Goal: Information Seeking & Learning: Learn about a topic

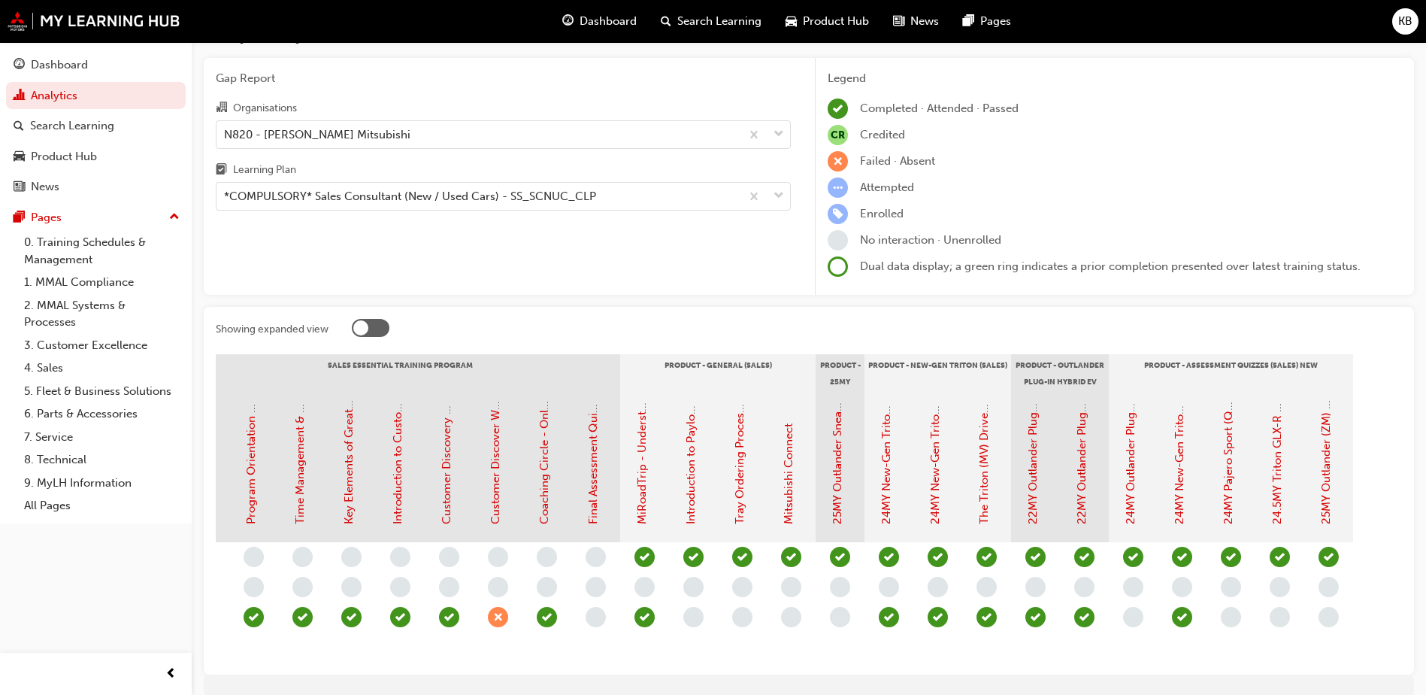
scroll to position [117, 0]
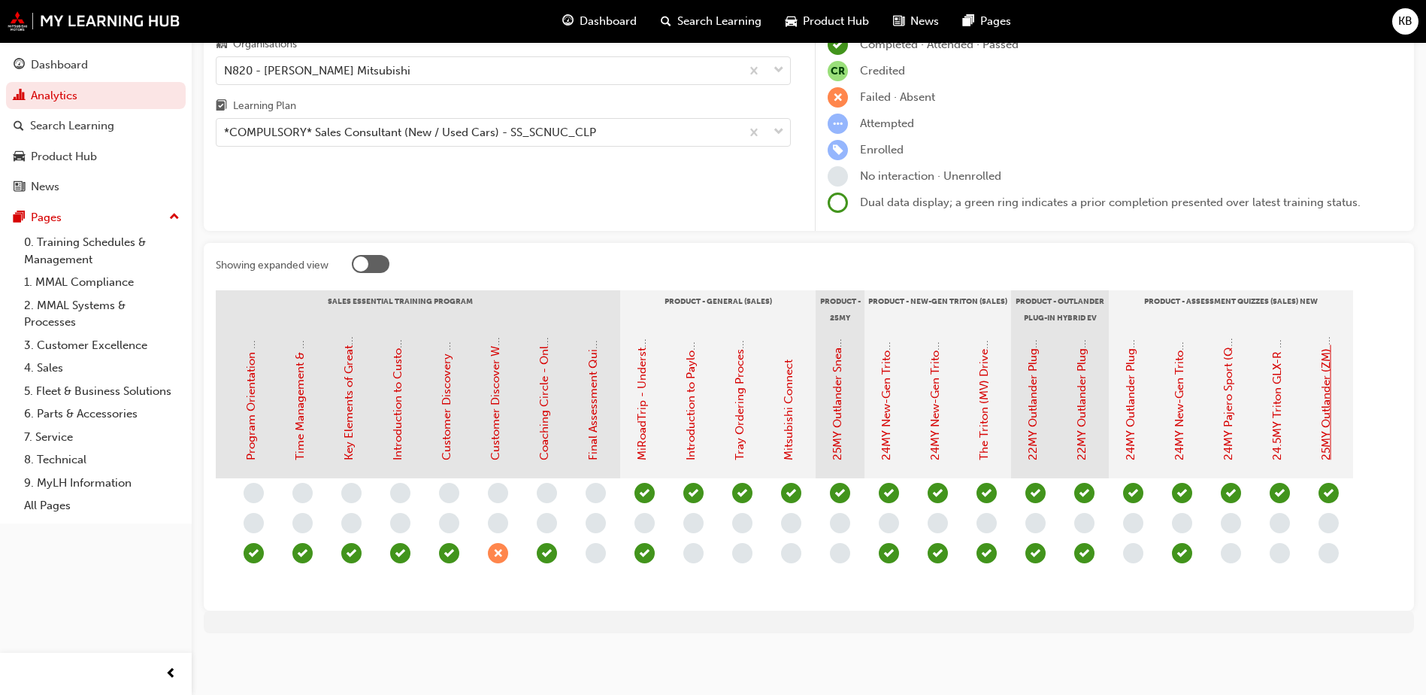
click at [736, 403] on link "25MY Outlander (ZM) - Product Assessment Quiz" at bounding box center [1327, 331] width 14 height 257
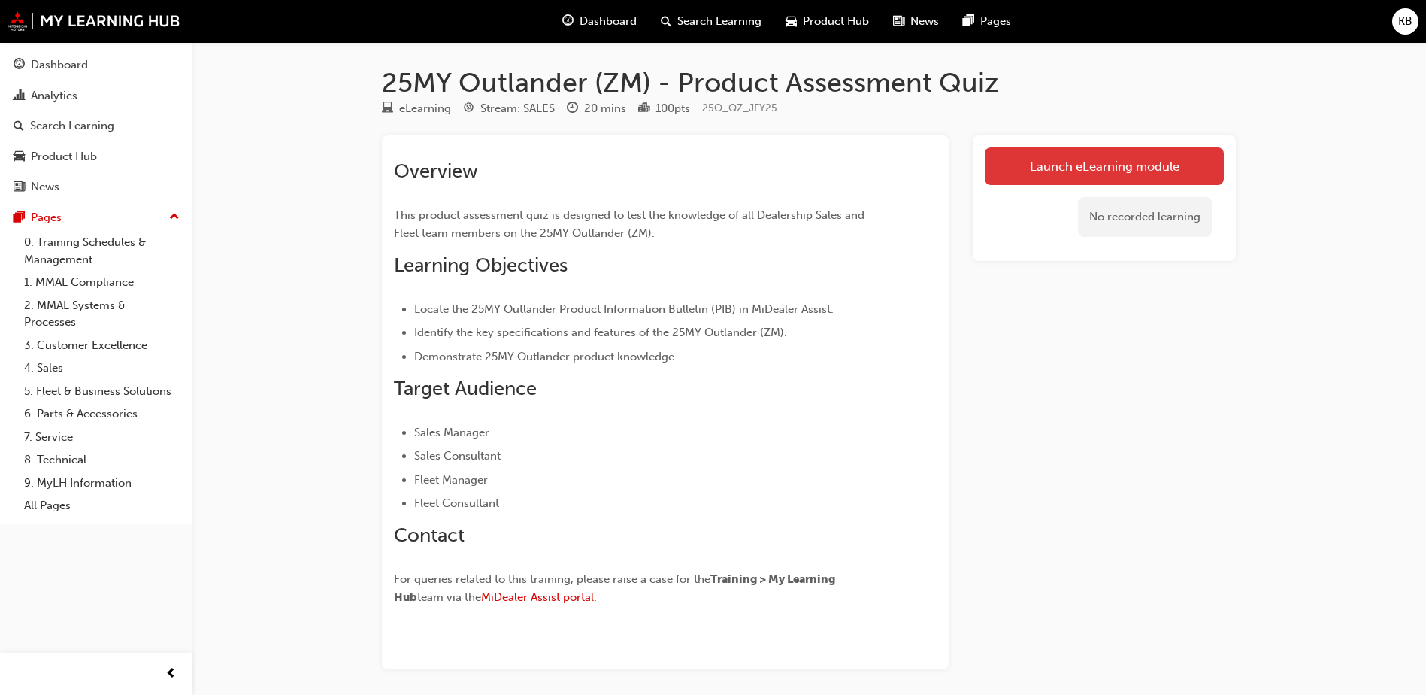
click at [736, 169] on link "Launch eLearning module" at bounding box center [1104, 166] width 239 height 38
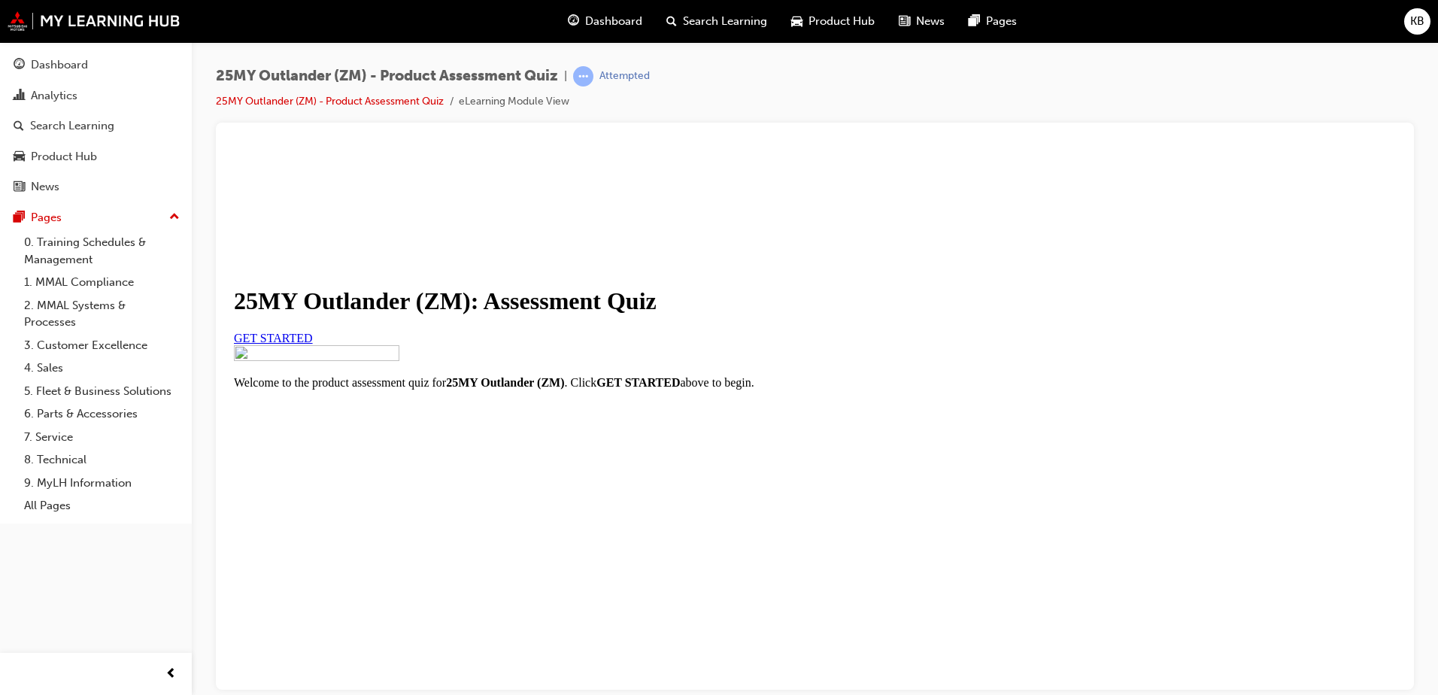
scroll to position [167, 0]
click at [313, 331] on link "GET STARTED" at bounding box center [273, 337] width 79 height 13
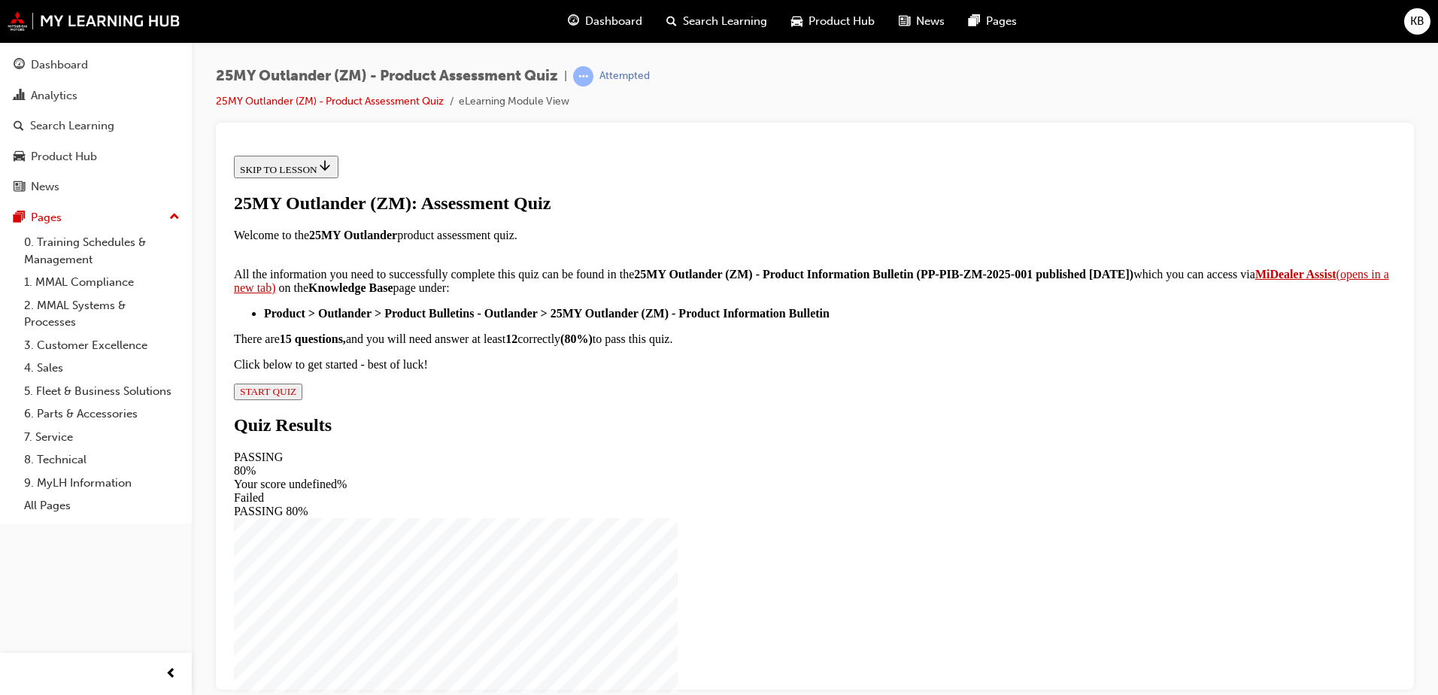
scroll to position [241, 0]
click at [296, 396] on span "START QUIZ" at bounding box center [268, 390] width 56 height 11
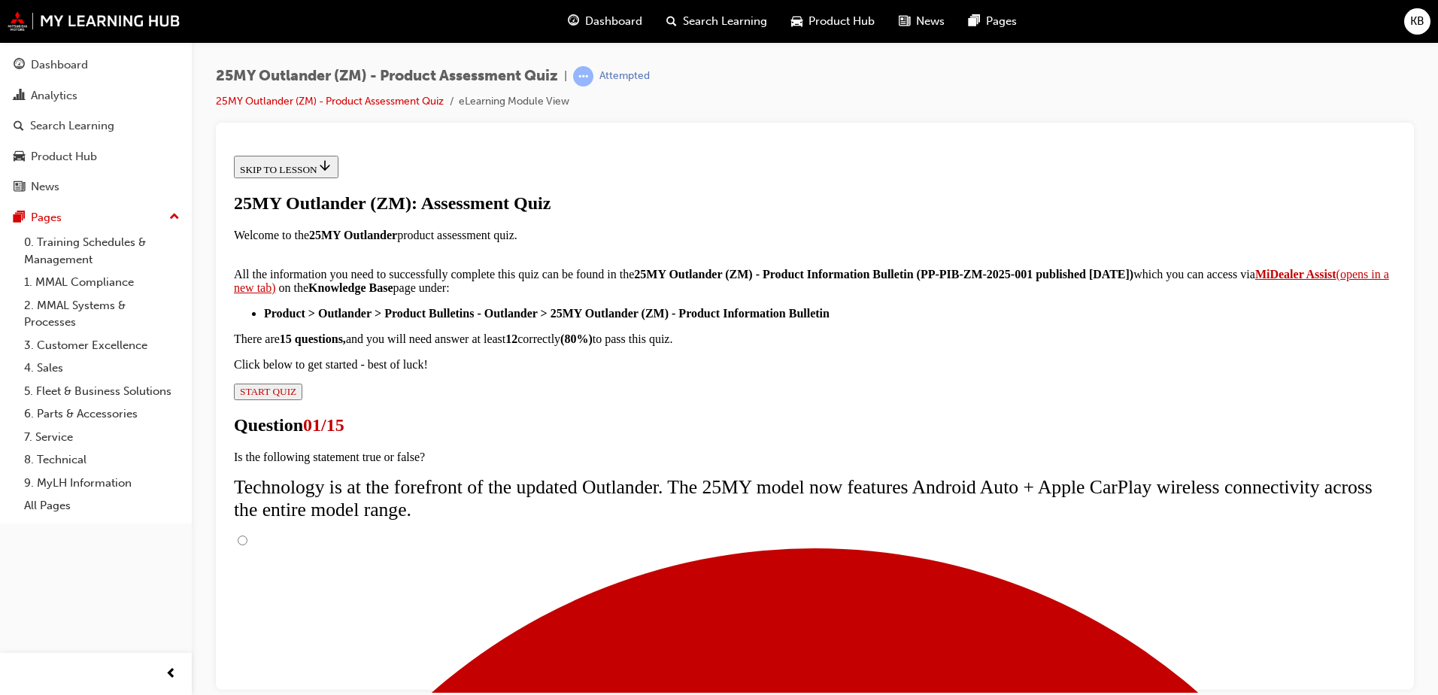
scroll to position [120, 0]
drag, startPoint x: 580, startPoint y: 393, endPoint x: 592, endPoint y: 411, distance: 21.1
click at [247, 433] on input "True" at bounding box center [243, 540] width 10 height 10
radio input "true"
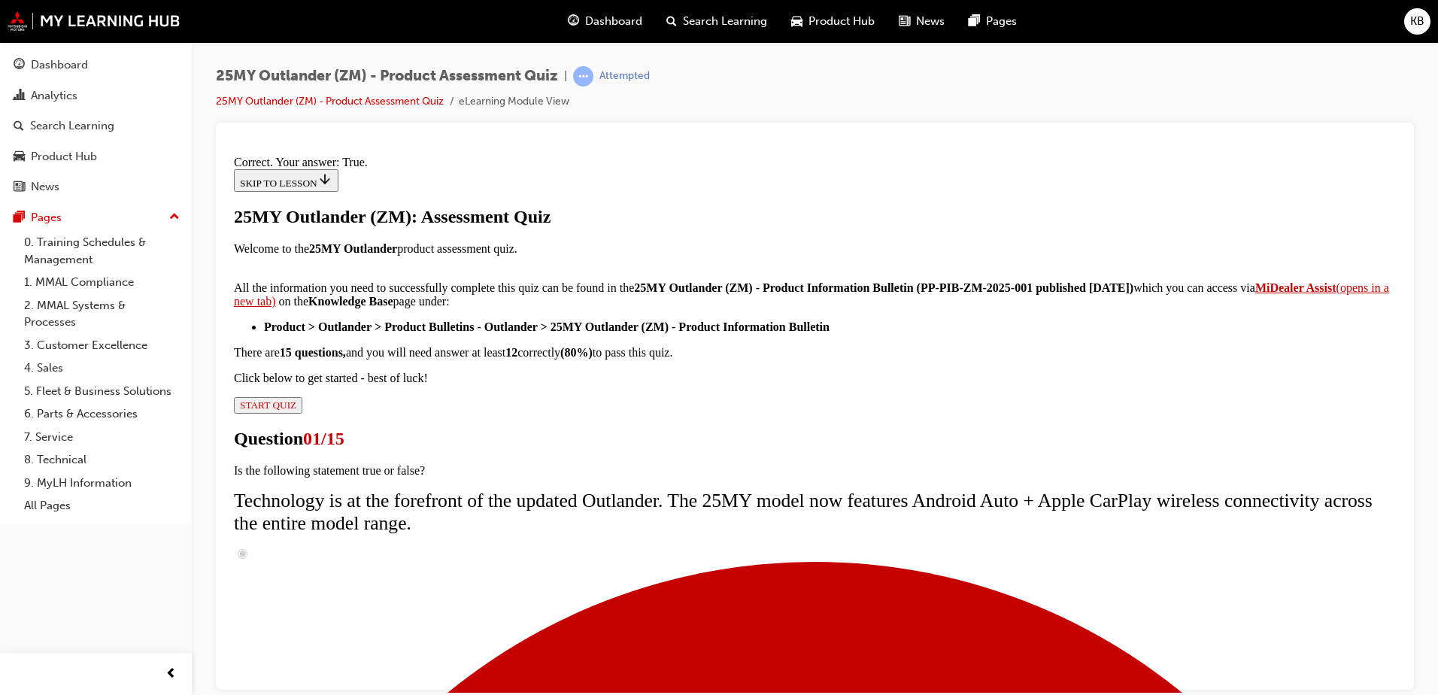
scroll to position [172, 0]
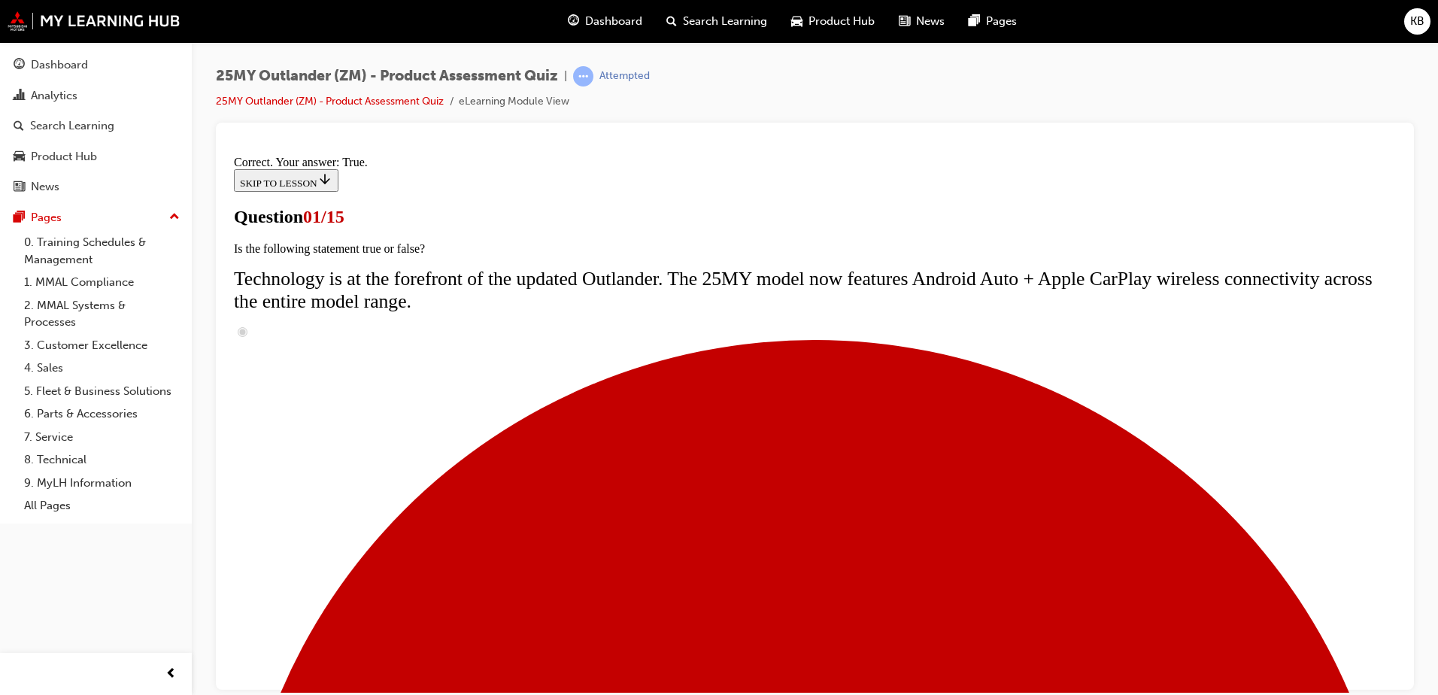
scroll to position [150, 0]
radio input "true"
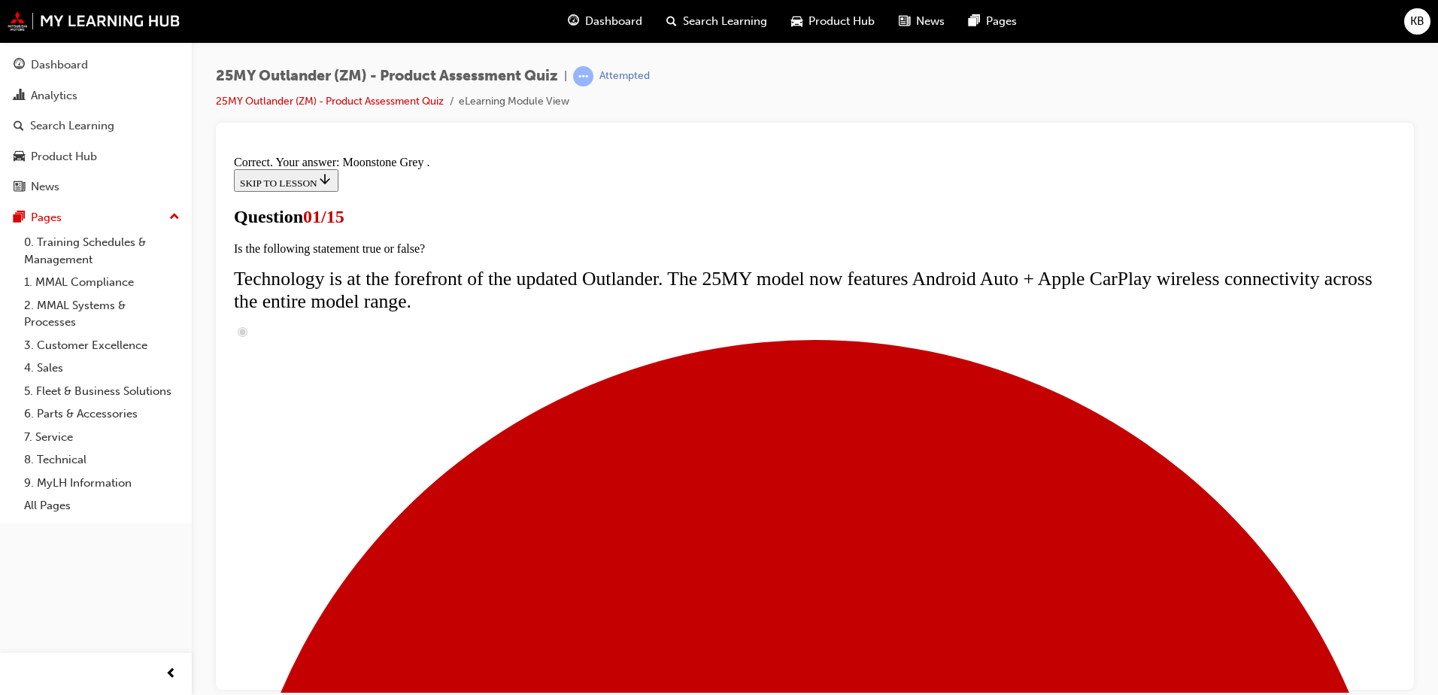
scroll to position [362, 0]
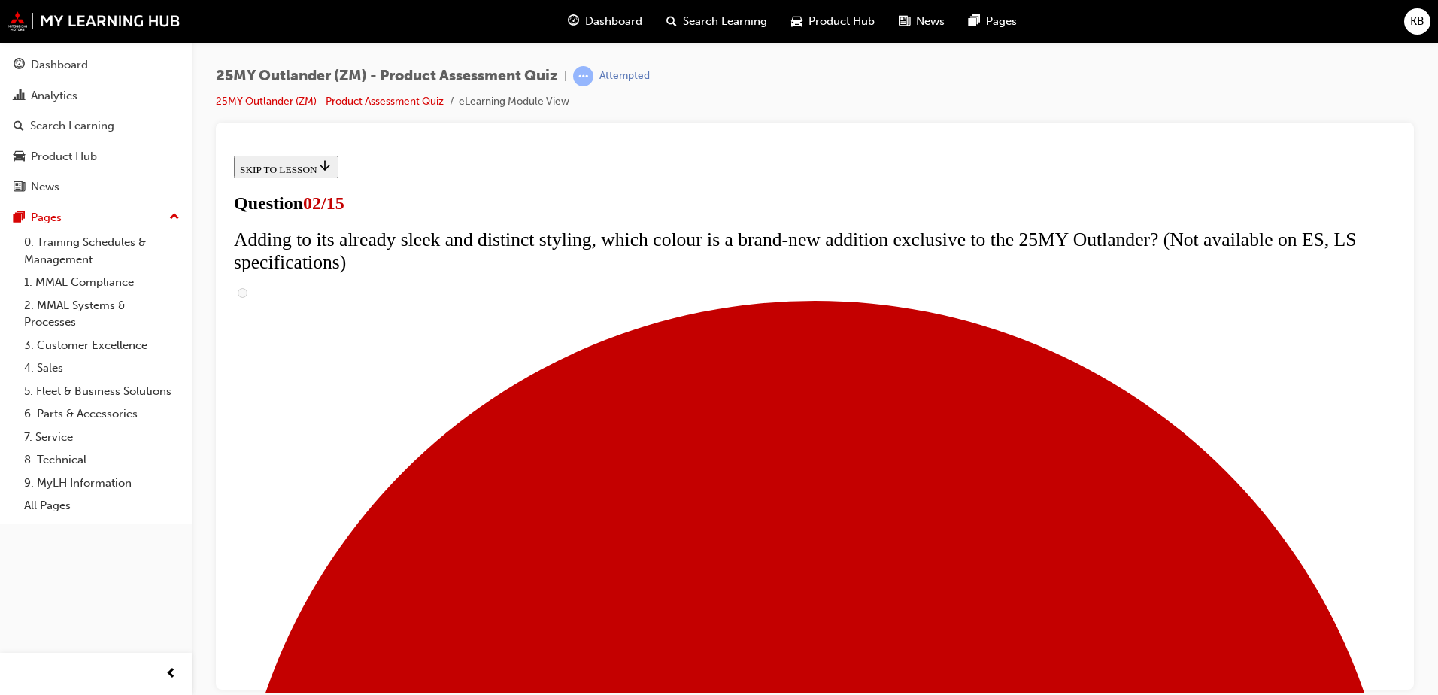
scroll to position [226, 0]
checkbox input "true"
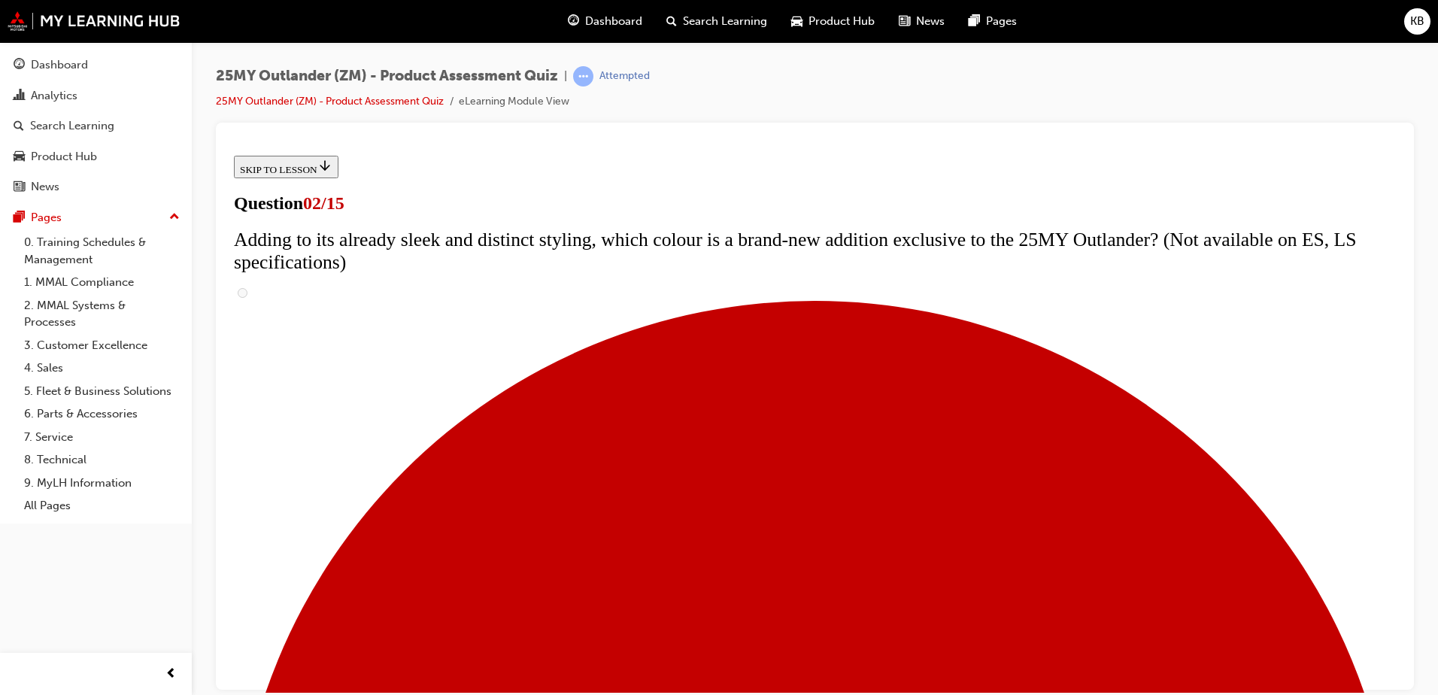
checkbox input "true"
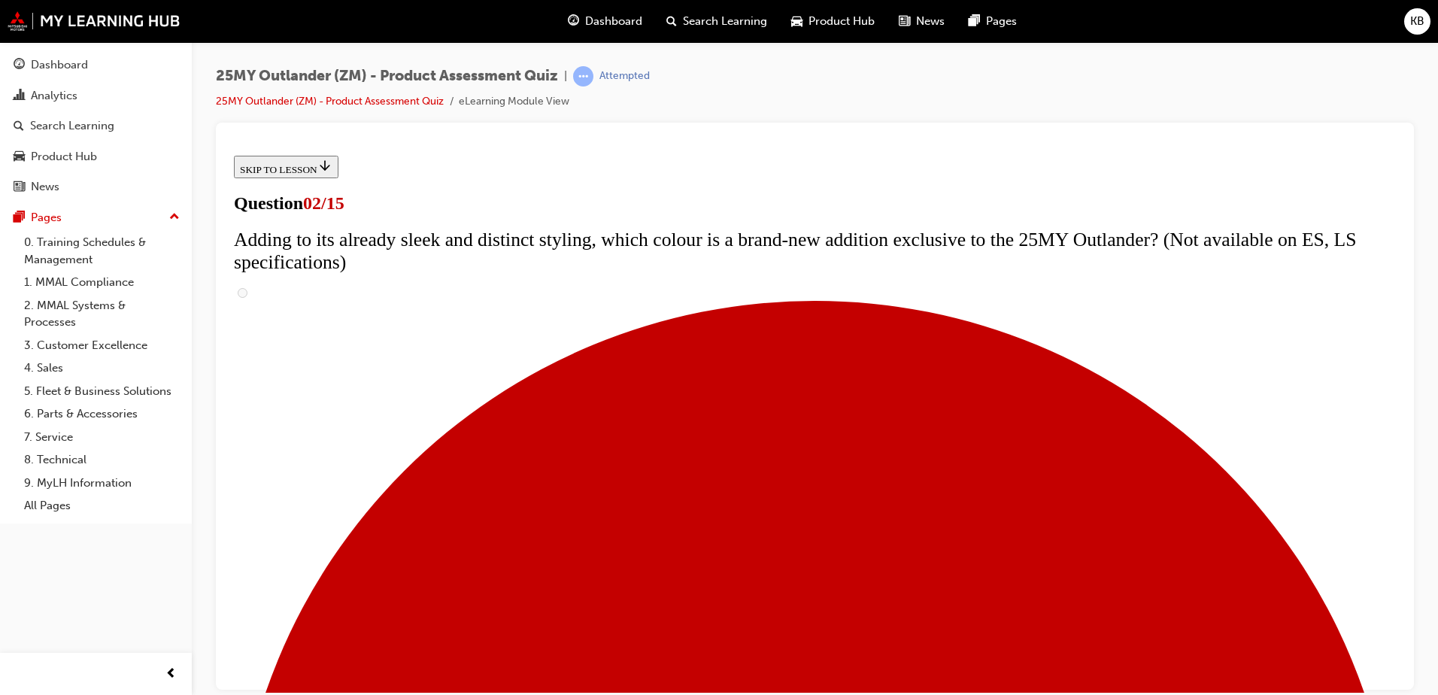
checkbox input "true"
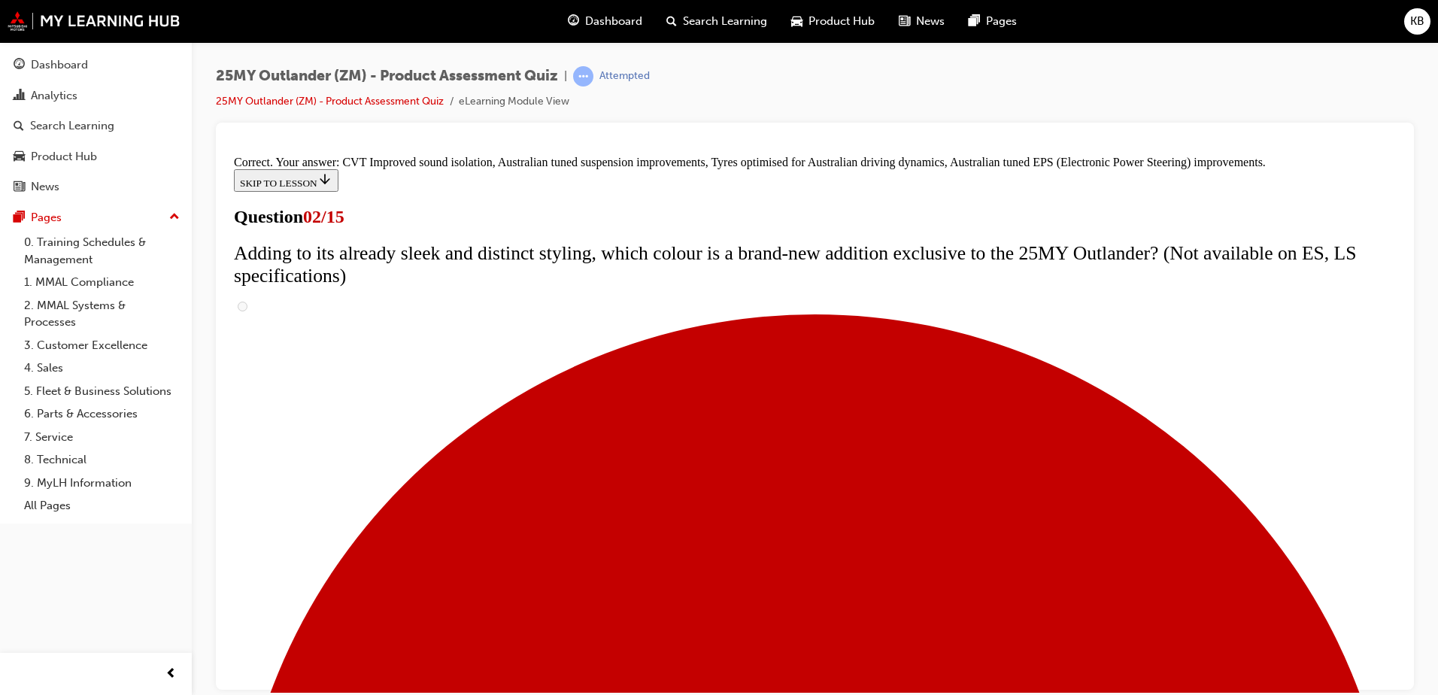
scroll to position [413, 0]
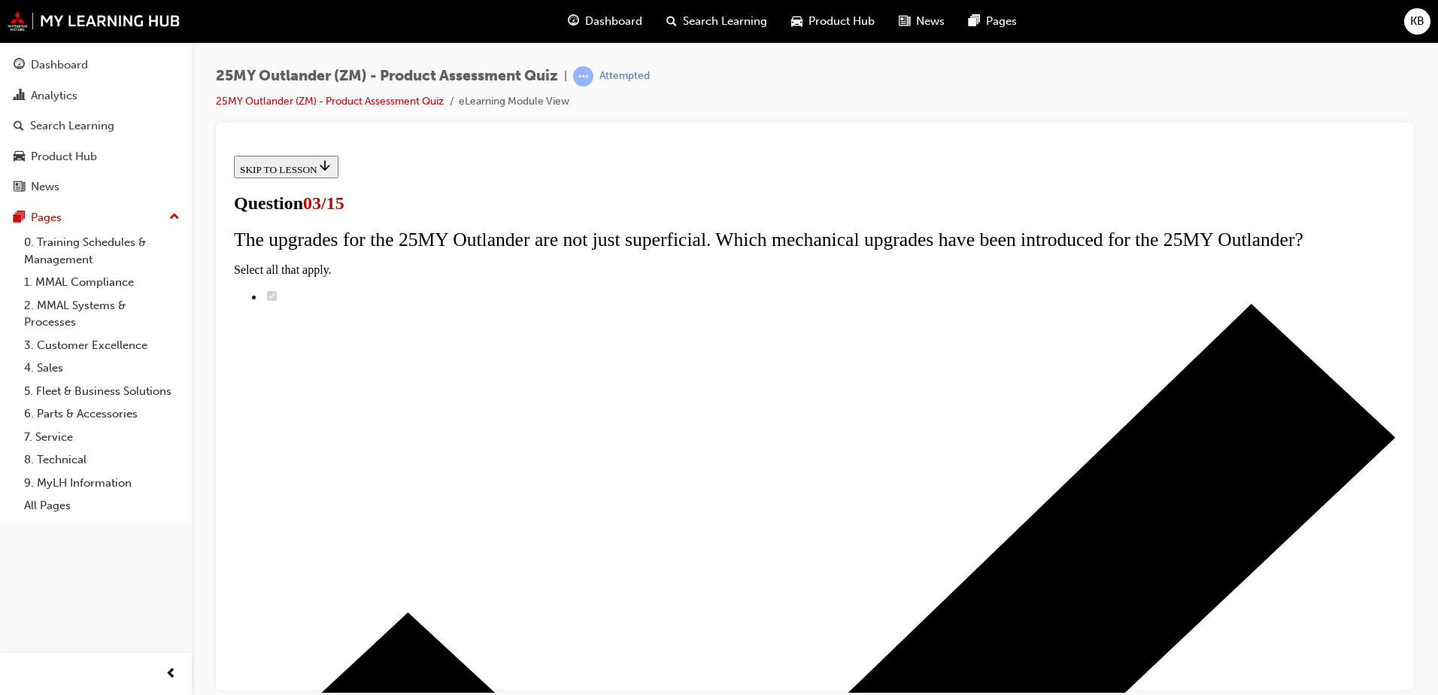
scroll to position [150, 0]
radio input "true"
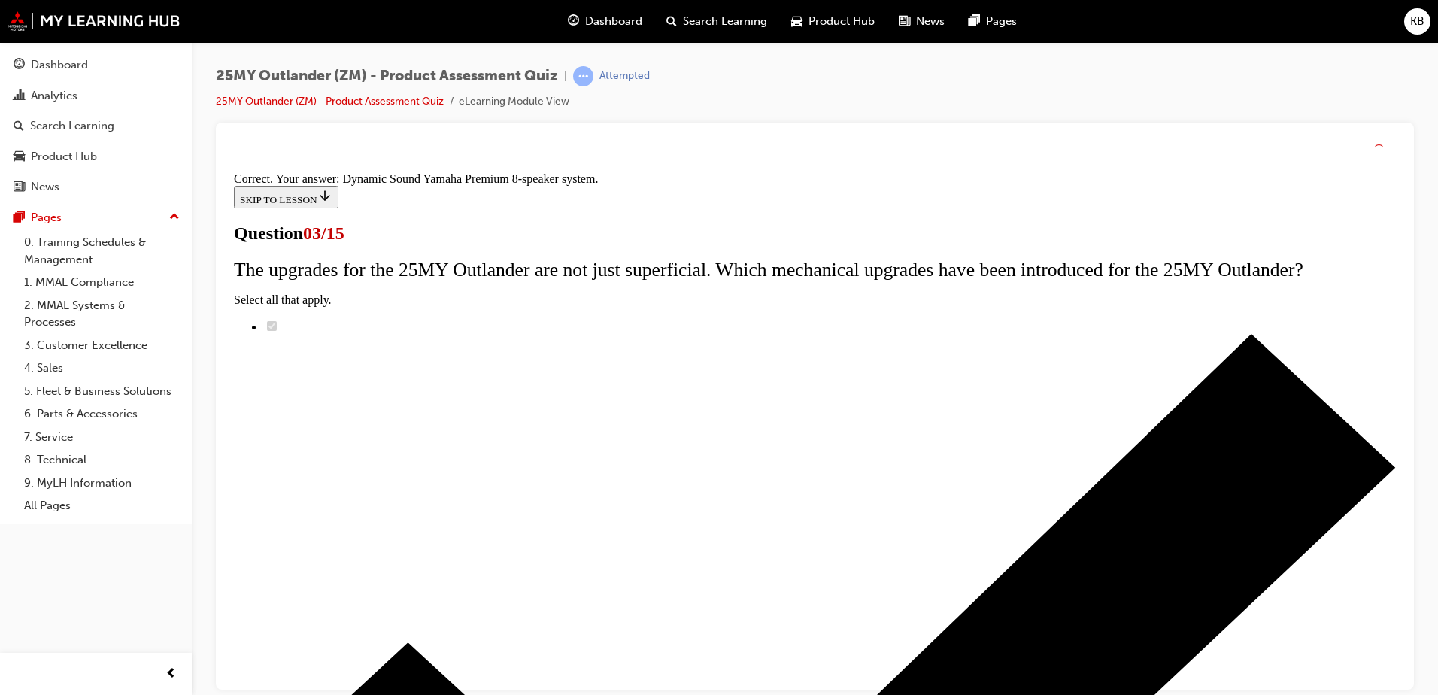
scroll to position [241, 0]
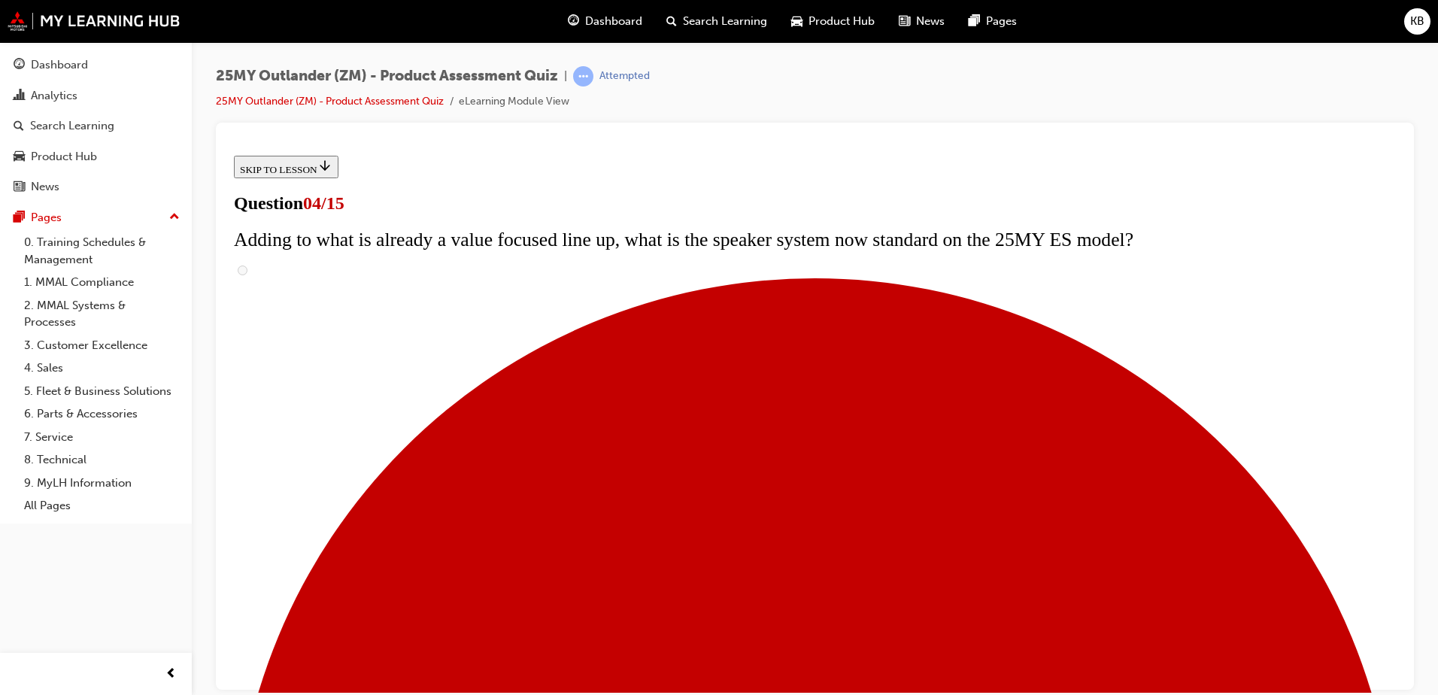
scroll to position [150, 0]
checkbox input "true"
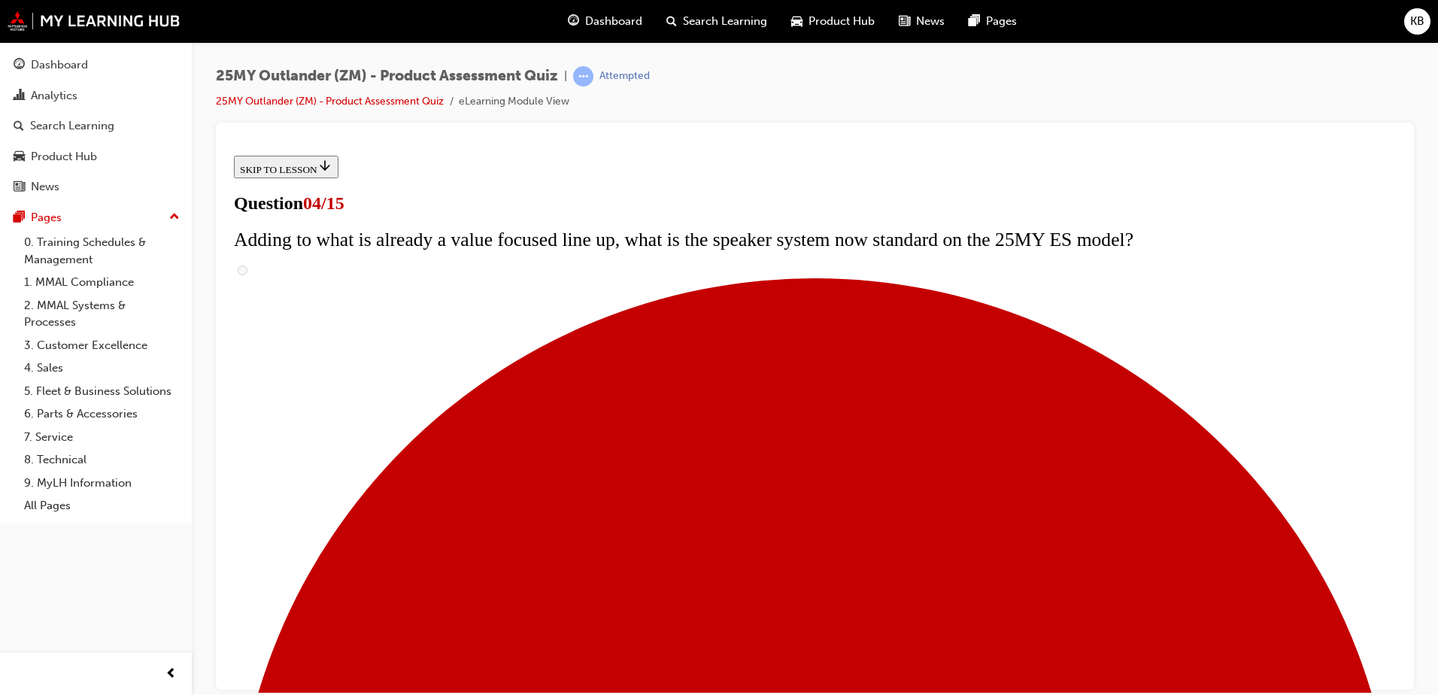
checkbox input "true"
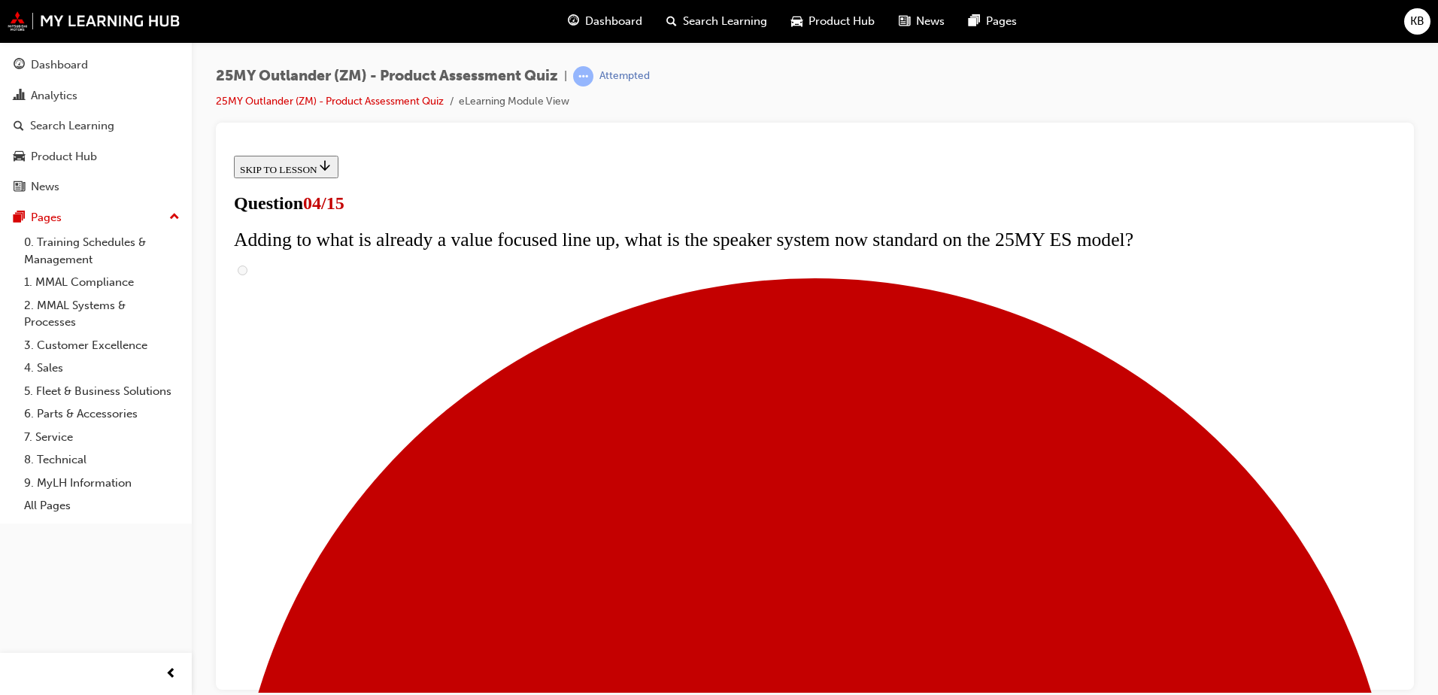
checkbox input "true"
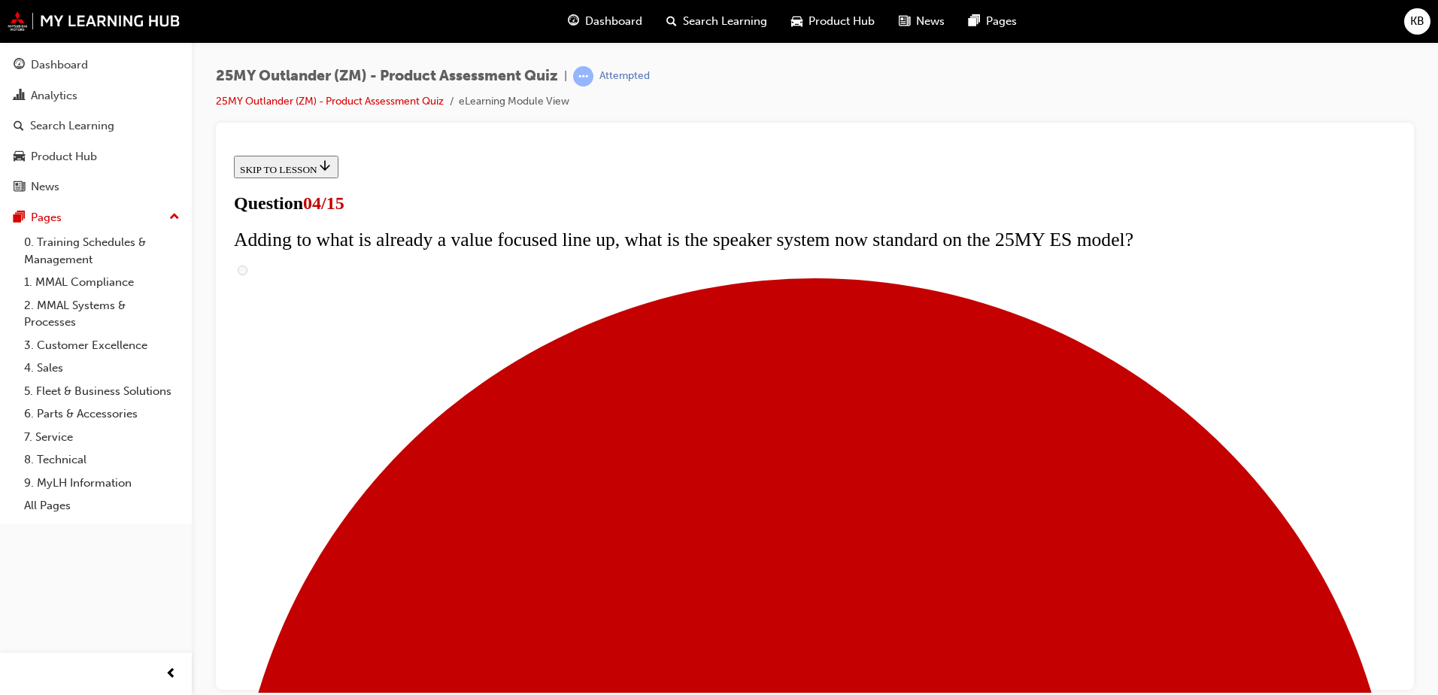
checkbox input "true"
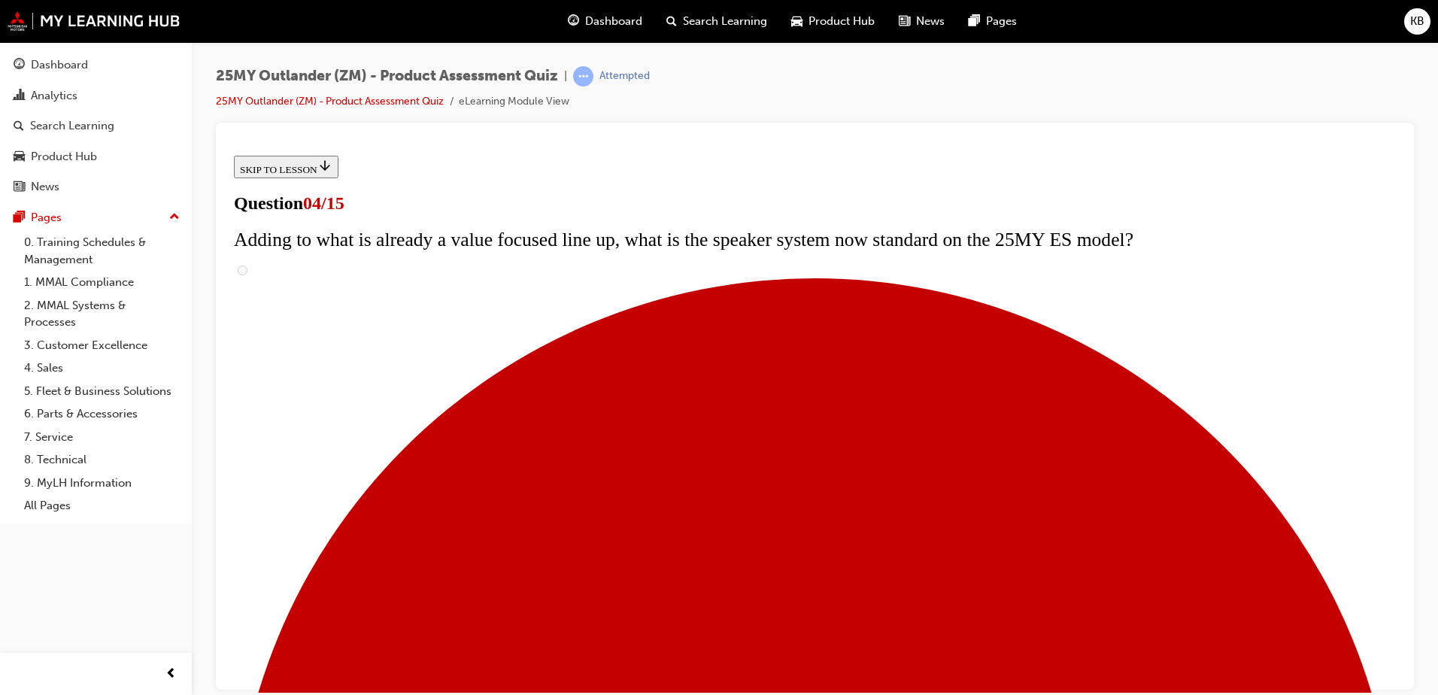
checkbox input "true"
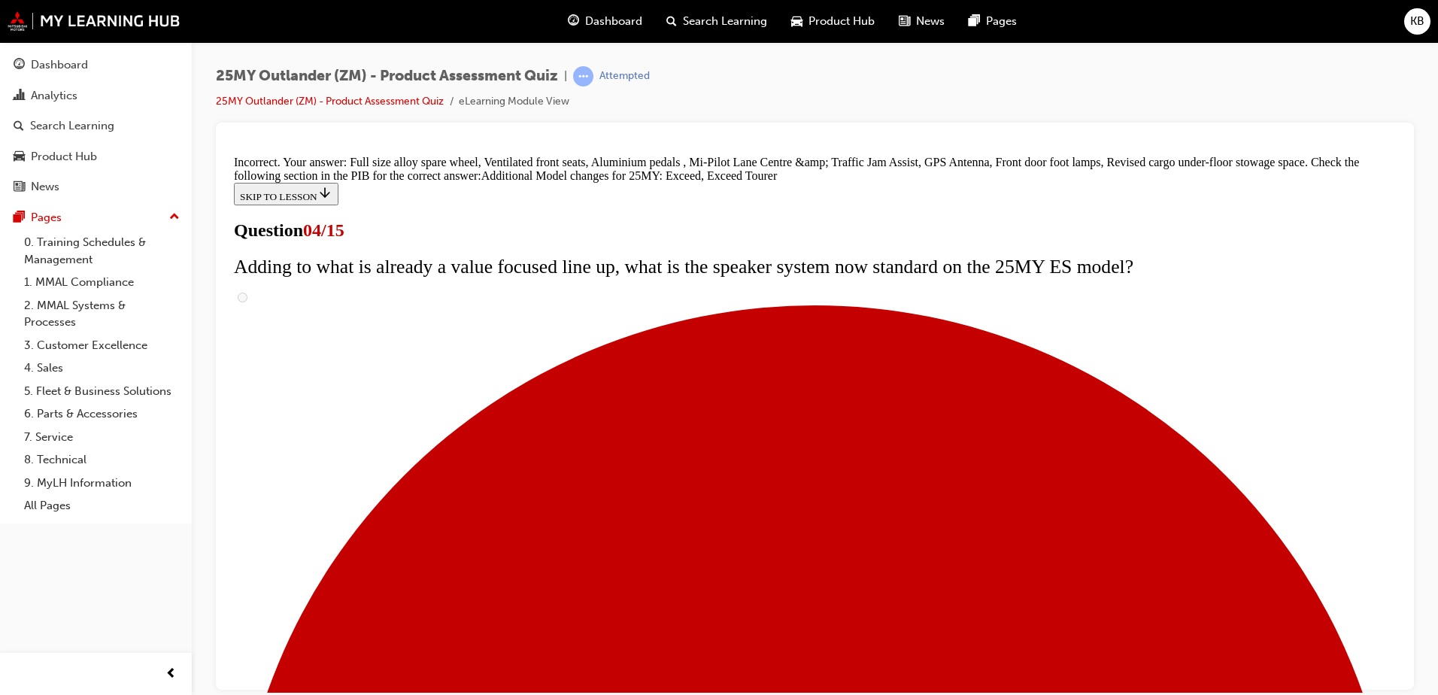
scroll to position [565, 0]
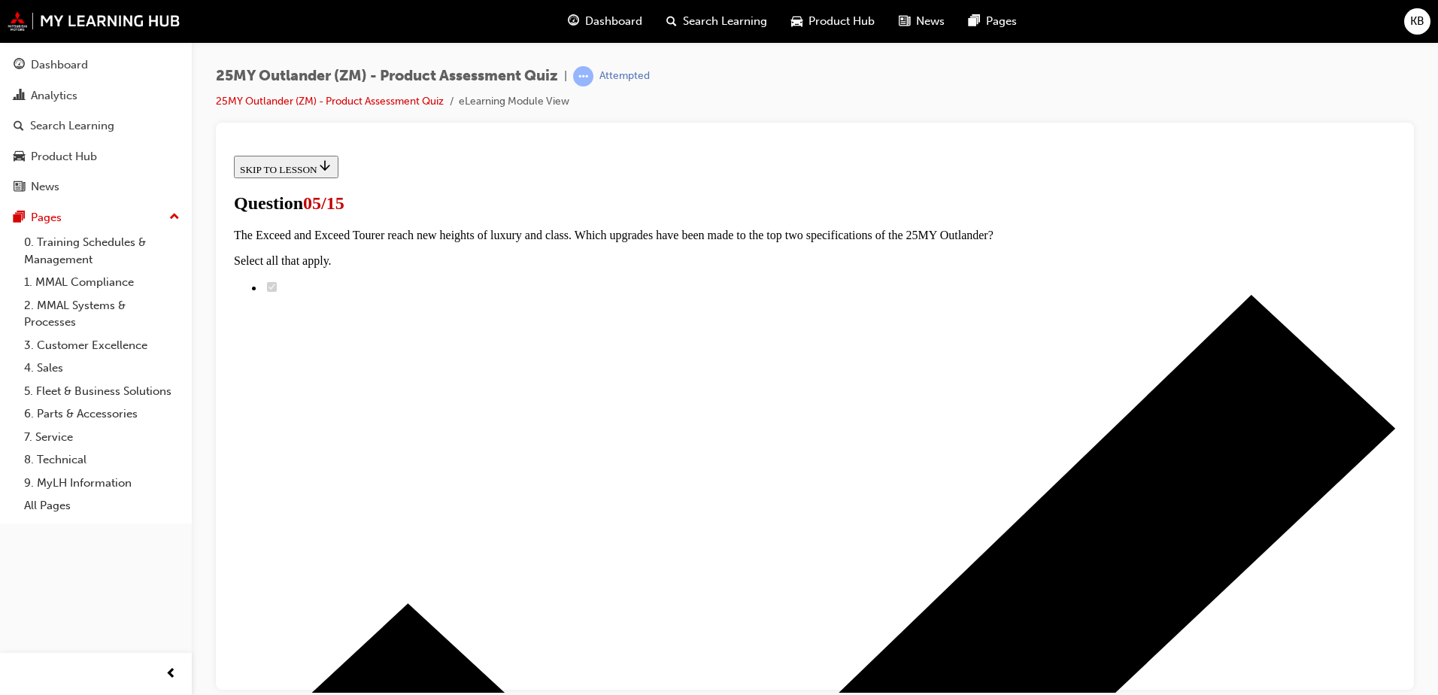
scroll to position [150, 0]
radio input "true"
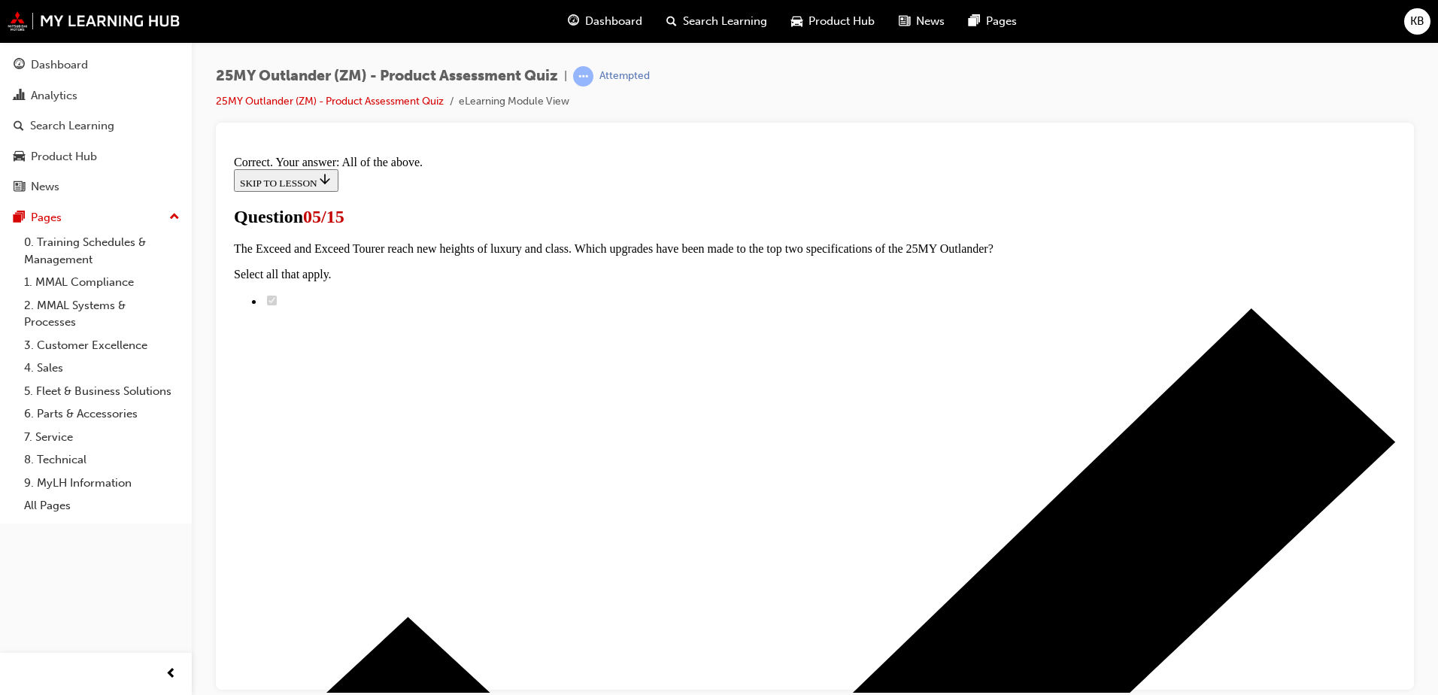
scroll to position [362, 0]
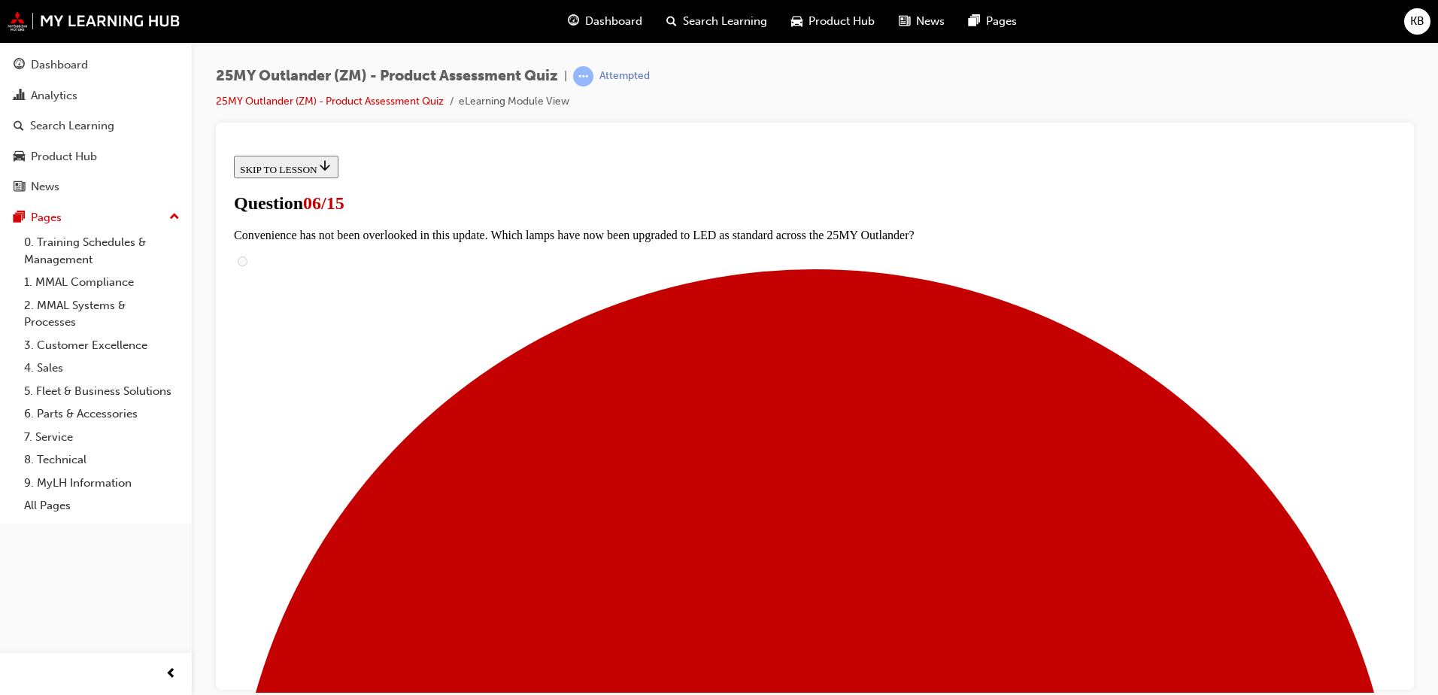
scroll to position [301, 0]
radio input "true"
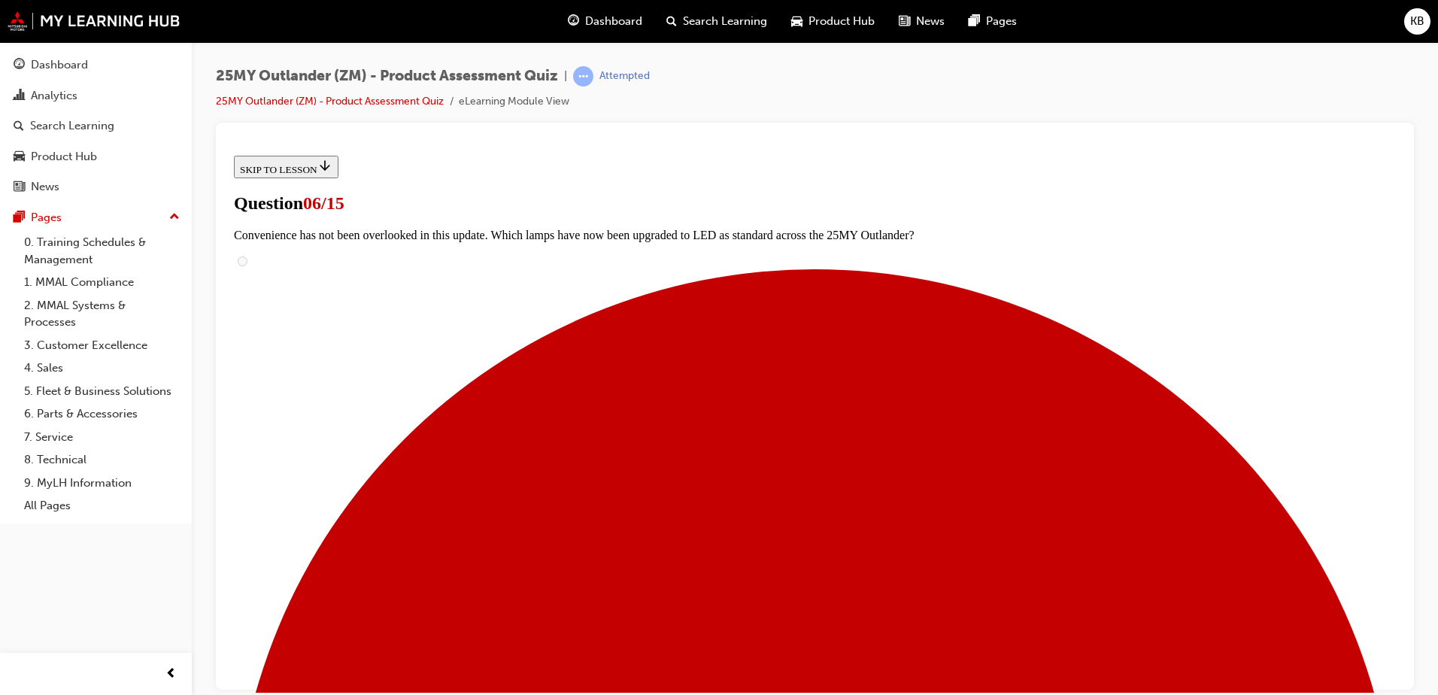
radio input "true"
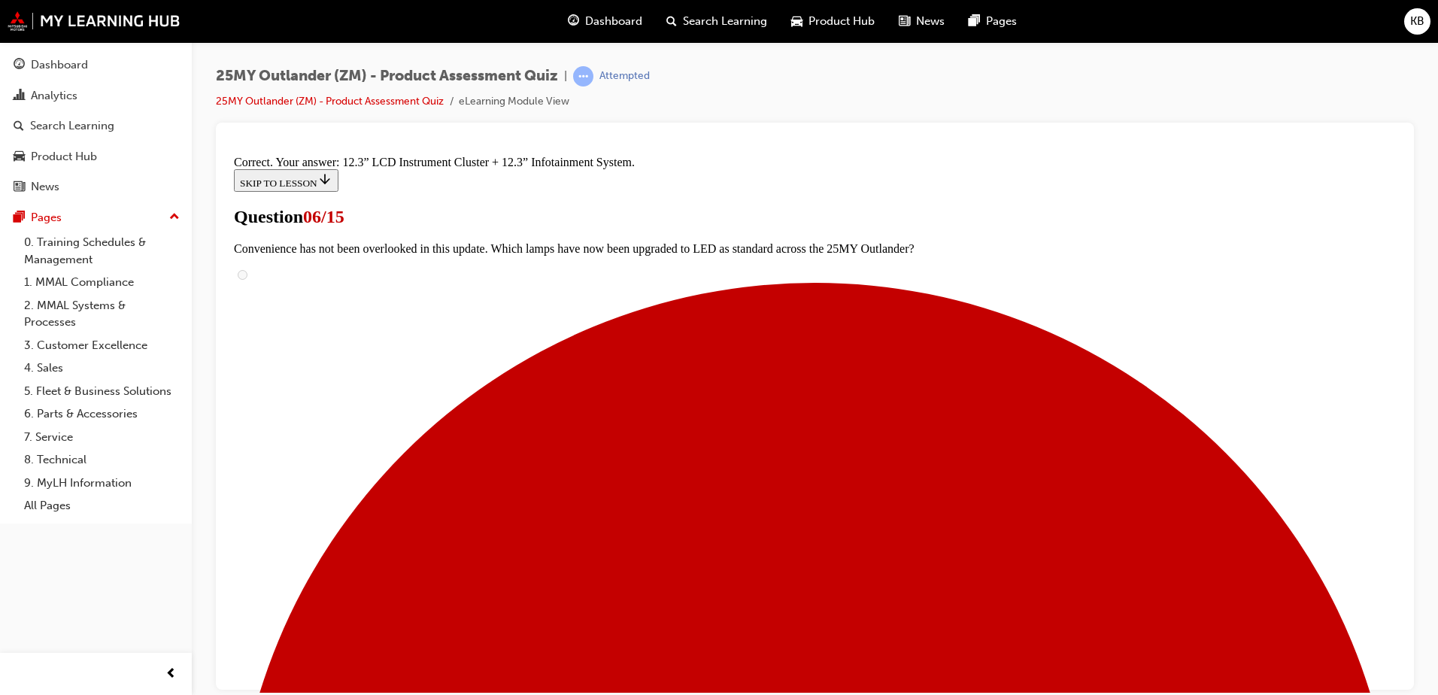
scroll to position [504, 0]
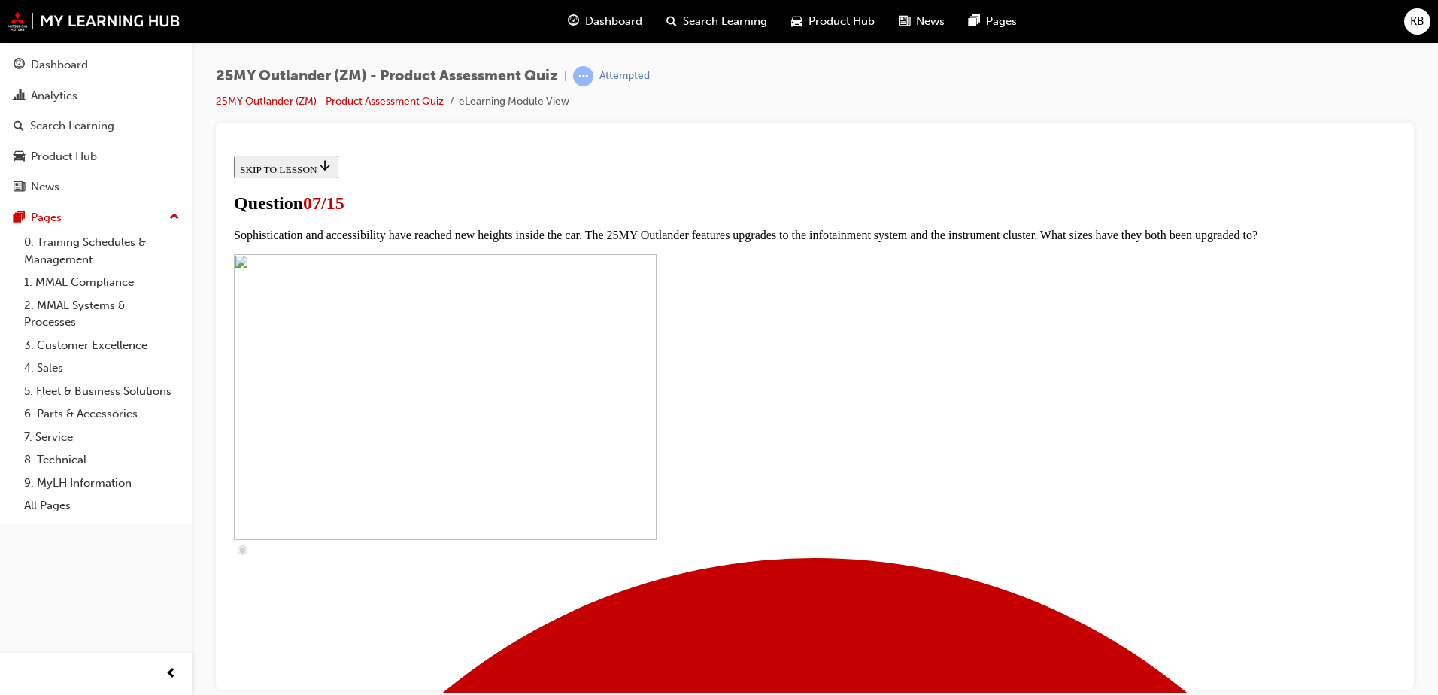
scroll to position [451, 0]
checkbox input "true"
drag, startPoint x: 583, startPoint y: 494, endPoint x: 580, endPoint y: 532, distance: 37.7
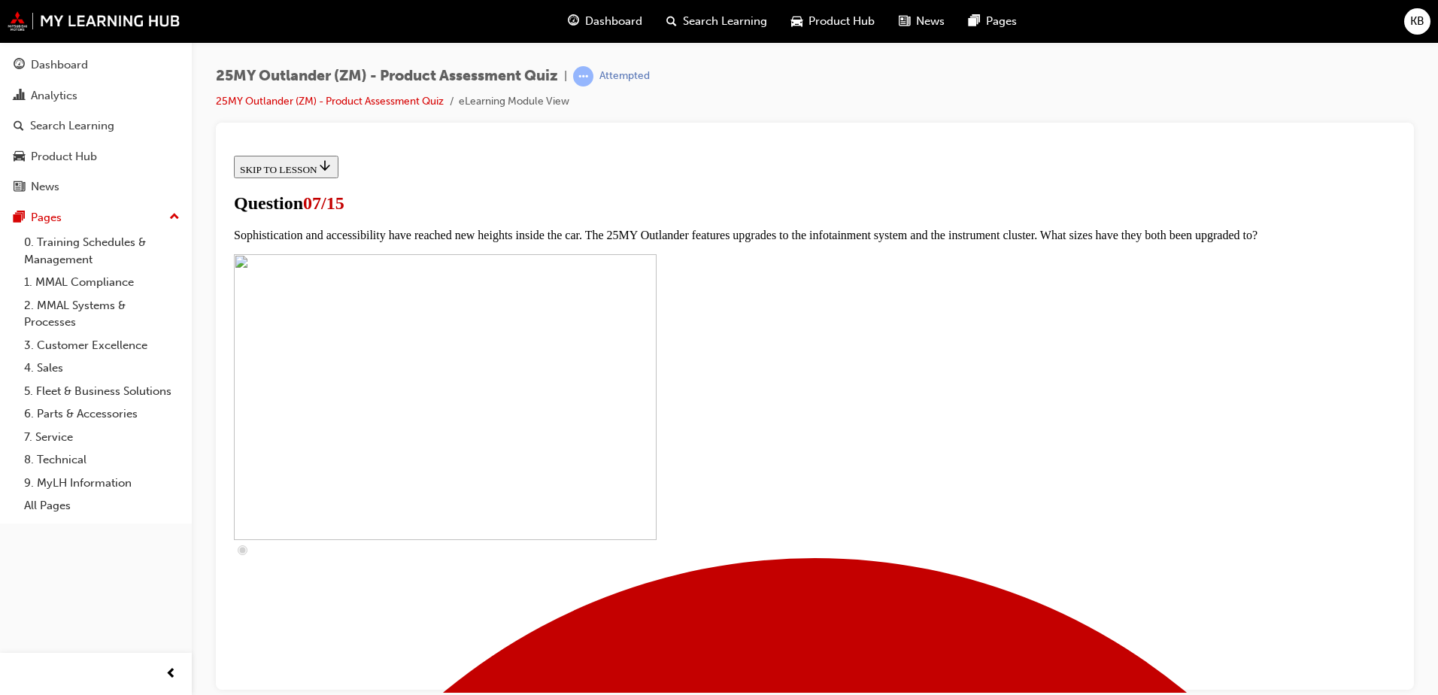
checkbox input "true"
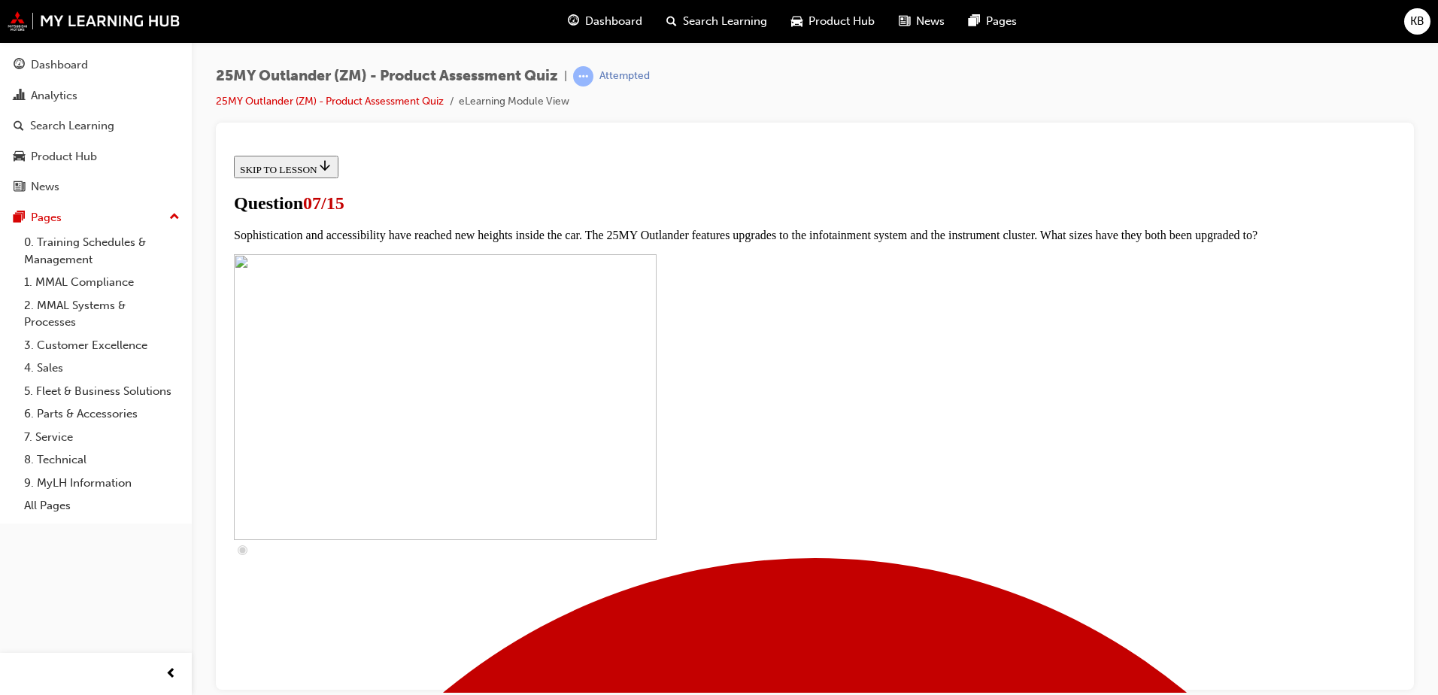
checkbox input "true"
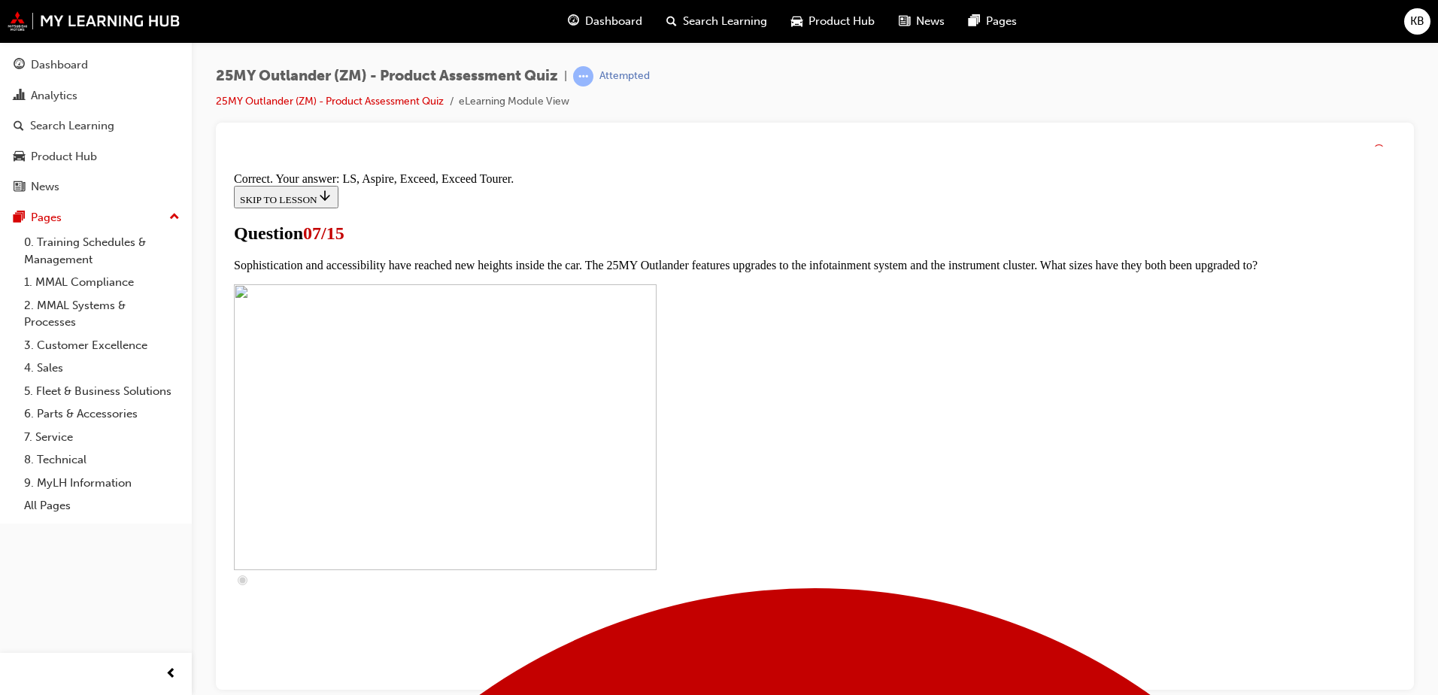
scroll to position [675, 0]
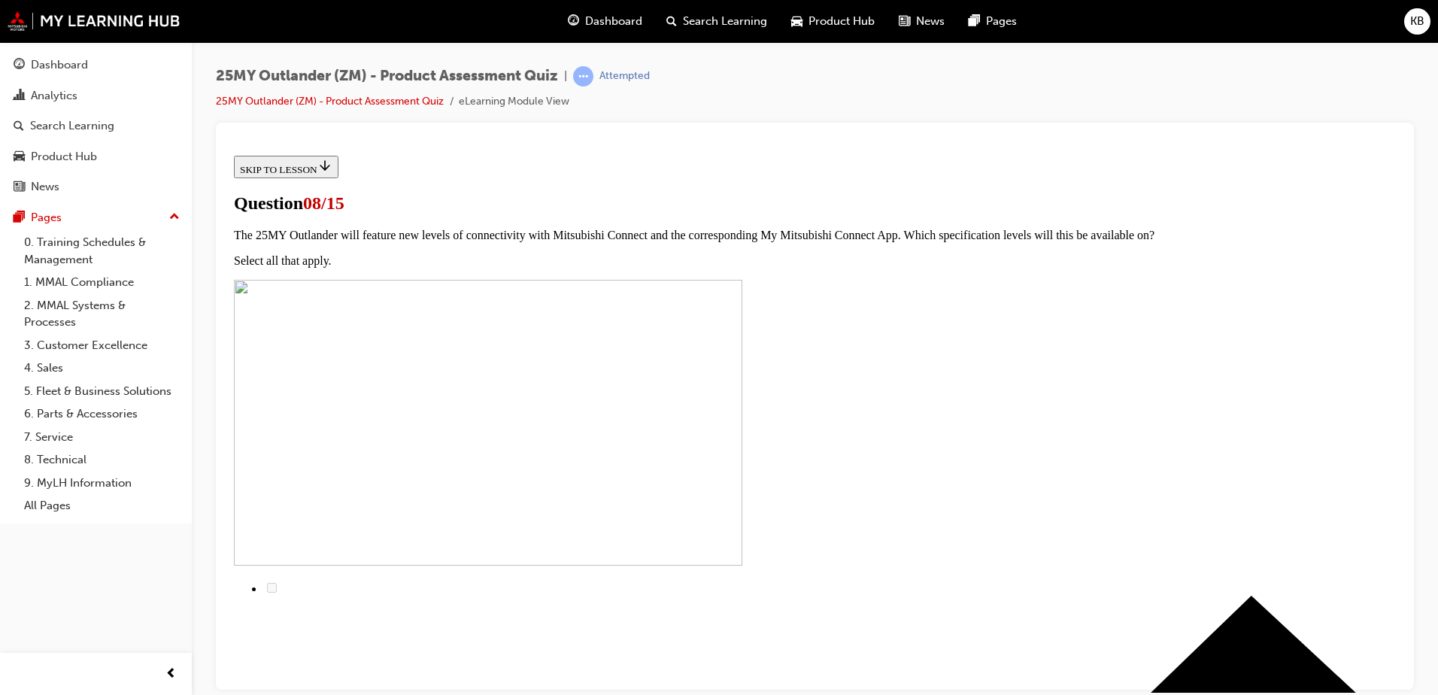
scroll to position [75, 0]
radio input "true"
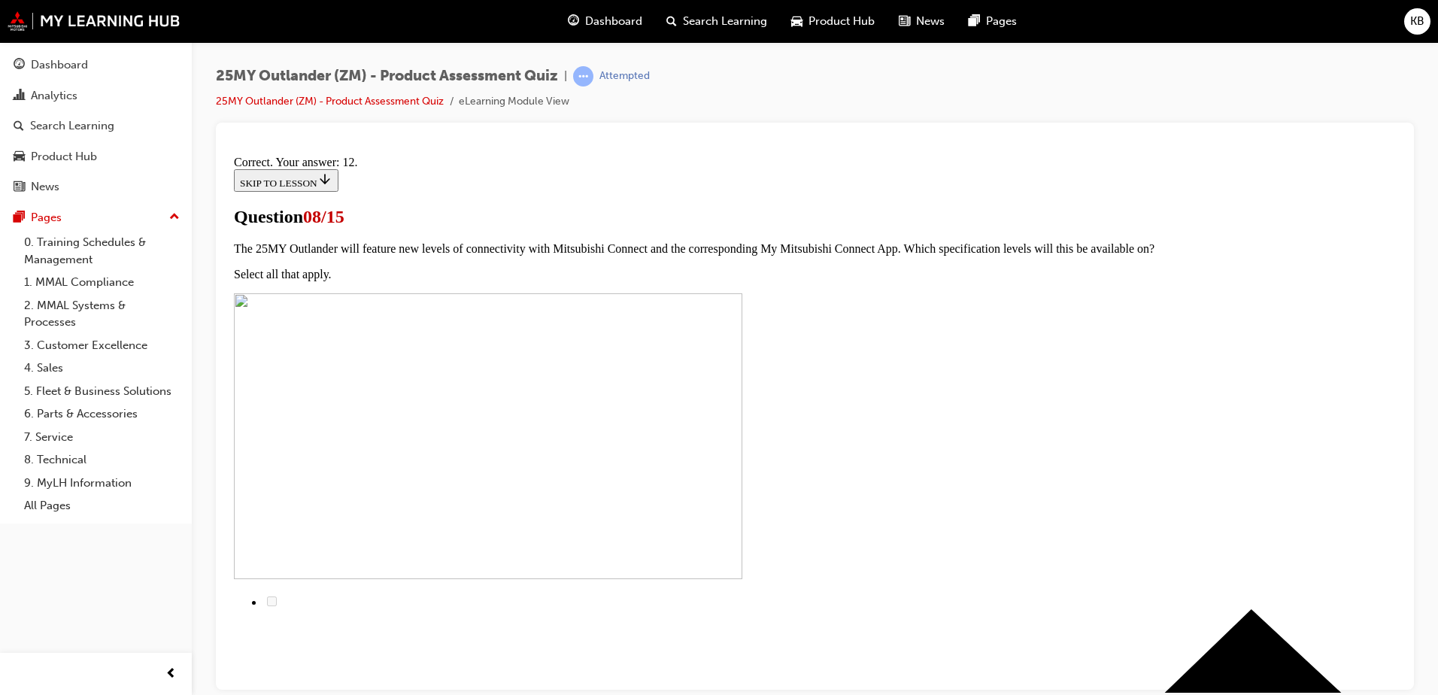
scroll to position [241, 0]
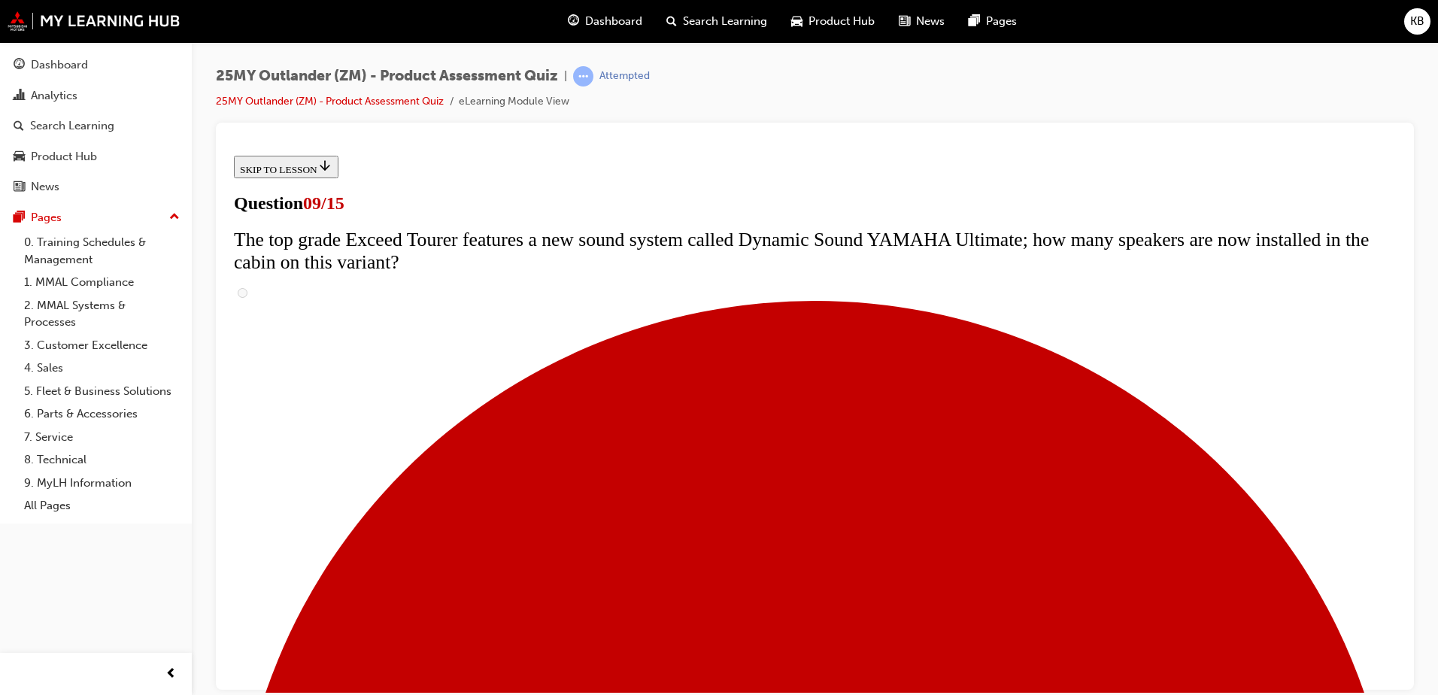
scroll to position [451, 0]
radio input "true"
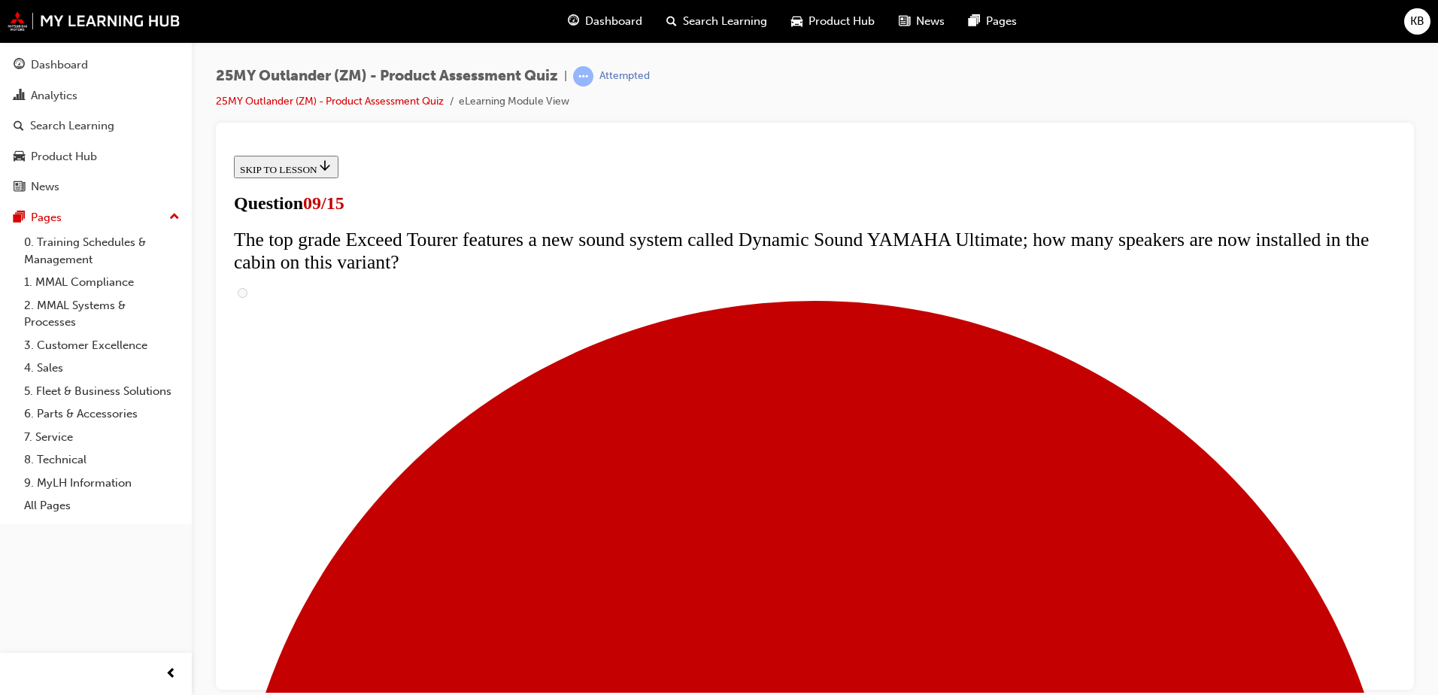
radio input "true"
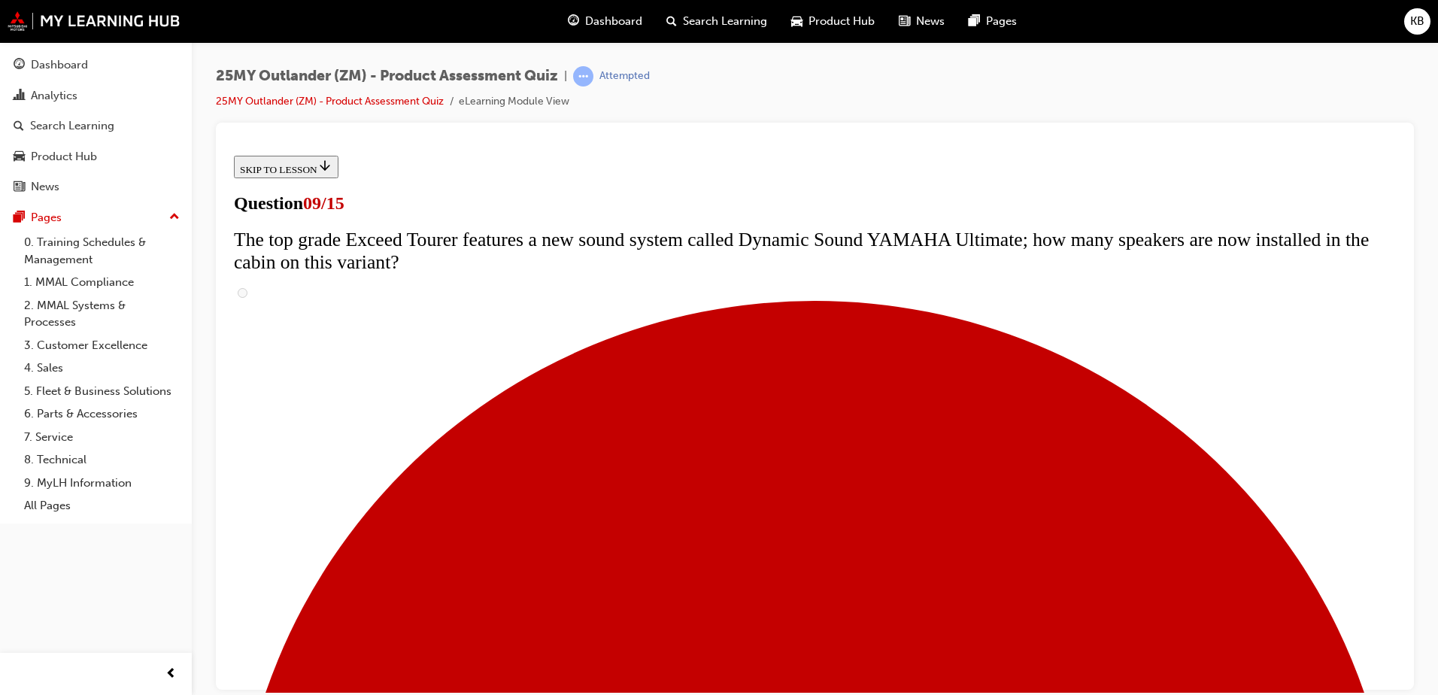
radio input "true"
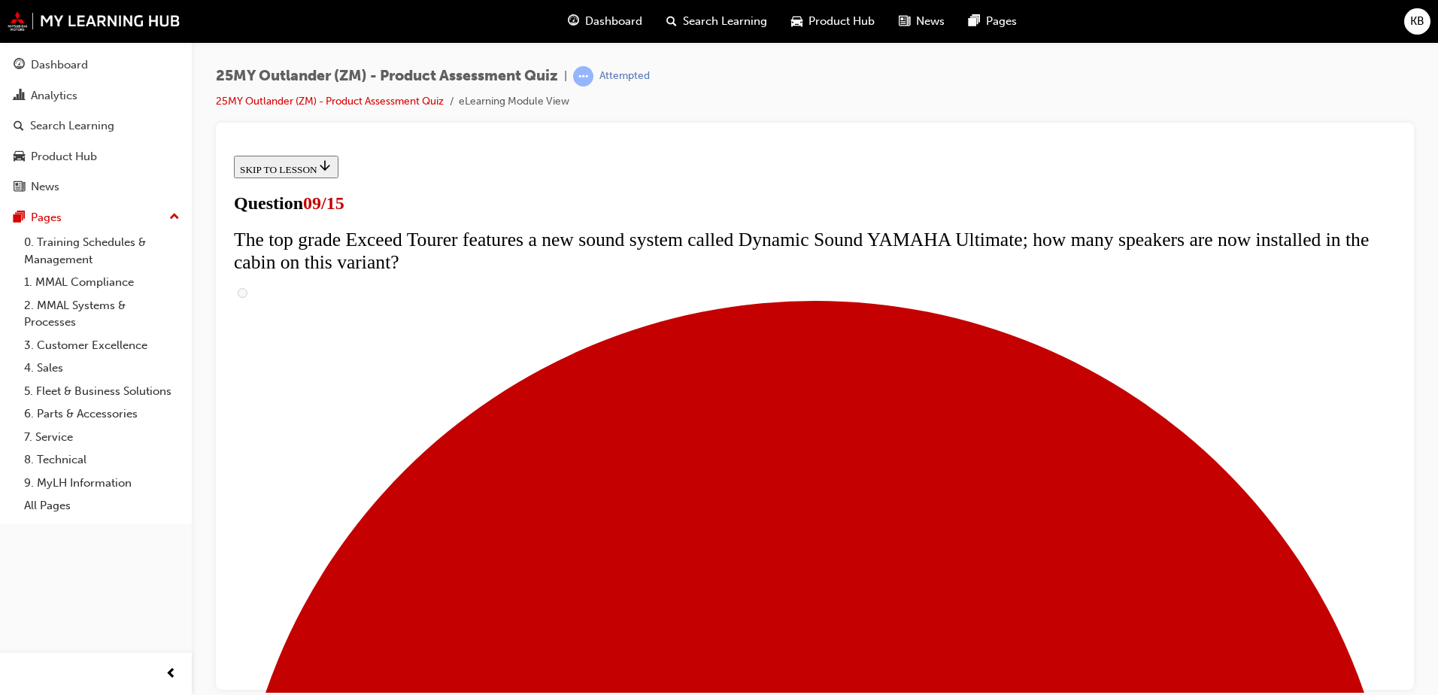
radio input "true"
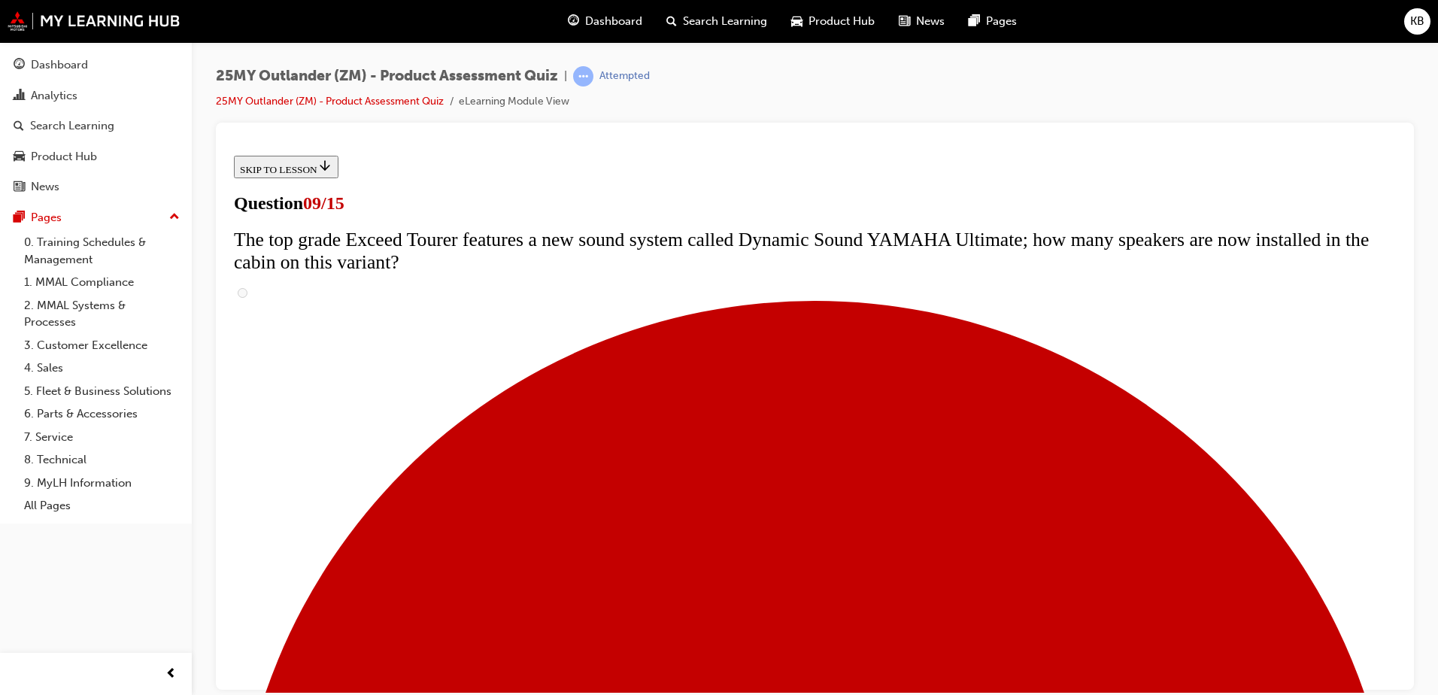
radio input "true"
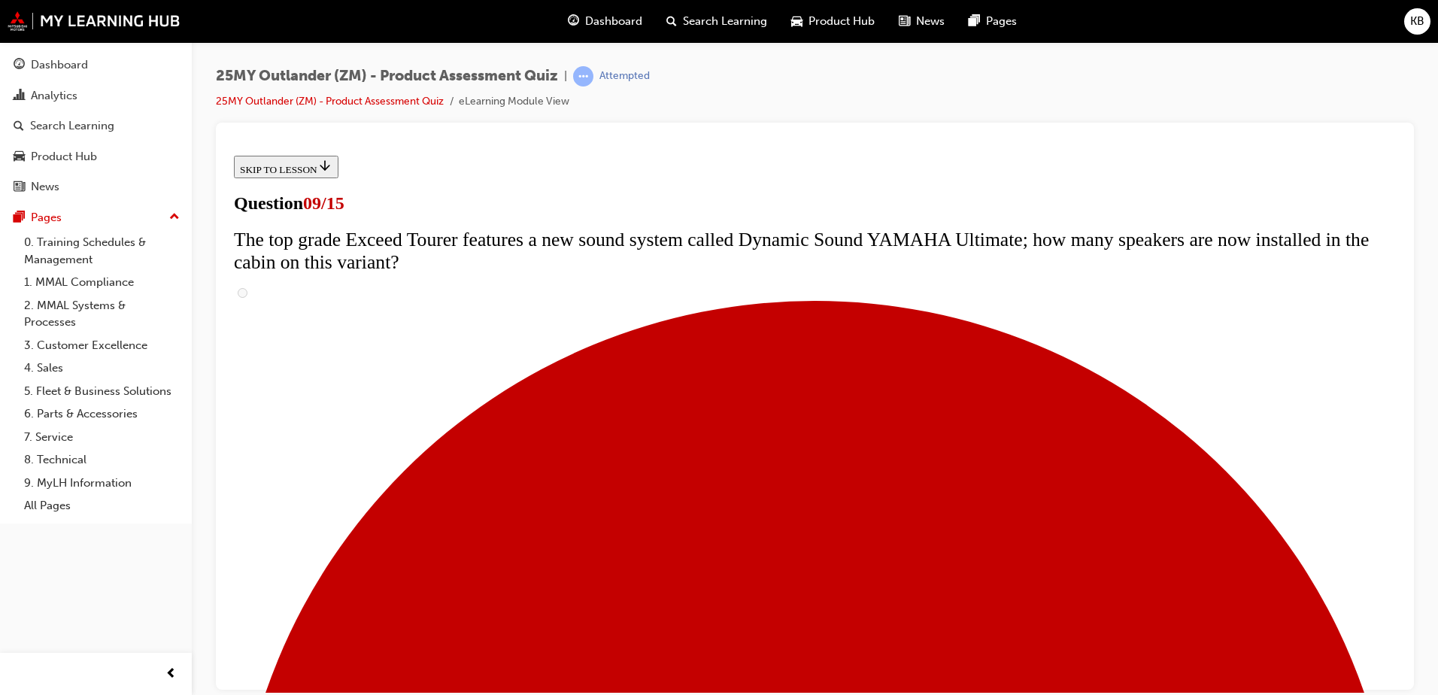
radio input "true"
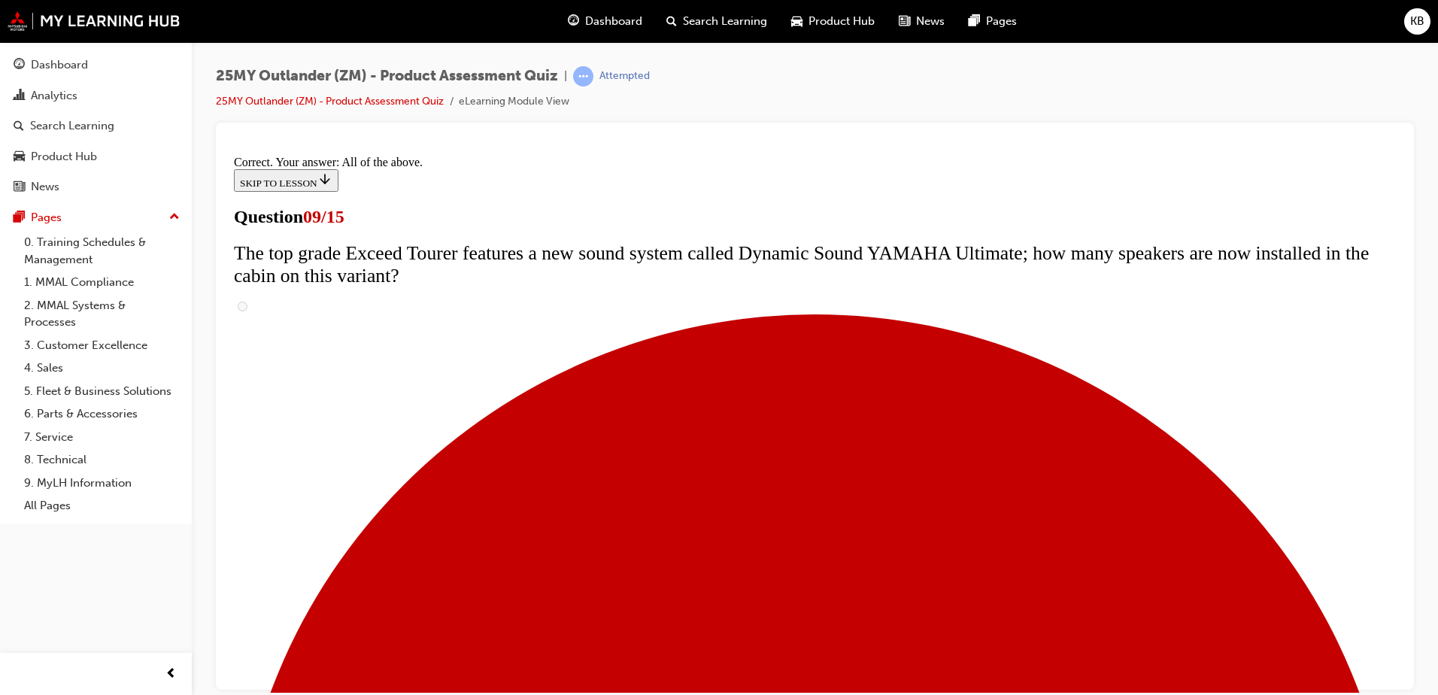
scroll to position [779, 0]
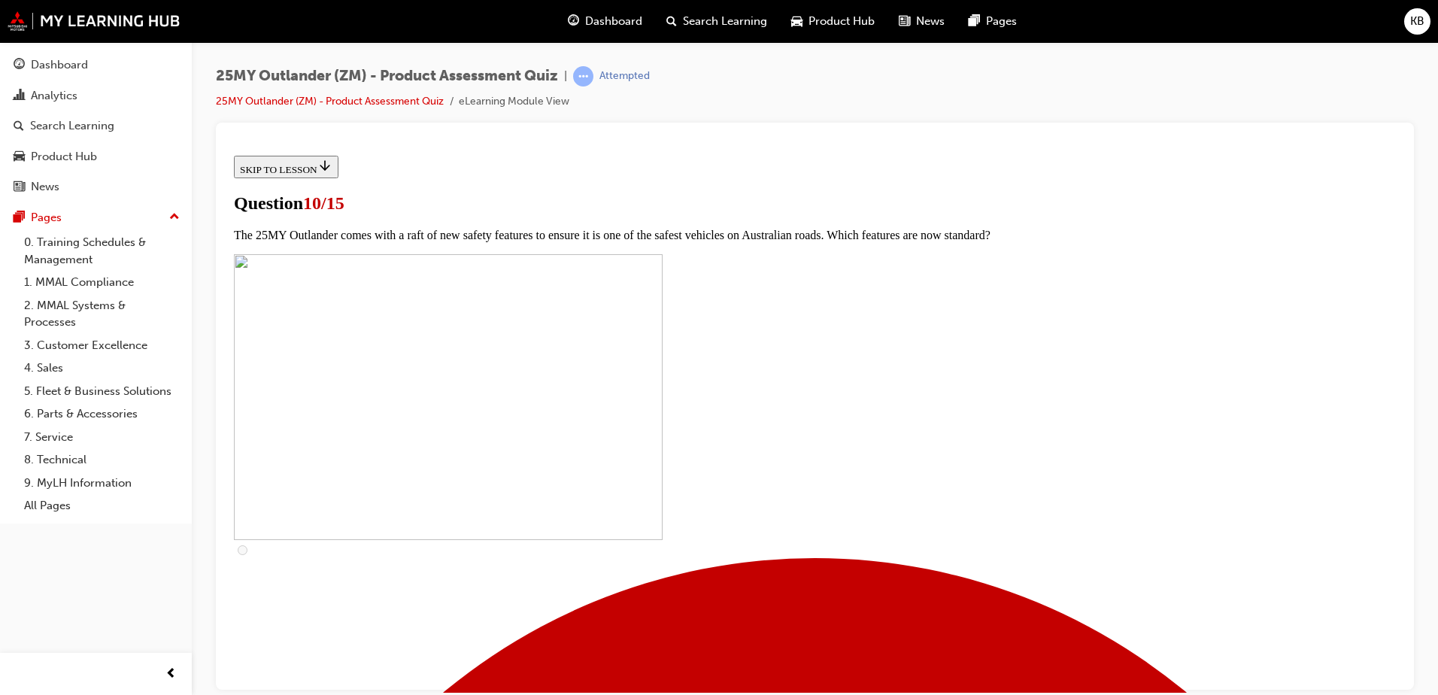
scroll to position [150, 0]
checkbox input "true"
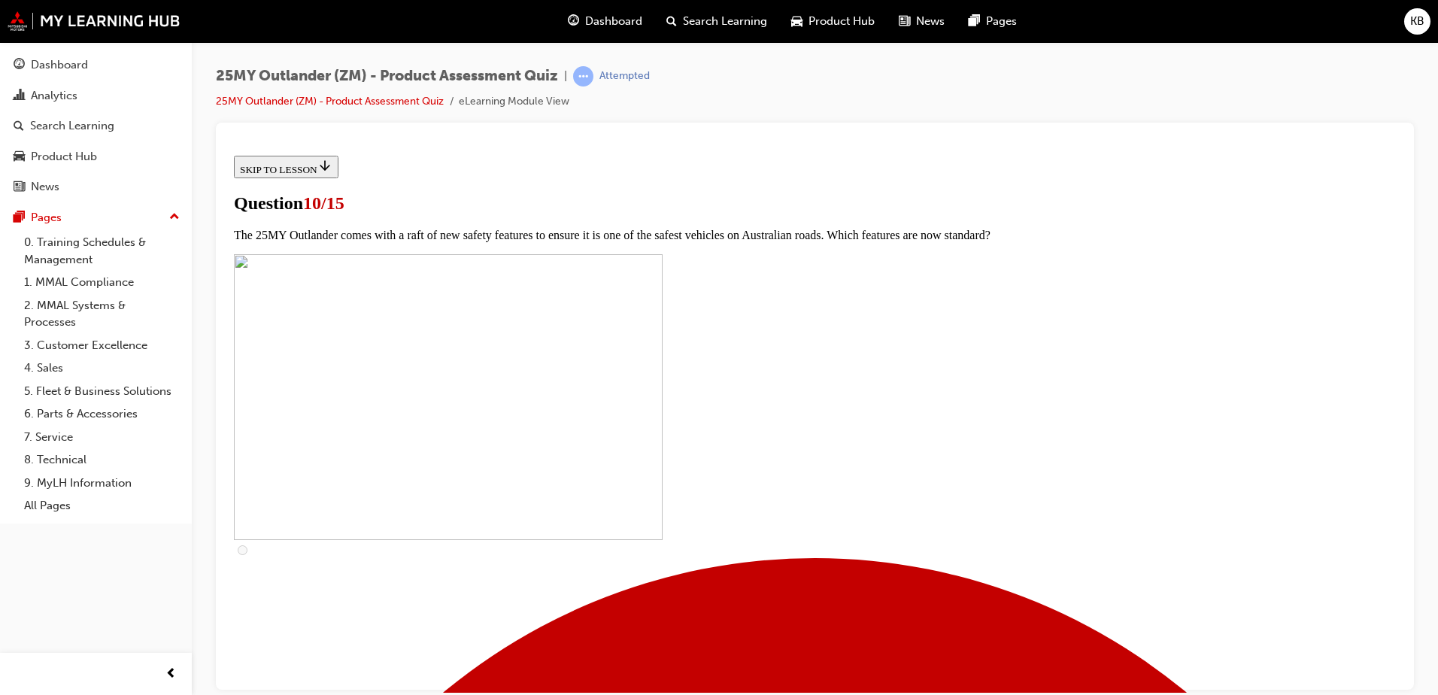
checkbox input "true"
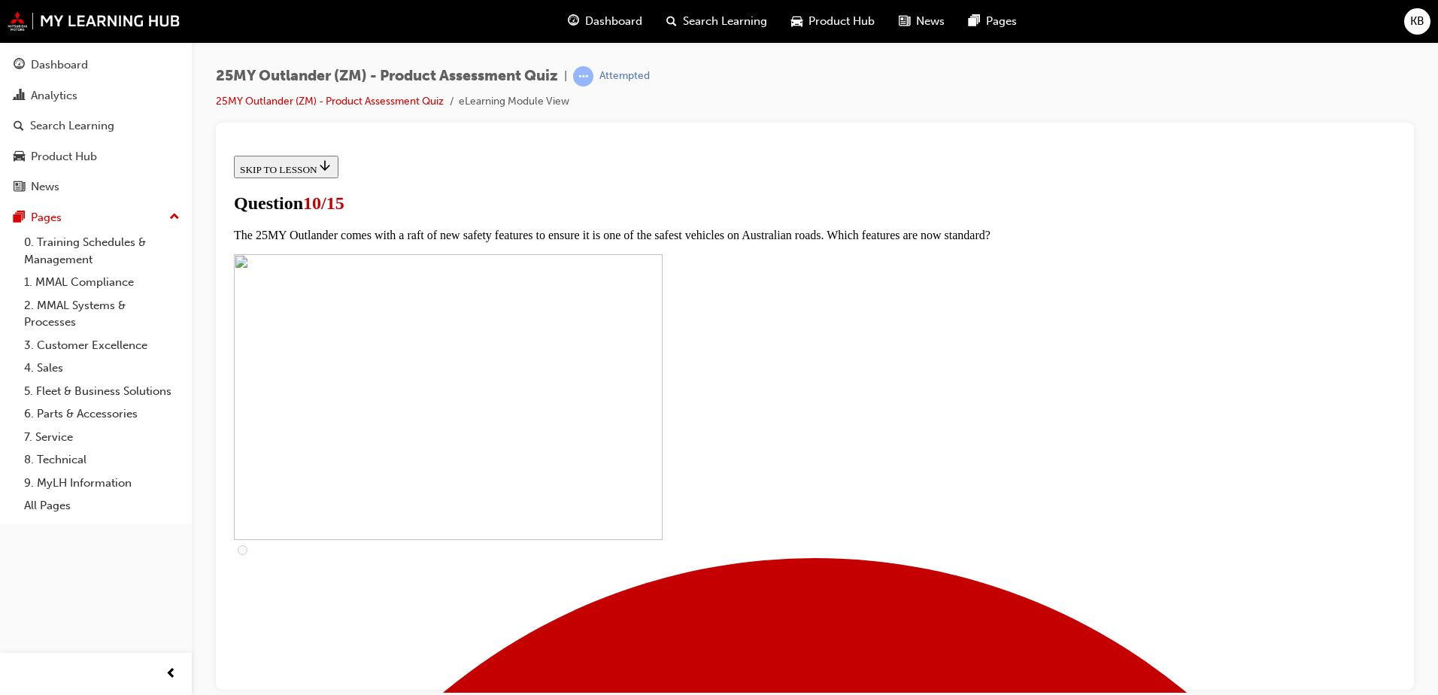
checkbox input "true"
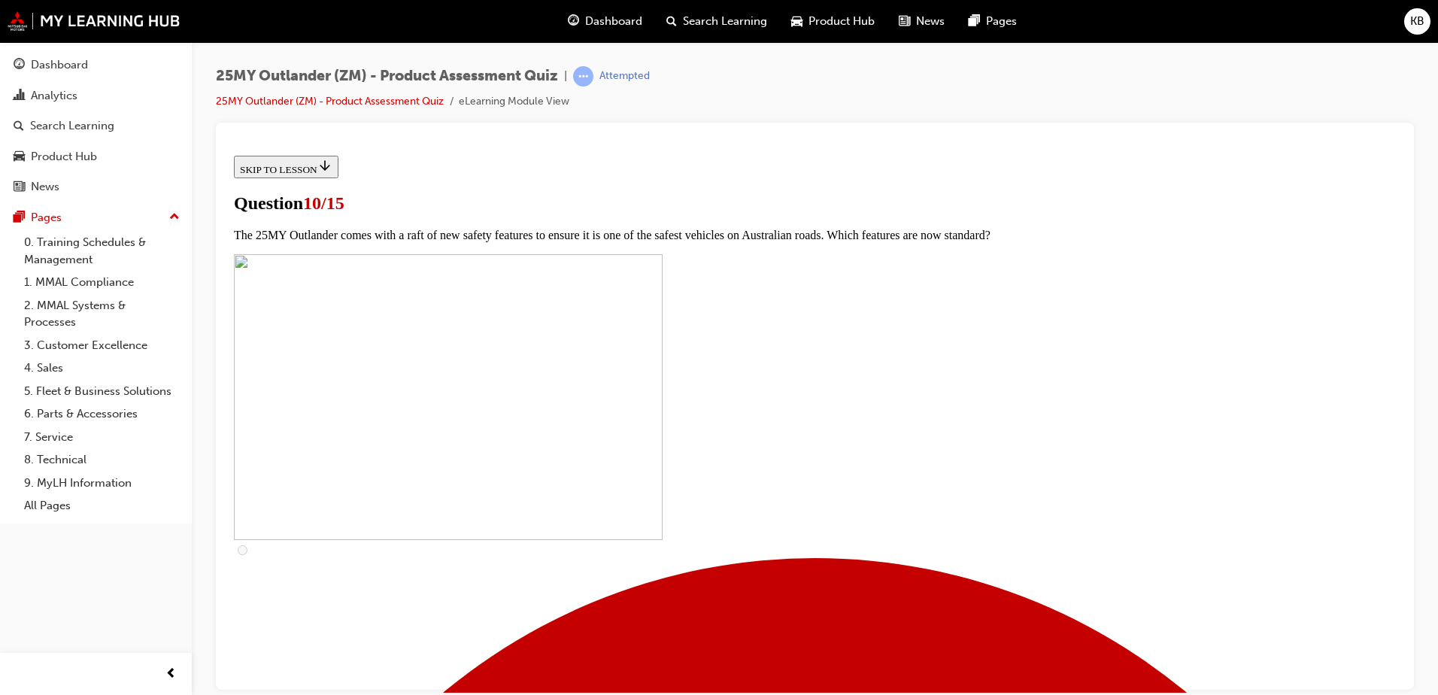
checkbox input "true"
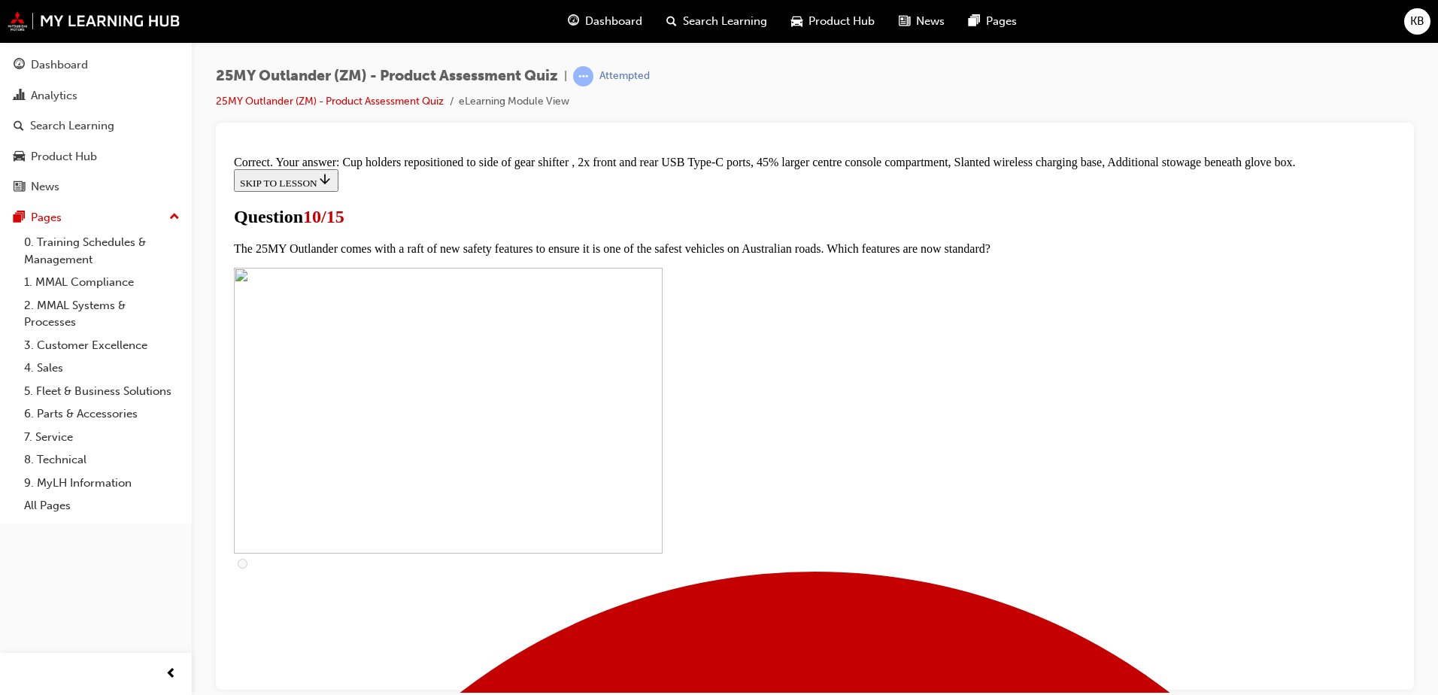
scroll to position [638, 0]
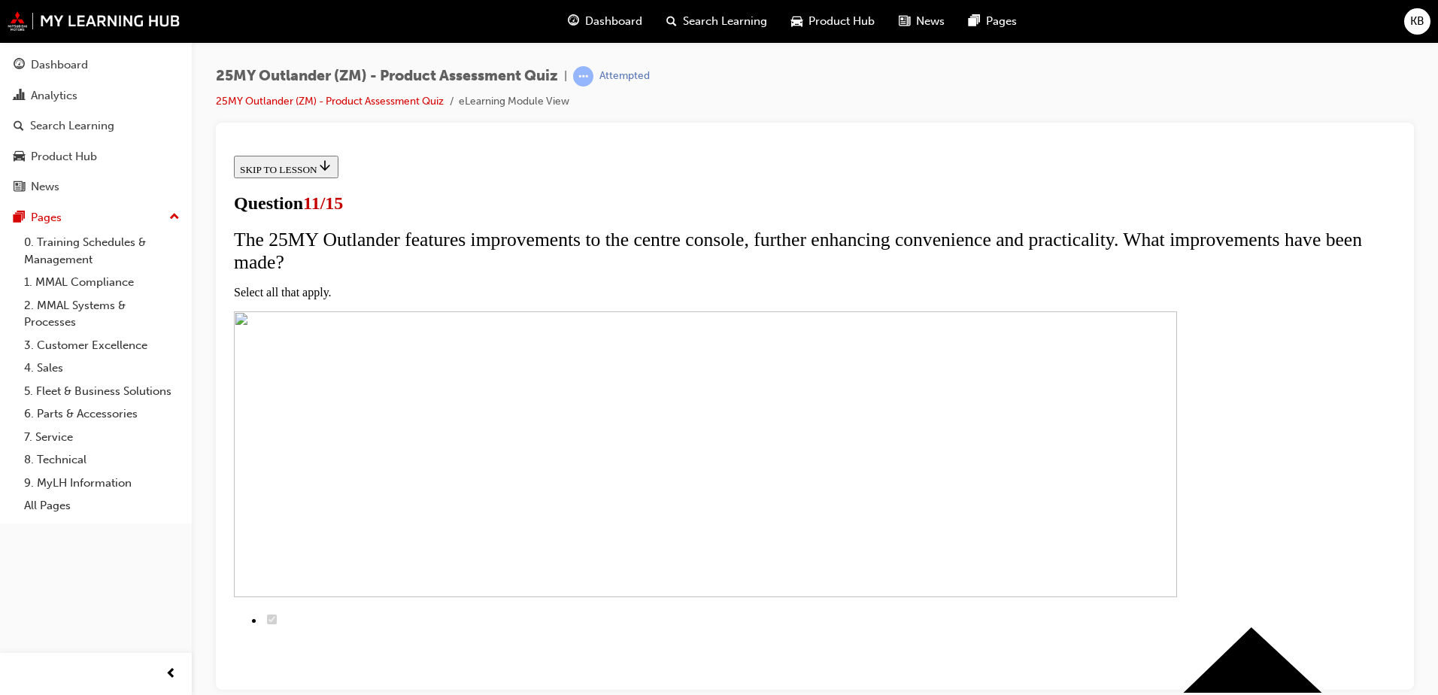
scroll to position [150, 0]
drag, startPoint x: 581, startPoint y: 362, endPoint x: 580, endPoint y: 380, distance: 17.3
checkbox input "true"
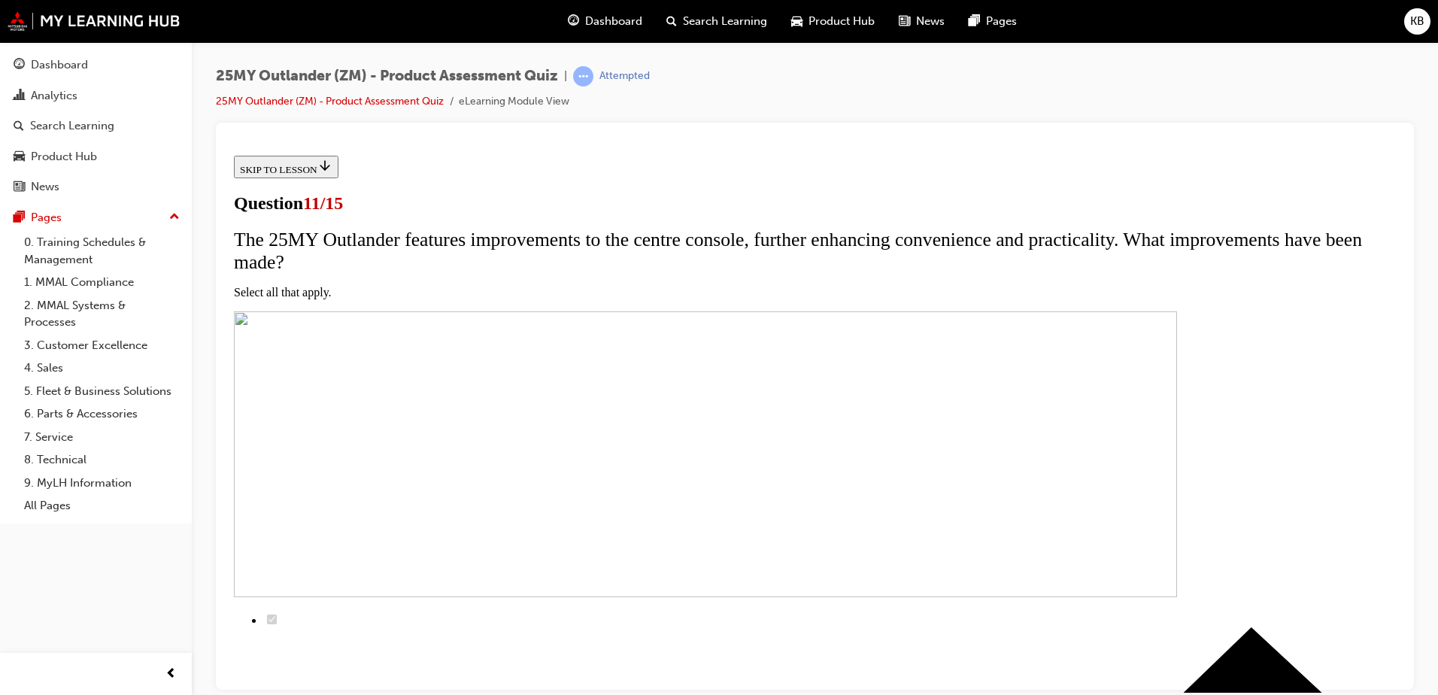
drag, startPoint x: 580, startPoint y: 414, endPoint x: 581, endPoint y: 426, distance: 12.1
checkbox input "true"
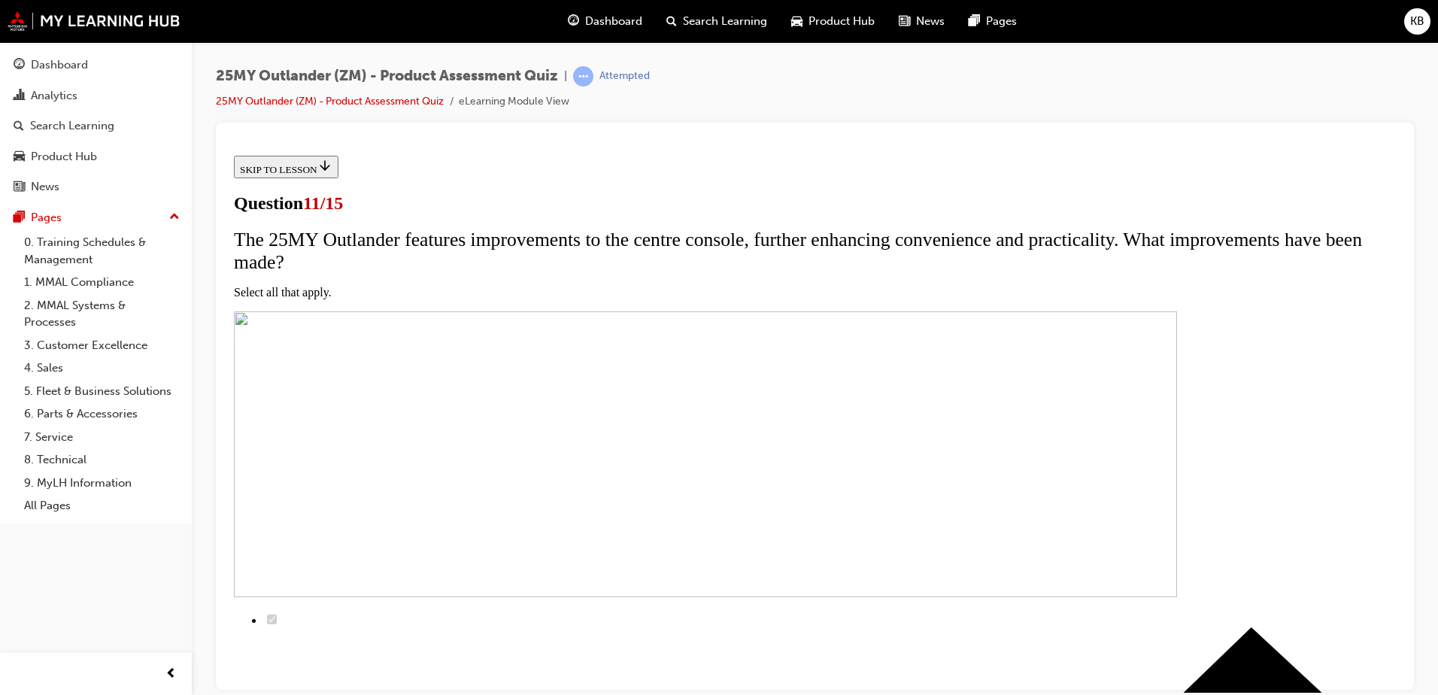
checkbox input "true"
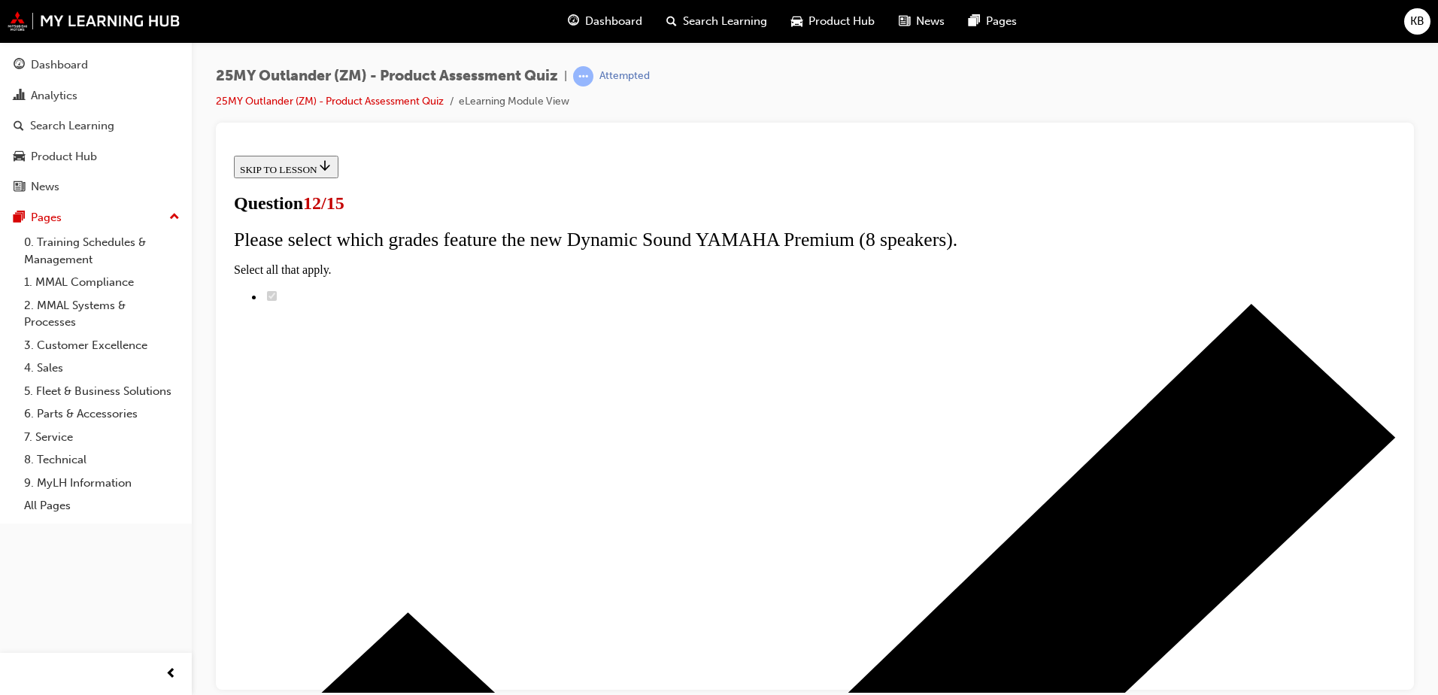
scroll to position [120, 0]
radio input "true"
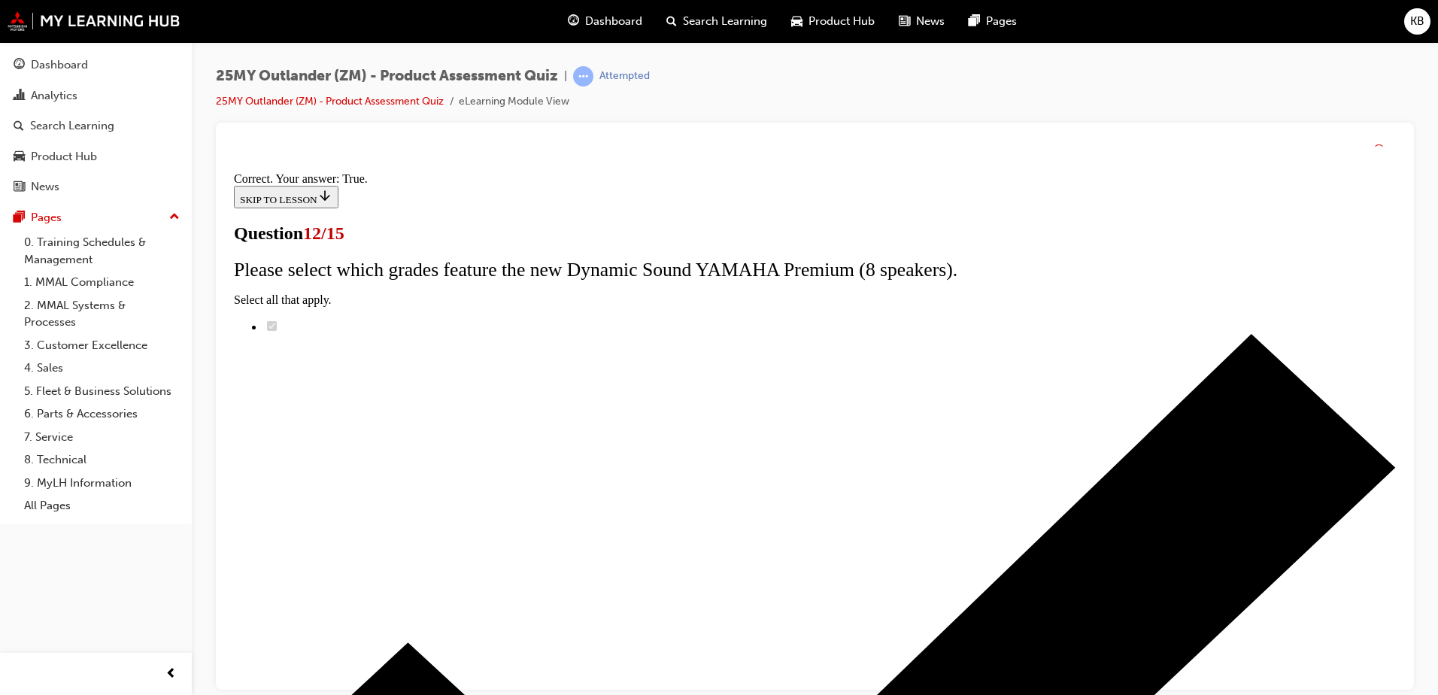
scroll to position [172, 0]
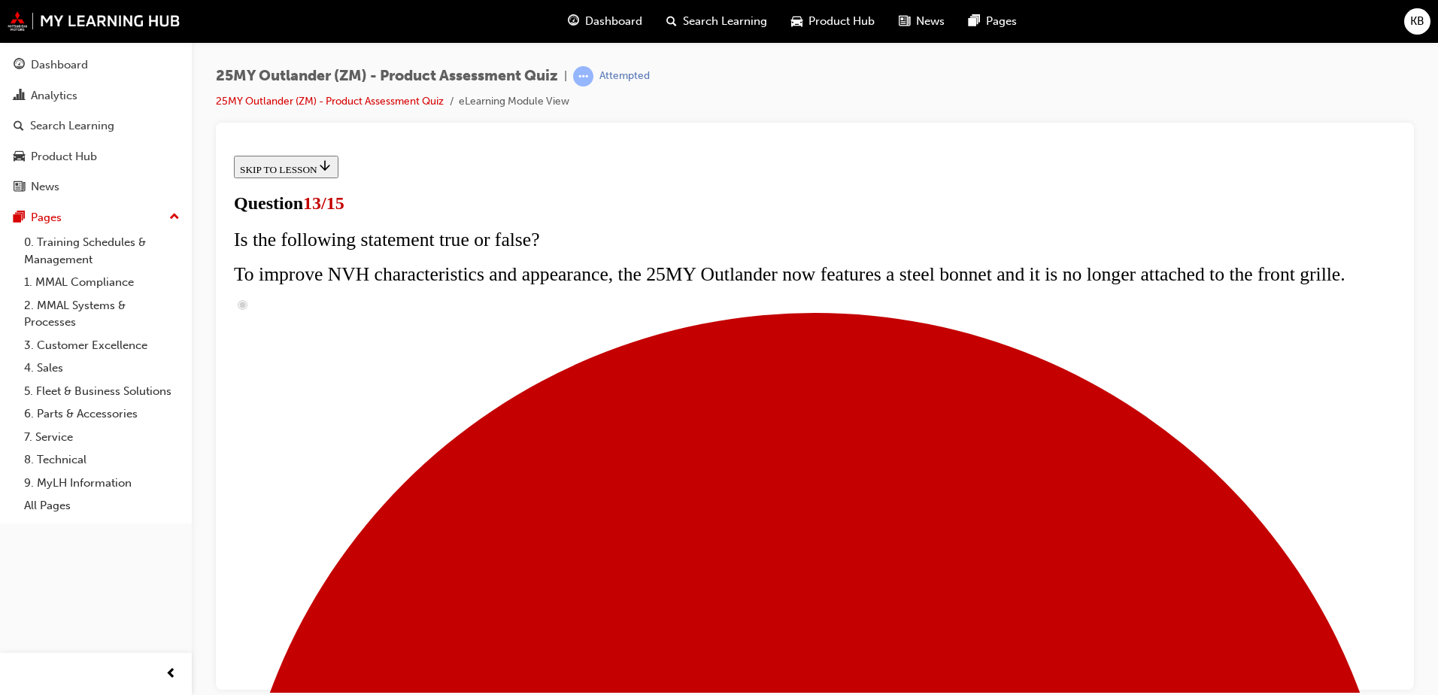
scroll to position [226, 0]
radio input "true"
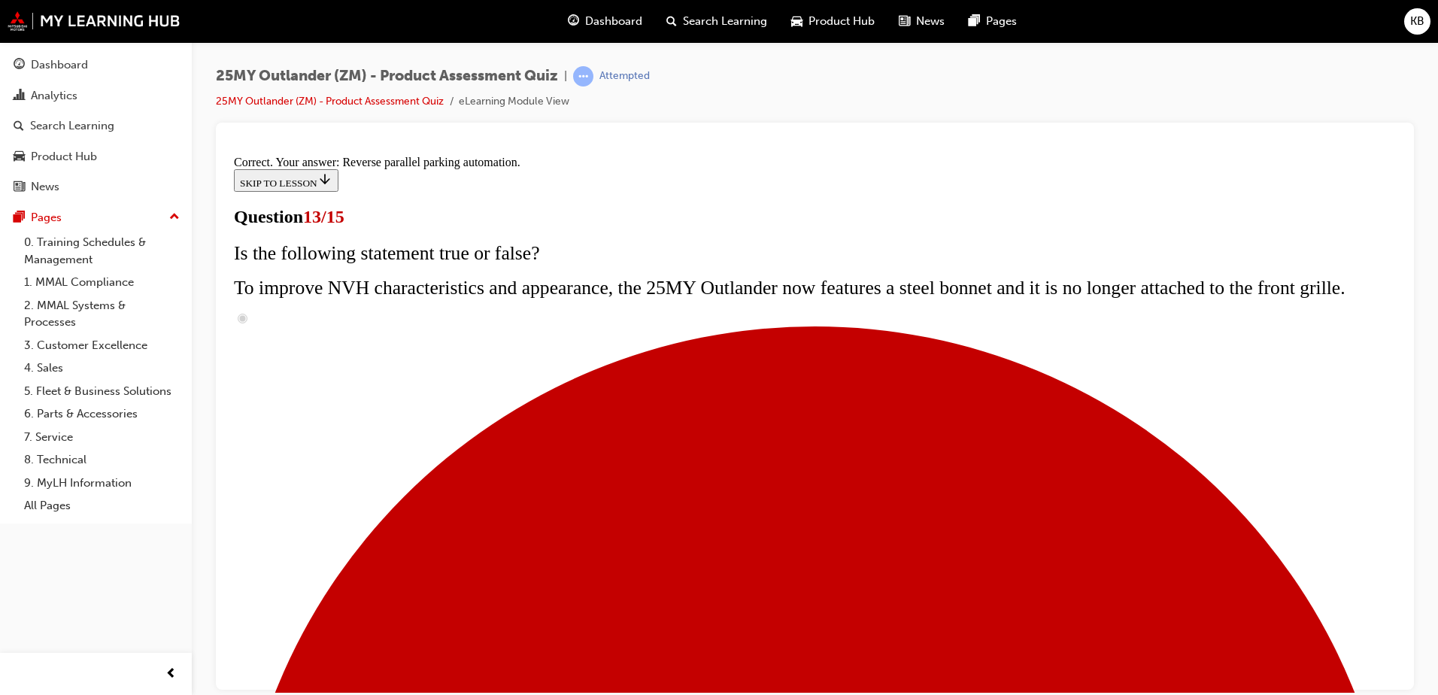
scroll to position [387, 0]
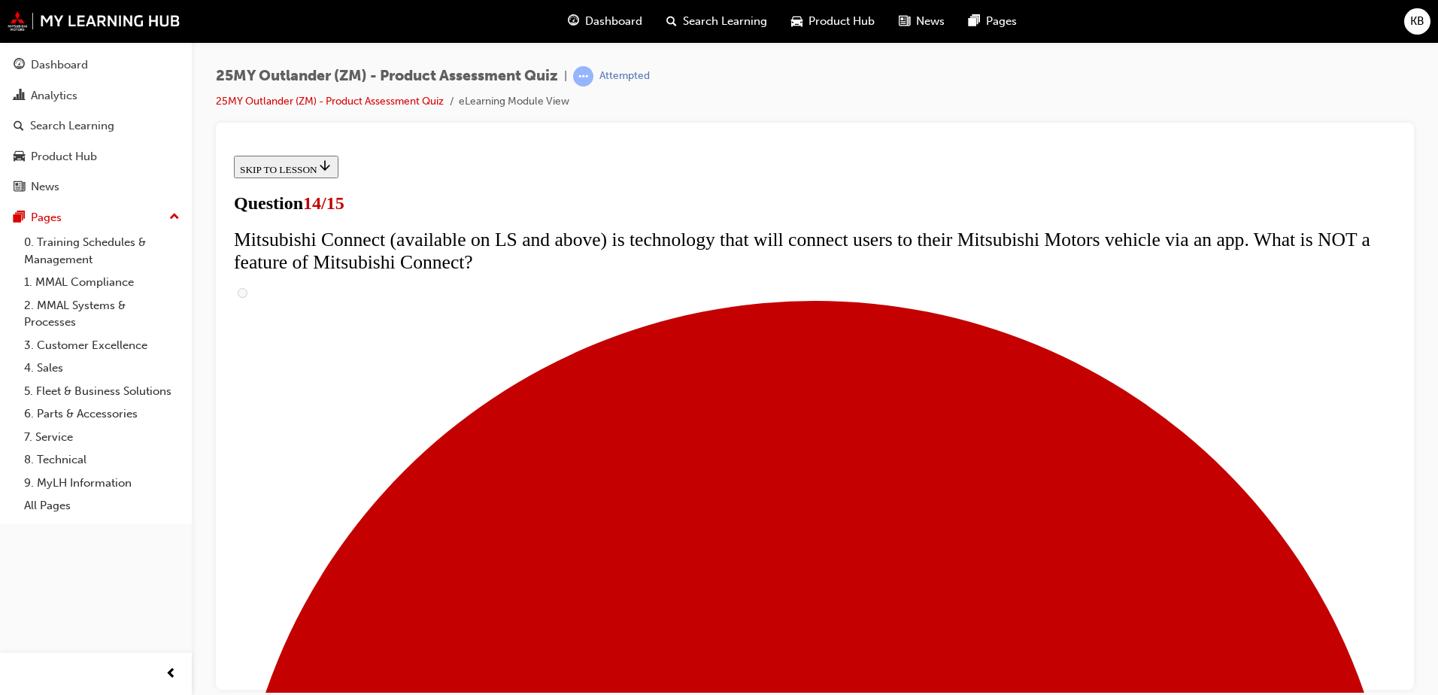
scroll to position [526, 0]
radio input "true"
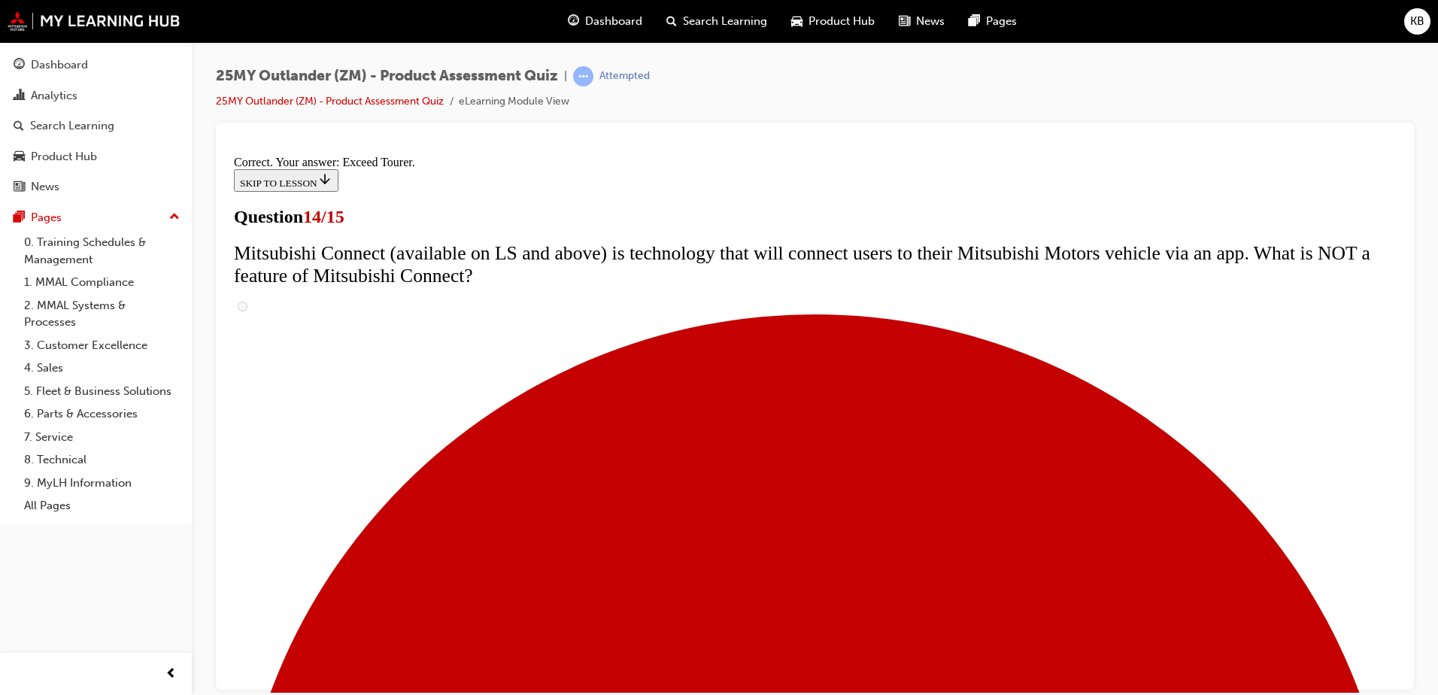
scroll to position [624, 0]
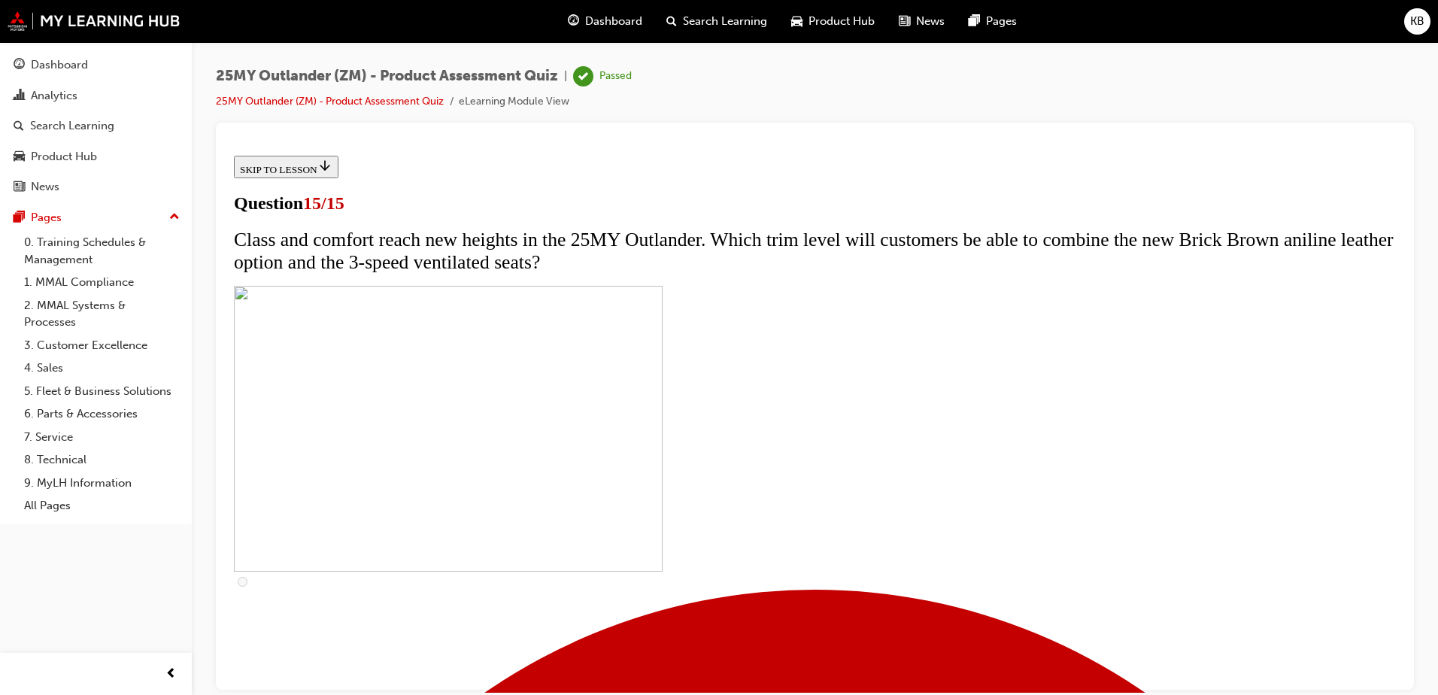
scroll to position [223, 0]
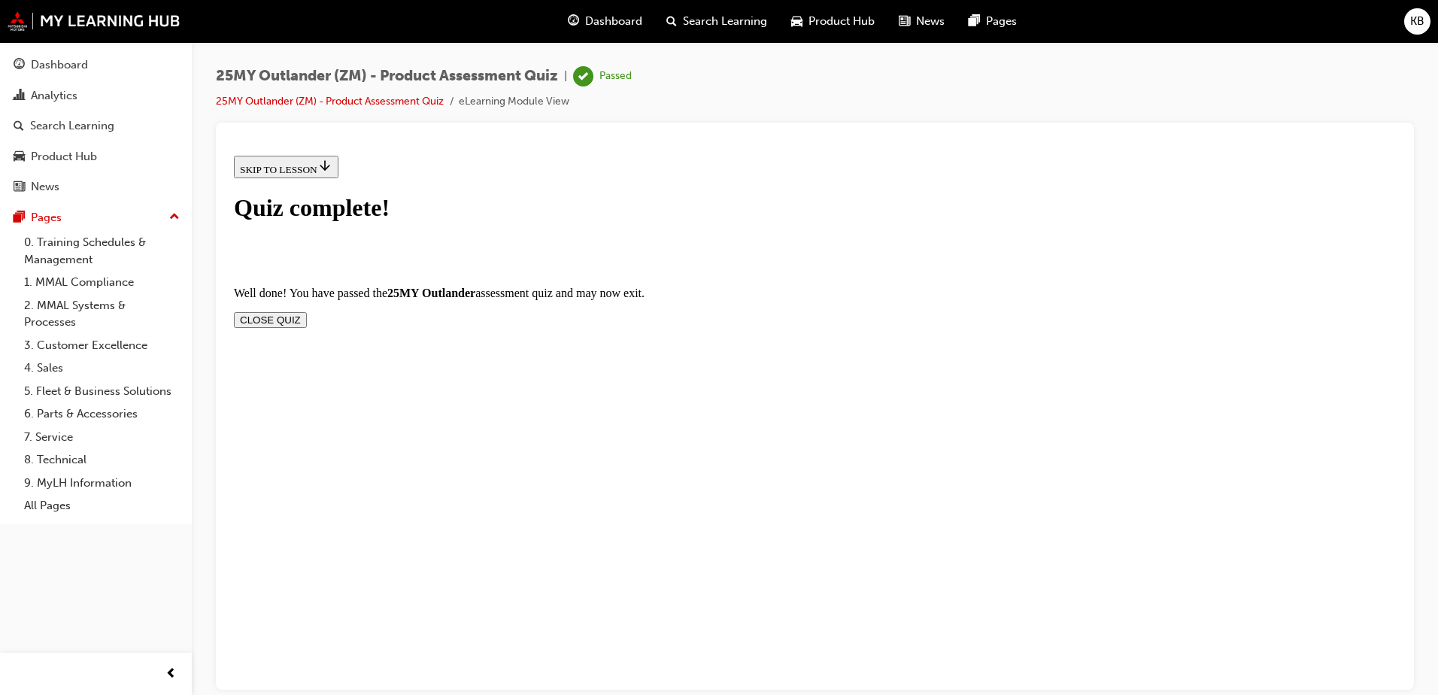
click at [307, 311] on button "CLOSE QUIZ" at bounding box center [270, 319] width 73 height 16
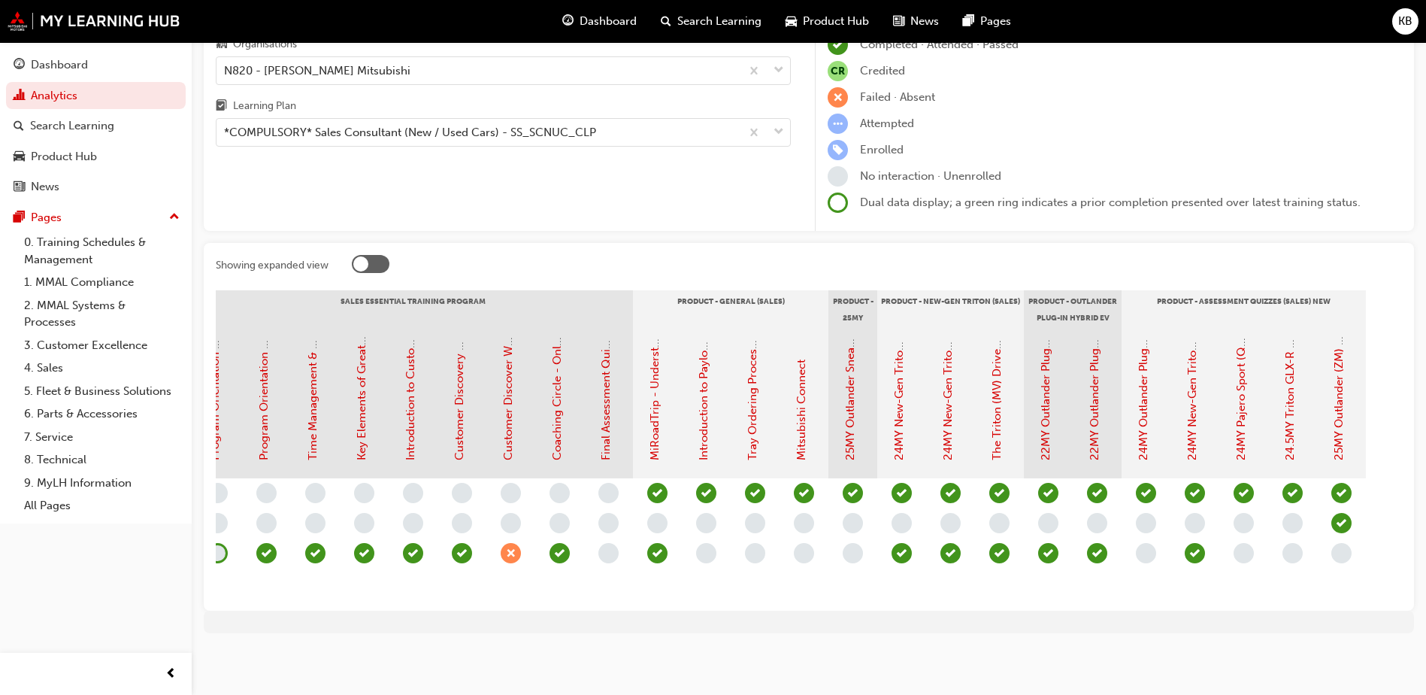
scroll to position [0, 1502]
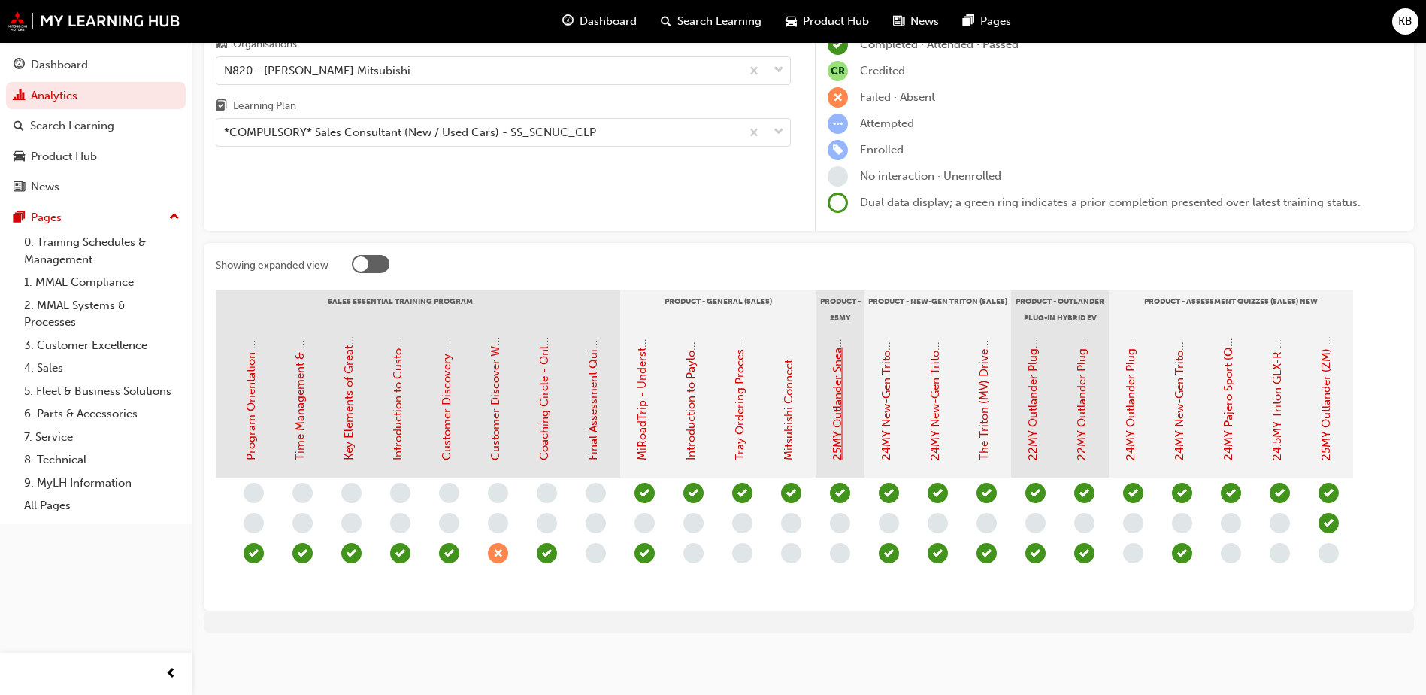
click at [837, 432] on link "25MY Outlander Sneak Peek Video" at bounding box center [838, 370] width 14 height 179
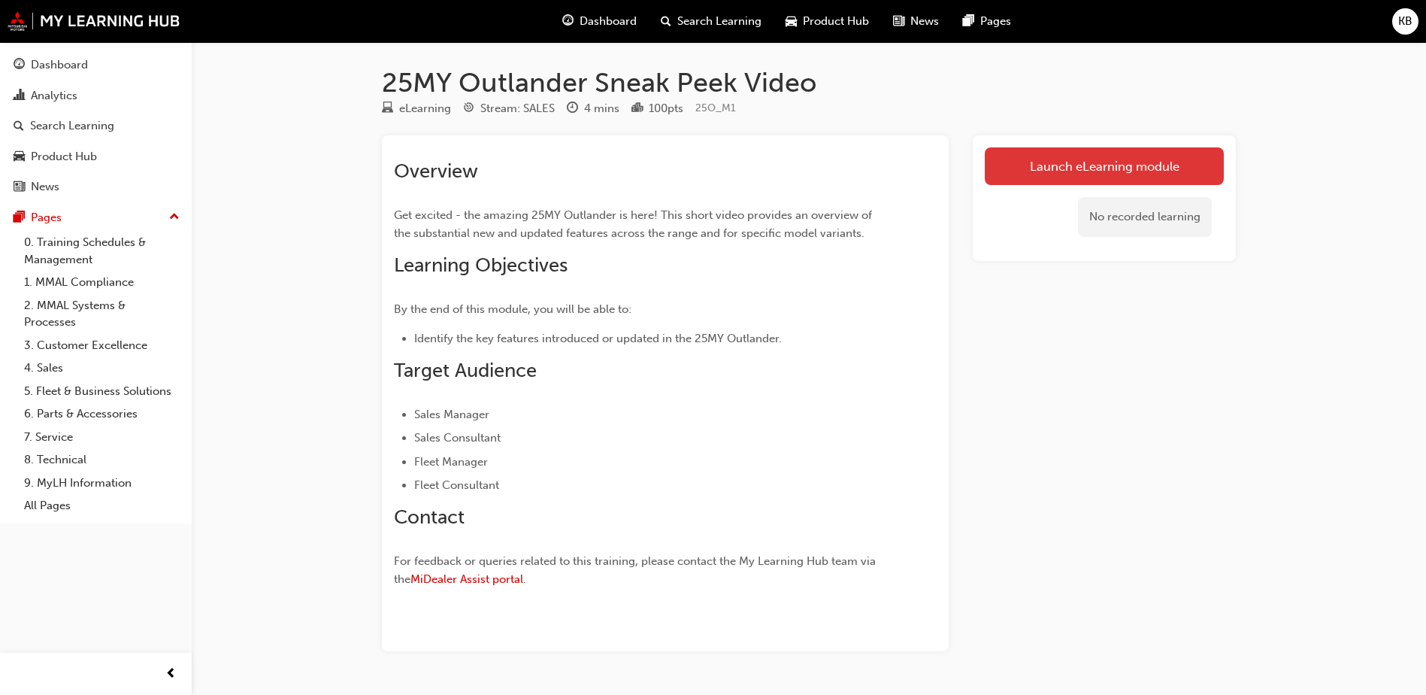
click at [1090, 150] on link "Launch eLearning module" at bounding box center [1104, 166] width 239 height 38
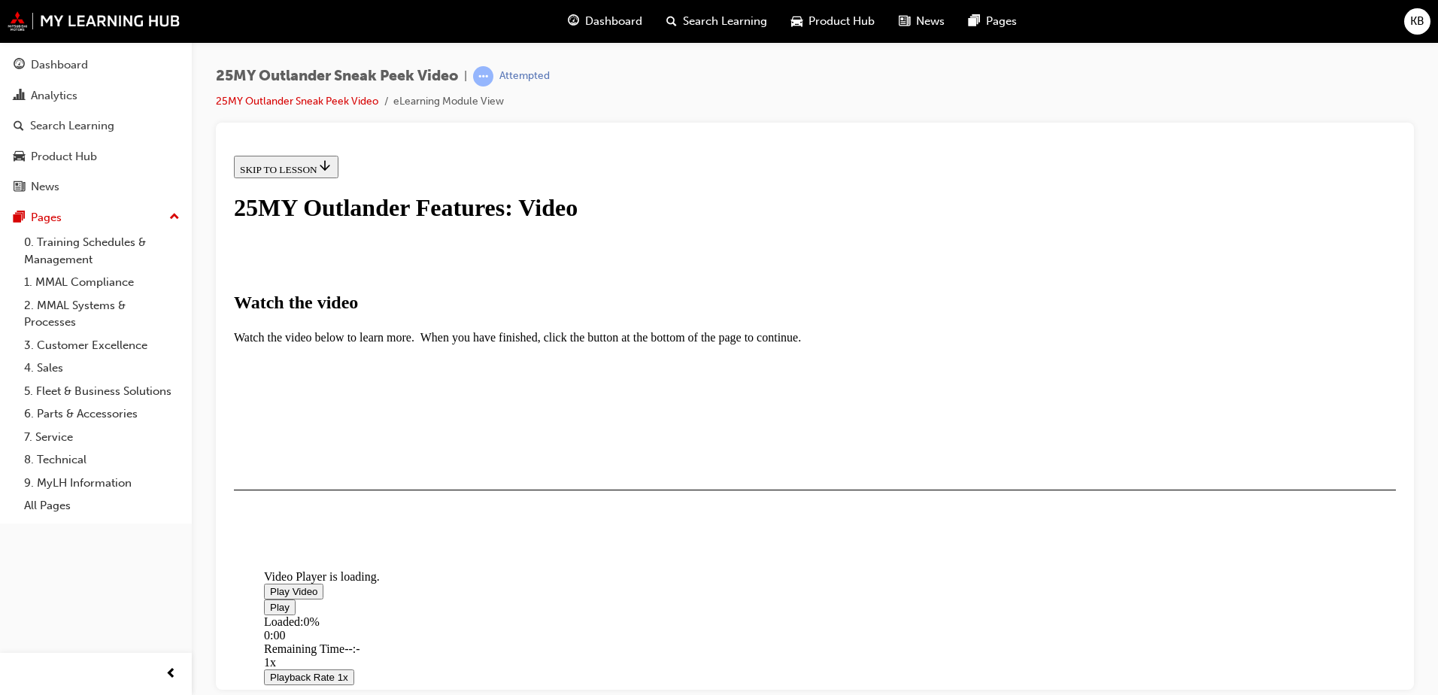
scroll to position [195, 0]
click at [270, 585] on span "Video player" at bounding box center [270, 590] width 0 height 11
drag, startPoint x: 457, startPoint y: 611, endPoint x: 953, endPoint y: 560, distance: 498.1
drag, startPoint x: 459, startPoint y: 613, endPoint x: 807, endPoint y: 606, distance: 347.4
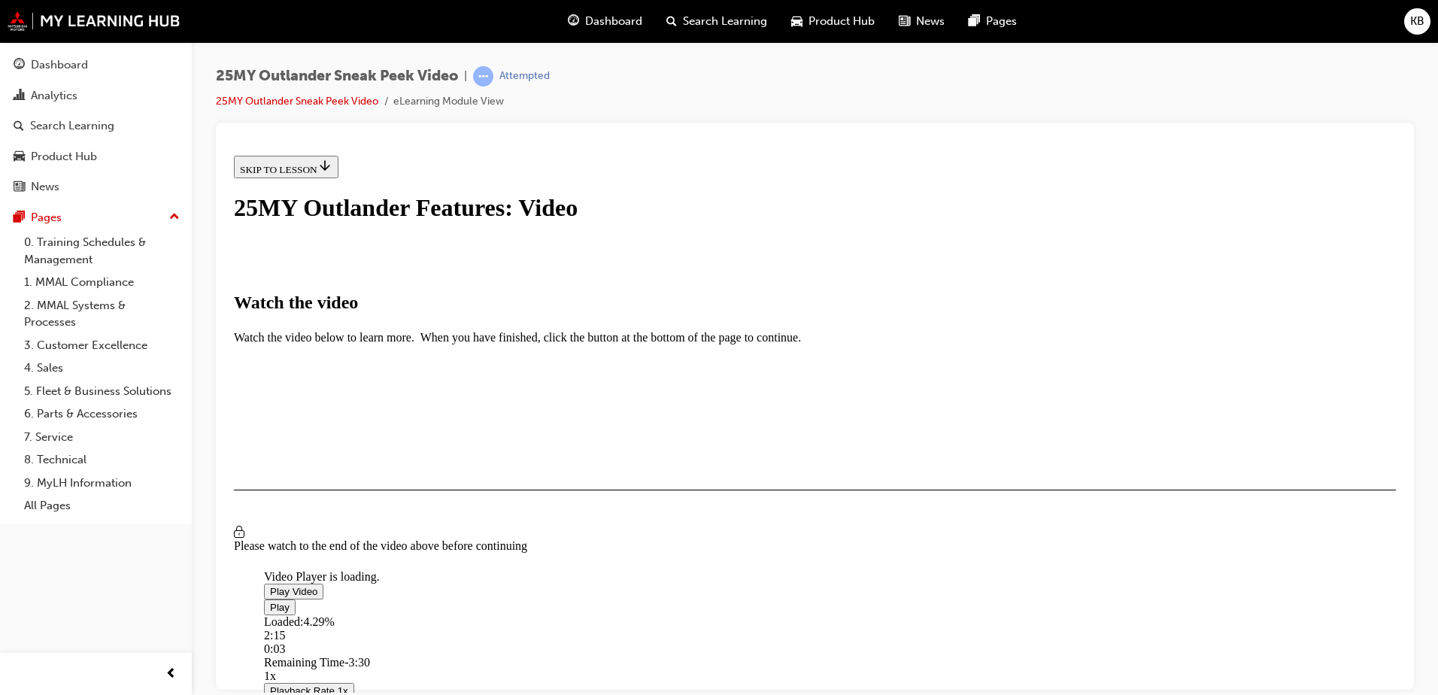
click at [807, 614] on div "Loaded : 4.29% 2:15 0:03" at bounding box center [986, 634] width 1444 height 41
click at [808, 614] on div "Loaded : 4.29% 2:24 2:25" at bounding box center [986, 634] width 1444 height 41
drag, startPoint x: 832, startPoint y: 614, endPoint x: 845, endPoint y: 614, distance: 12.8
click at [838, 614] on div "Loaded : 4.29% 2:32 2:25" at bounding box center [986, 634] width 1444 height 41
drag, startPoint x: 866, startPoint y: 611, endPoint x: 887, endPoint y: 608, distance: 20.5
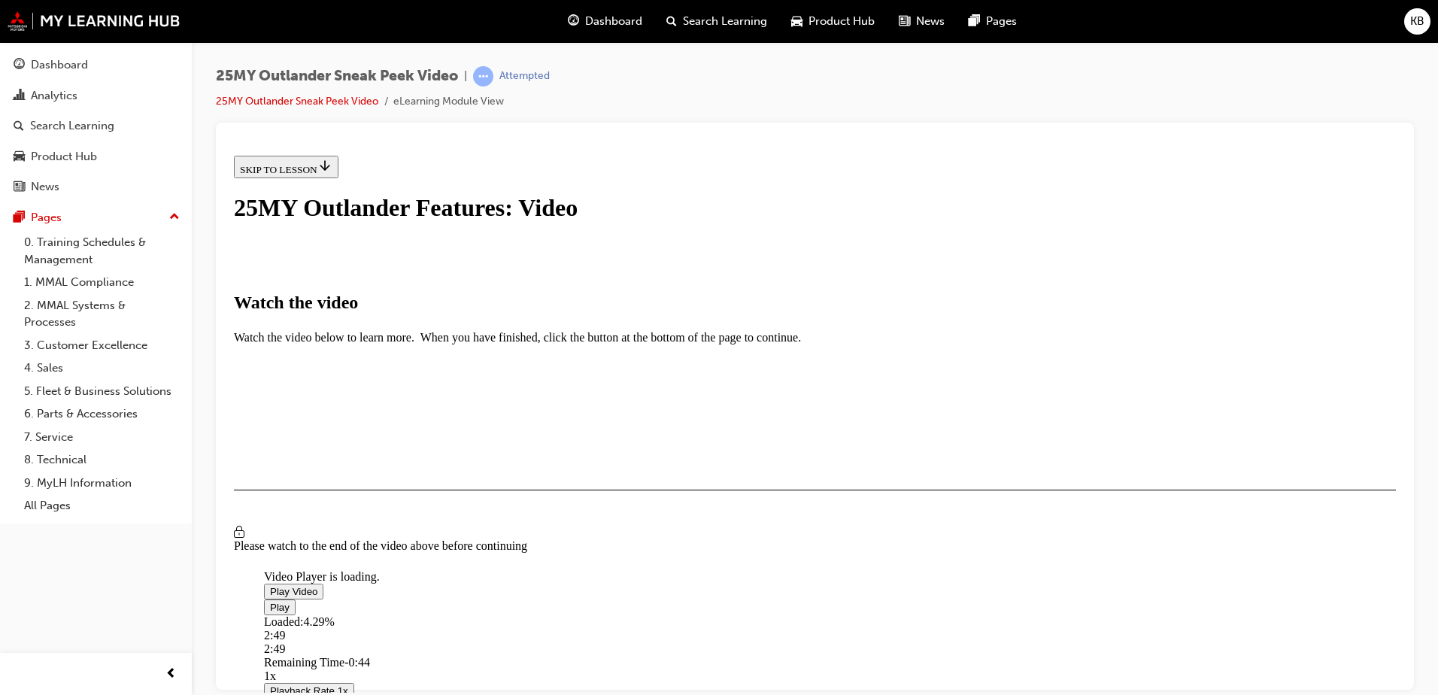
click at [878, 614] on div "Loaded : 4.29% 2:49 2:49" at bounding box center [986, 634] width 1444 height 41
drag, startPoint x: 887, startPoint y: 608, endPoint x: 901, endPoint y: 607, distance: 14.3
click at [896, 614] on div "Loaded : 4.29% 2:59 2:57" at bounding box center [986, 634] width 1444 height 41
click at [920, 614] on div "Loaded : 4.29% 3:10 3:05" at bounding box center [986, 634] width 1444 height 41
drag, startPoint x: 932, startPoint y: 609, endPoint x: 946, endPoint y: 611, distance: 14.5
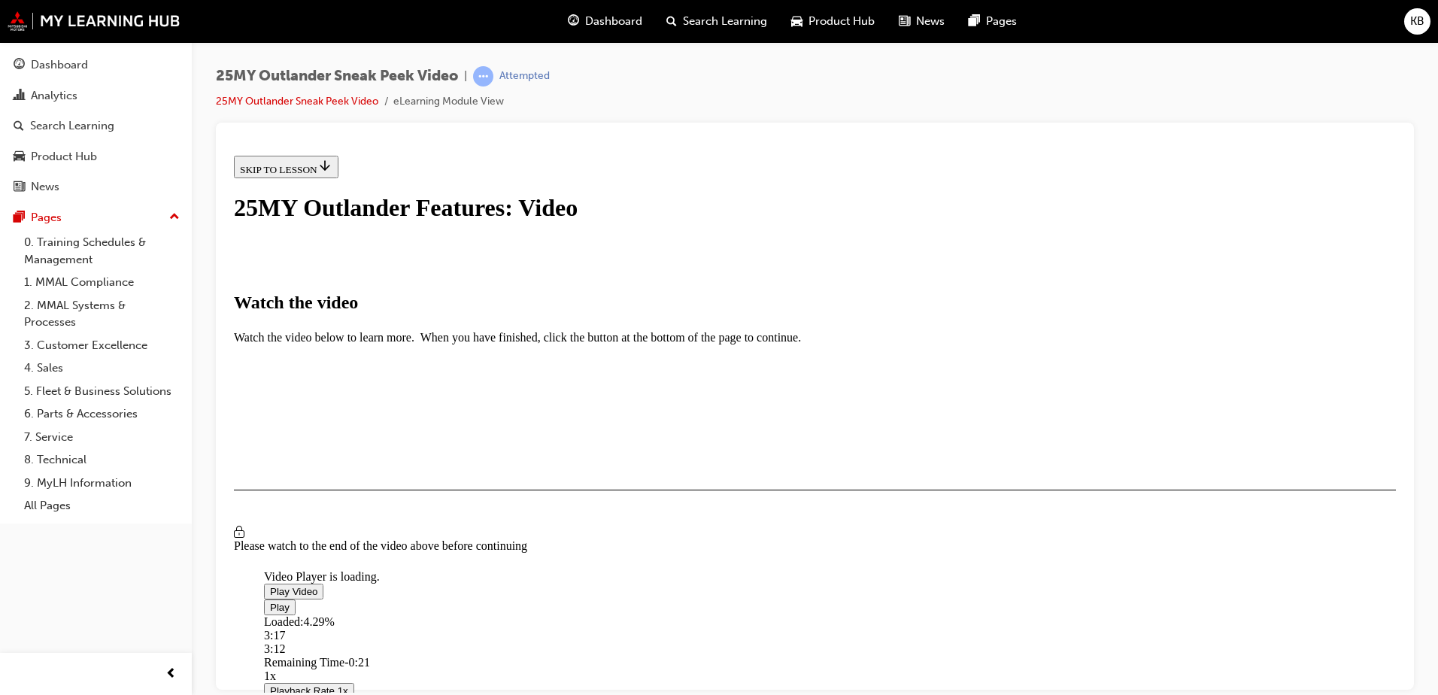
click at [944, 614] on div "Loaded : 4.29% 3:17 3:12" at bounding box center [986, 634] width 1444 height 41
drag, startPoint x: 953, startPoint y: 611, endPoint x: 272, endPoint y: 619, distance: 680.5
click at [272, 441] on div "Video Player is loading. Play Video Play Loaded : 4.29% 1:00 3:24 Remaining Tim…" at bounding box center [815, 440] width 1162 height 1
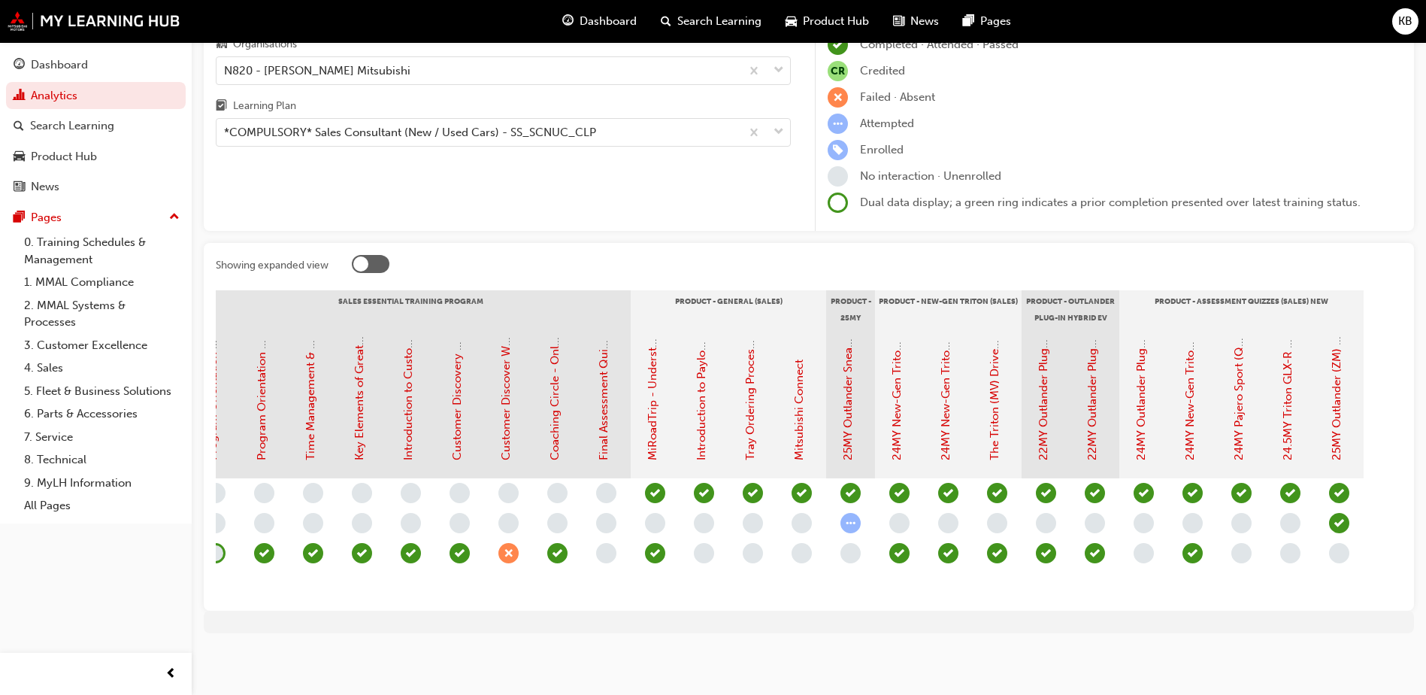
scroll to position [0, 1502]
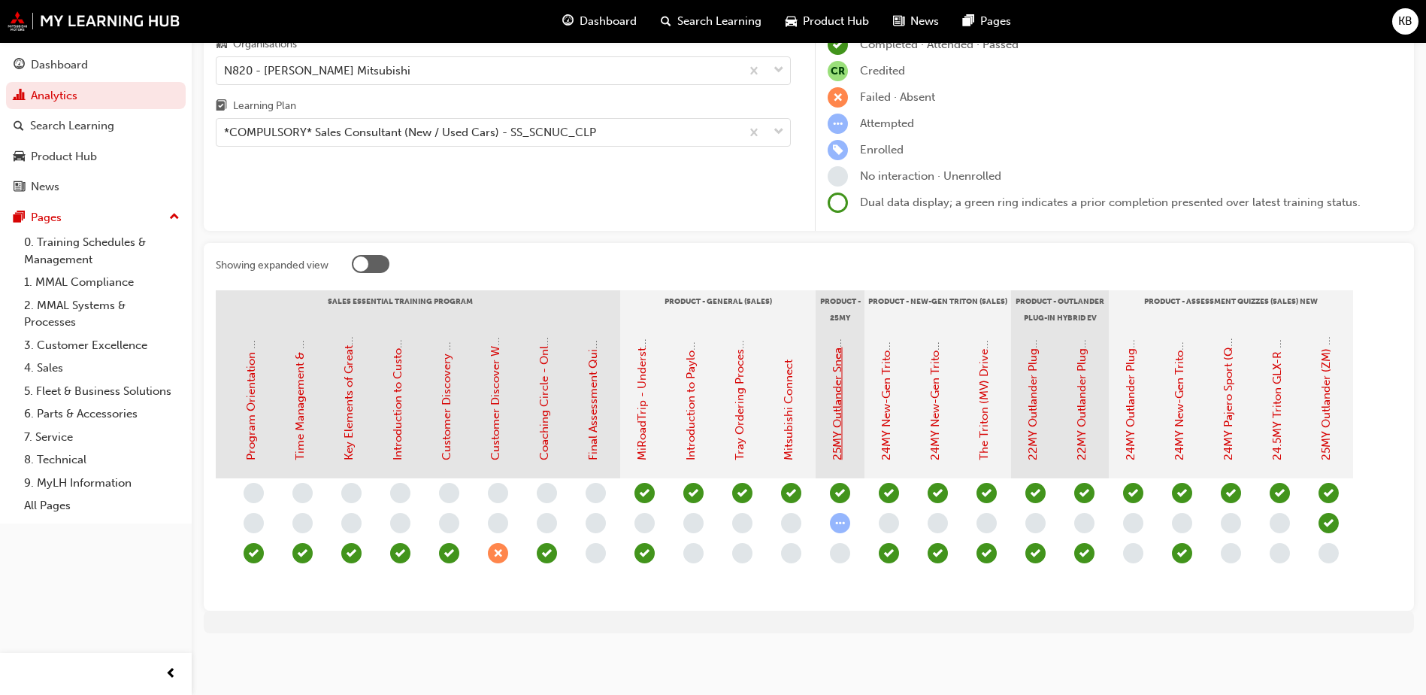
click at [837, 423] on link "25MY Outlander Sneak Peek Video" at bounding box center [838, 370] width 14 height 179
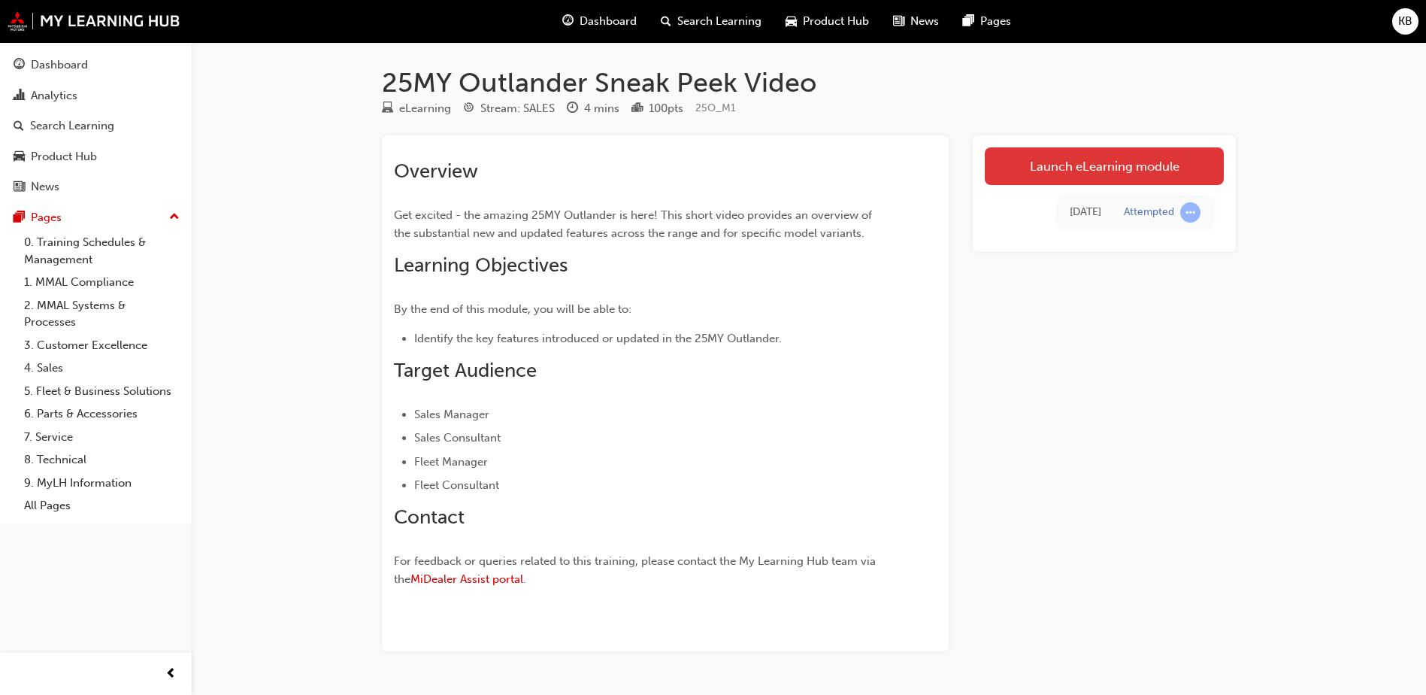
click at [1047, 160] on link "Launch eLearning module" at bounding box center [1104, 166] width 239 height 38
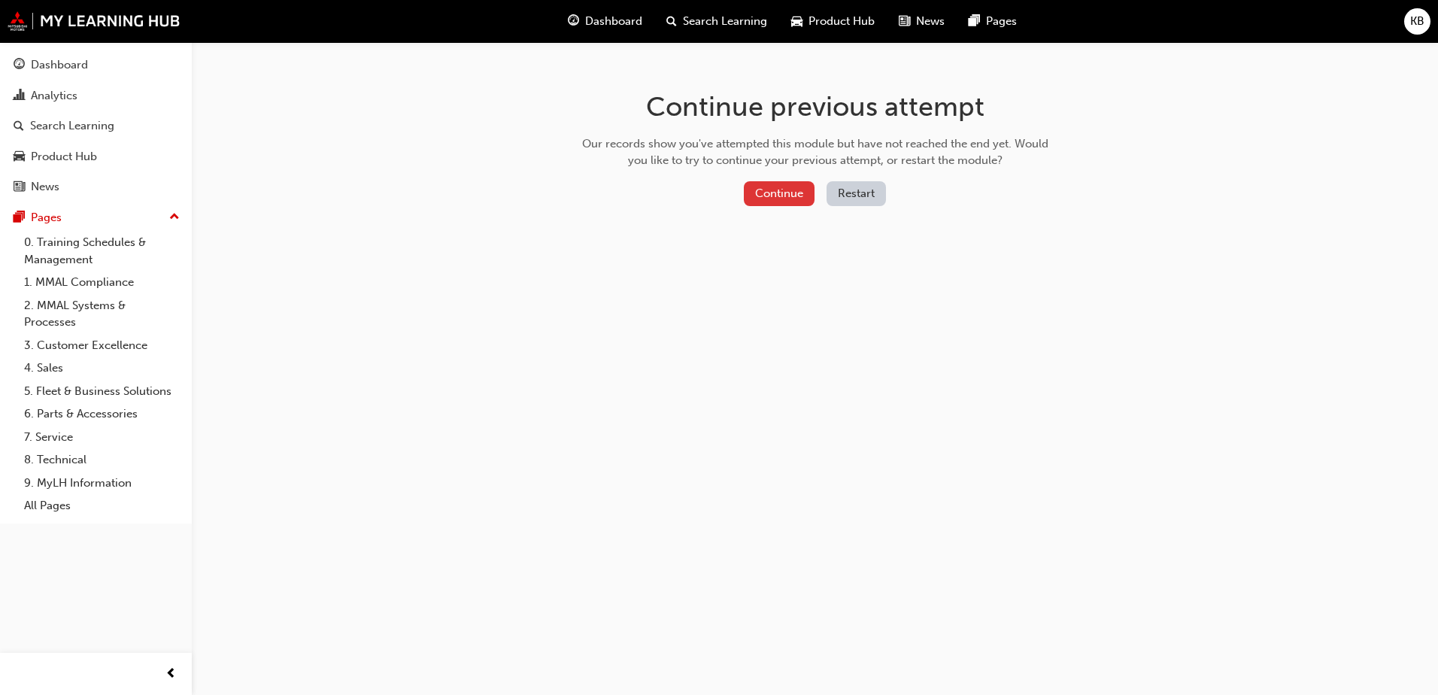
click at [777, 199] on button "Continue" at bounding box center [779, 193] width 71 height 25
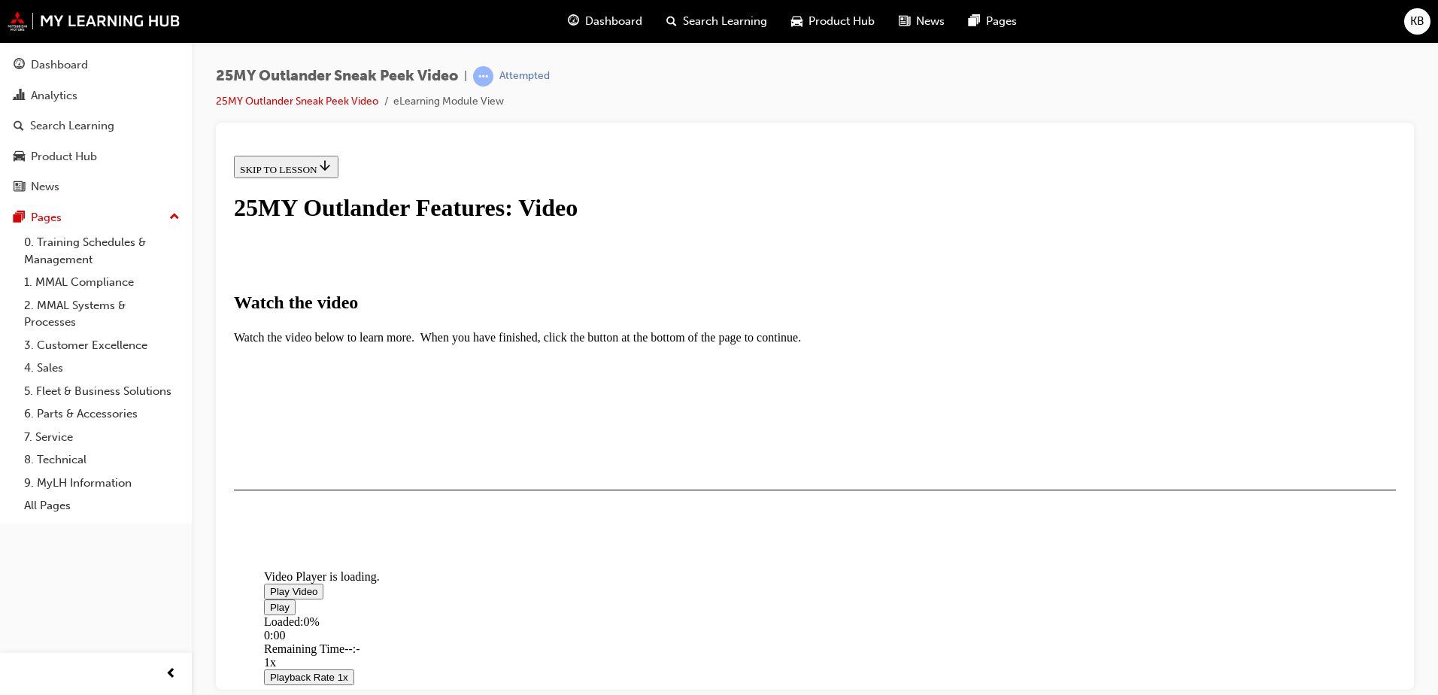
click at [270, 585] on span "Video player" at bounding box center [270, 590] width 0 height 11
click at [380, 539] on div "I HAVE WATCHED THIS VIDEO" at bounding box center [310, 533] width 141 height 12
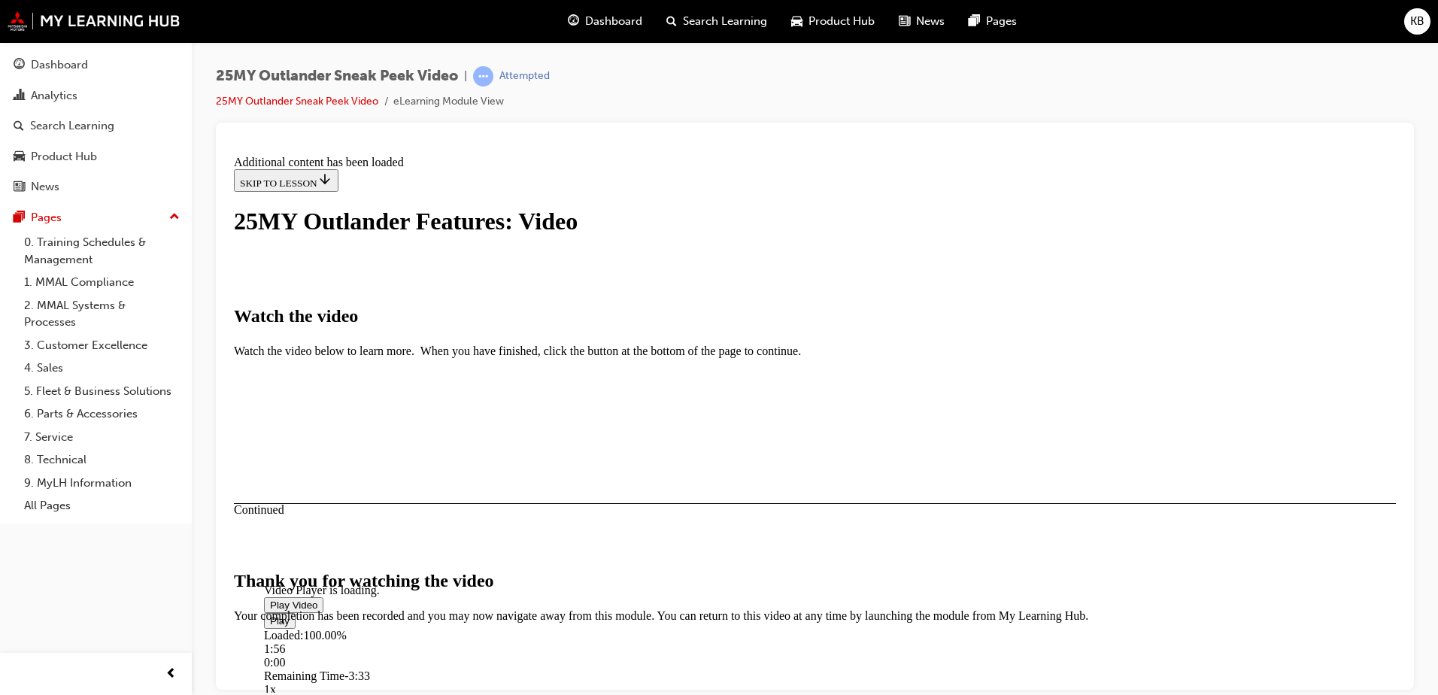
scroll to position [468, 0]
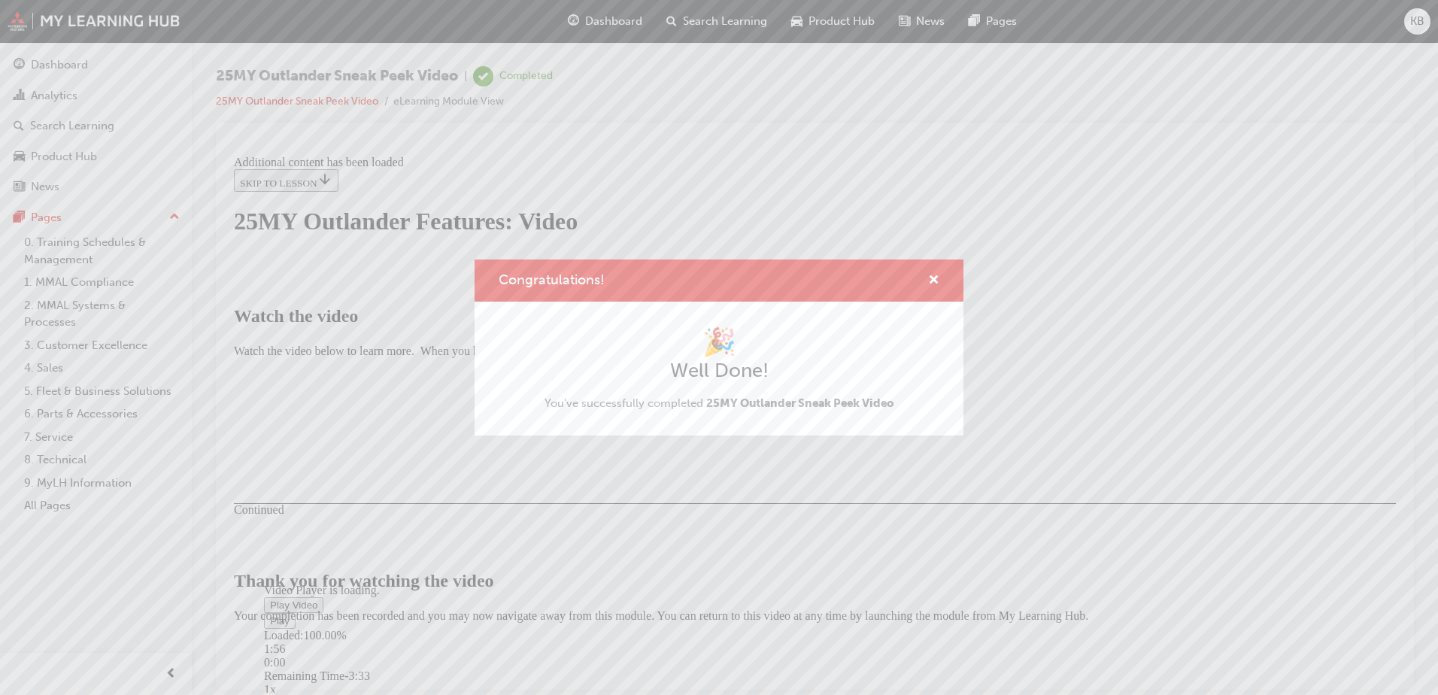
click at [972, 592] on div "Congratulations! 🎉 Well Done! You've successfully completed 25MY Outlander Snea…" at bounding box center [719, 347] width 1438 height 695
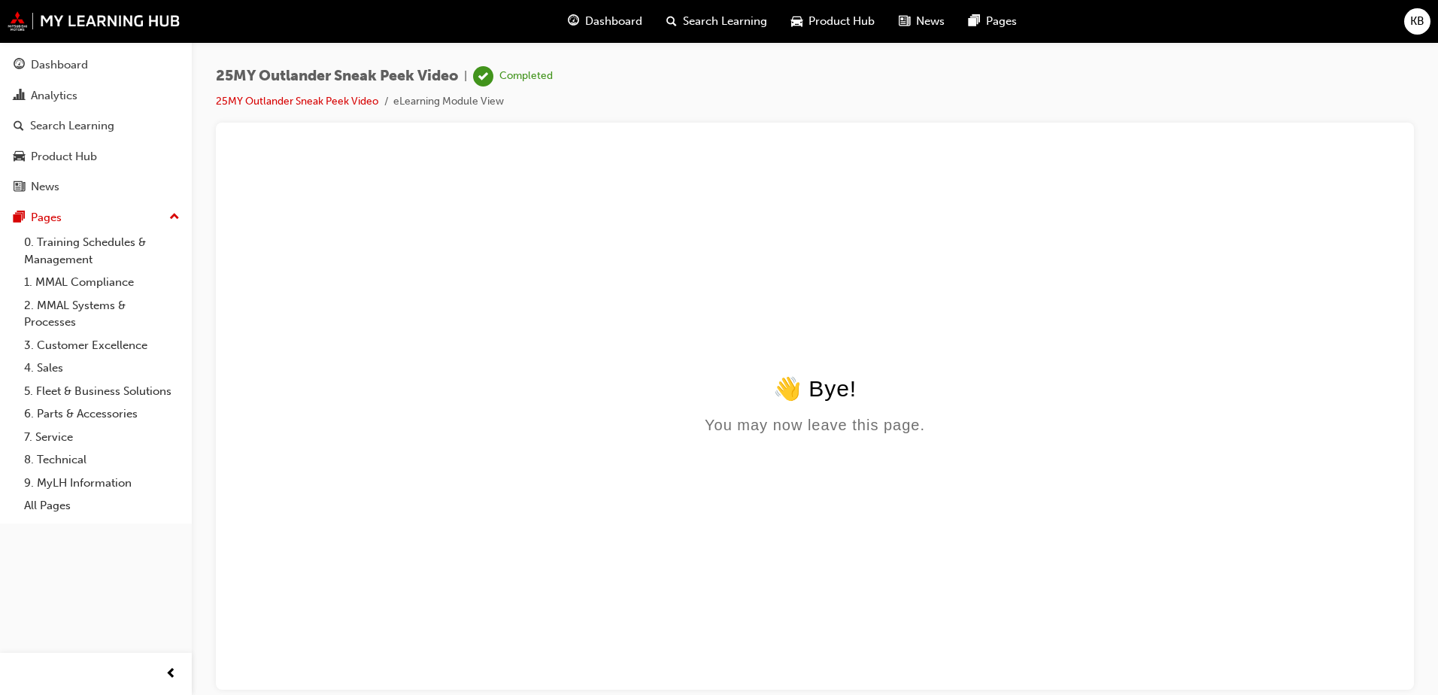
scroll to position [0, 0]
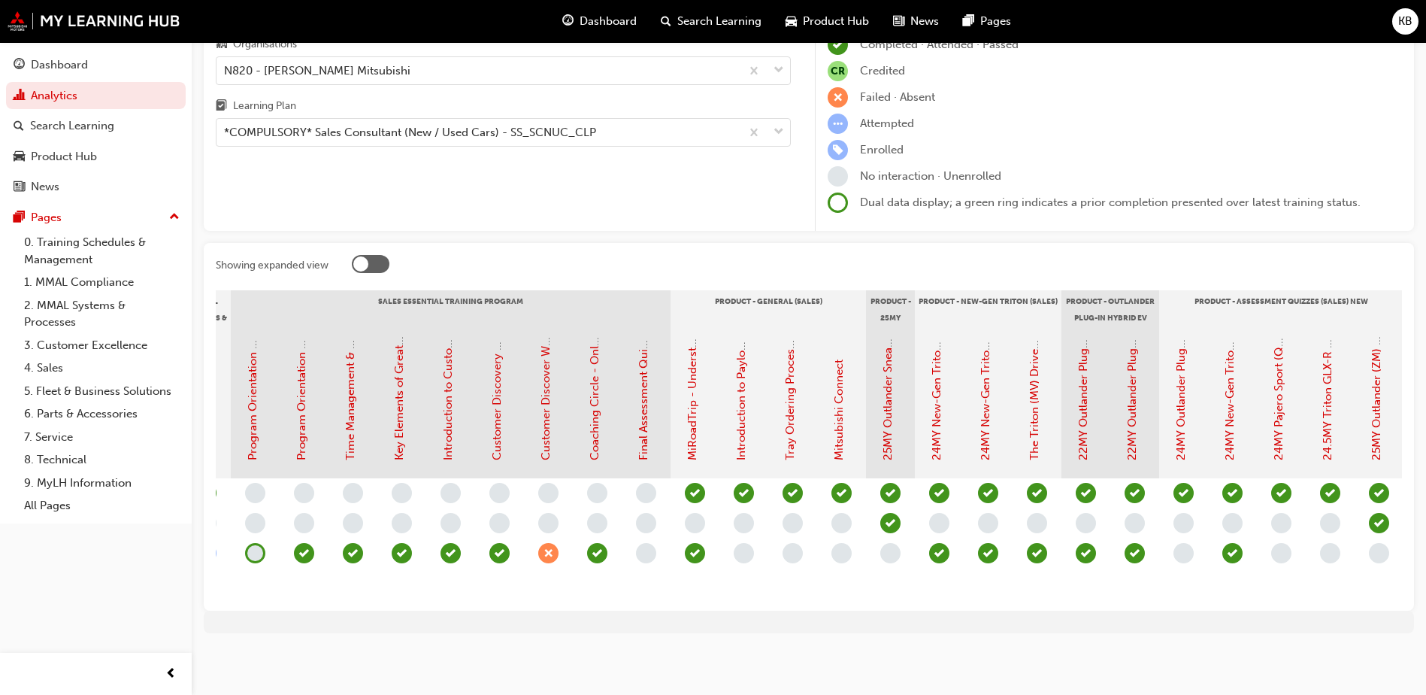
scroll to position [0, 1502]
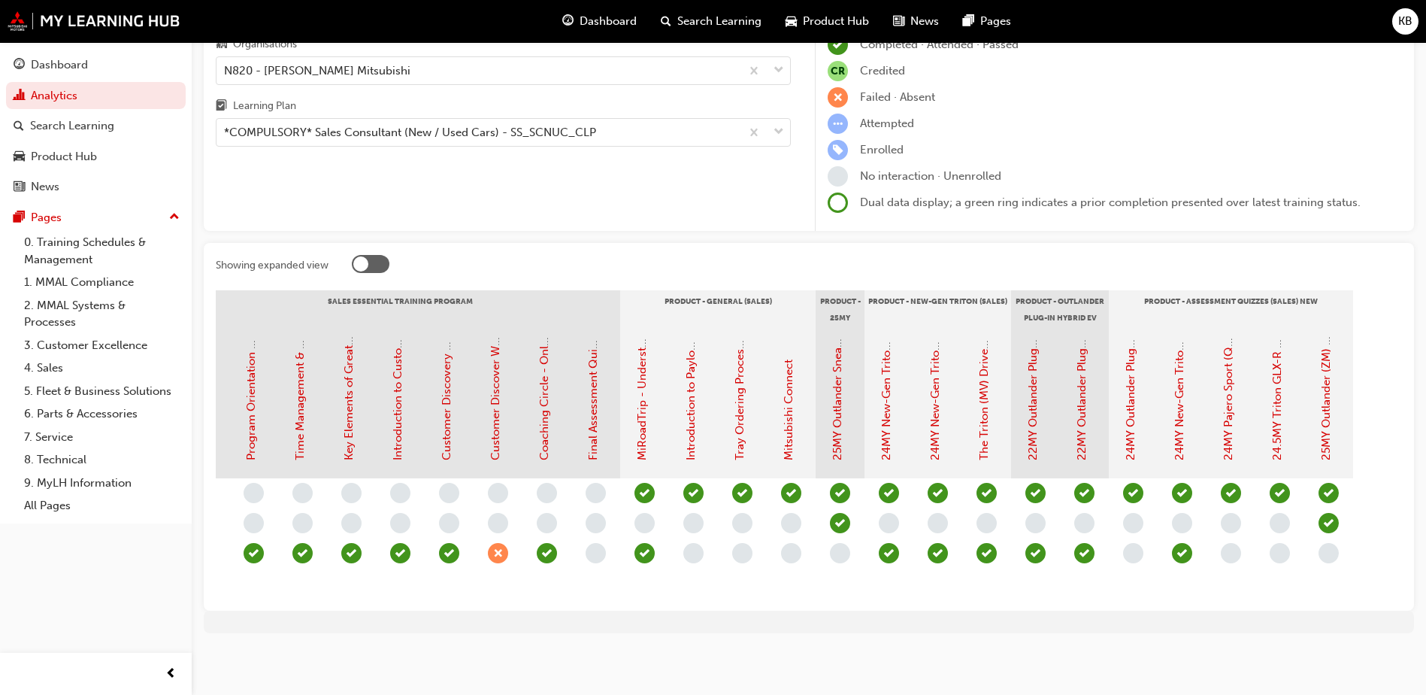
drag, startPoint x: 932, startPoint y: 599, endPoint x: 963, endPoint y: 592, distance: 32.3
click at [962, 592] on div "Showing expanded view Induction - Dealer Staff MMAL Compliance 2024 Diamond Adv…" at bounding box center [809, 427] width 1211 height 368
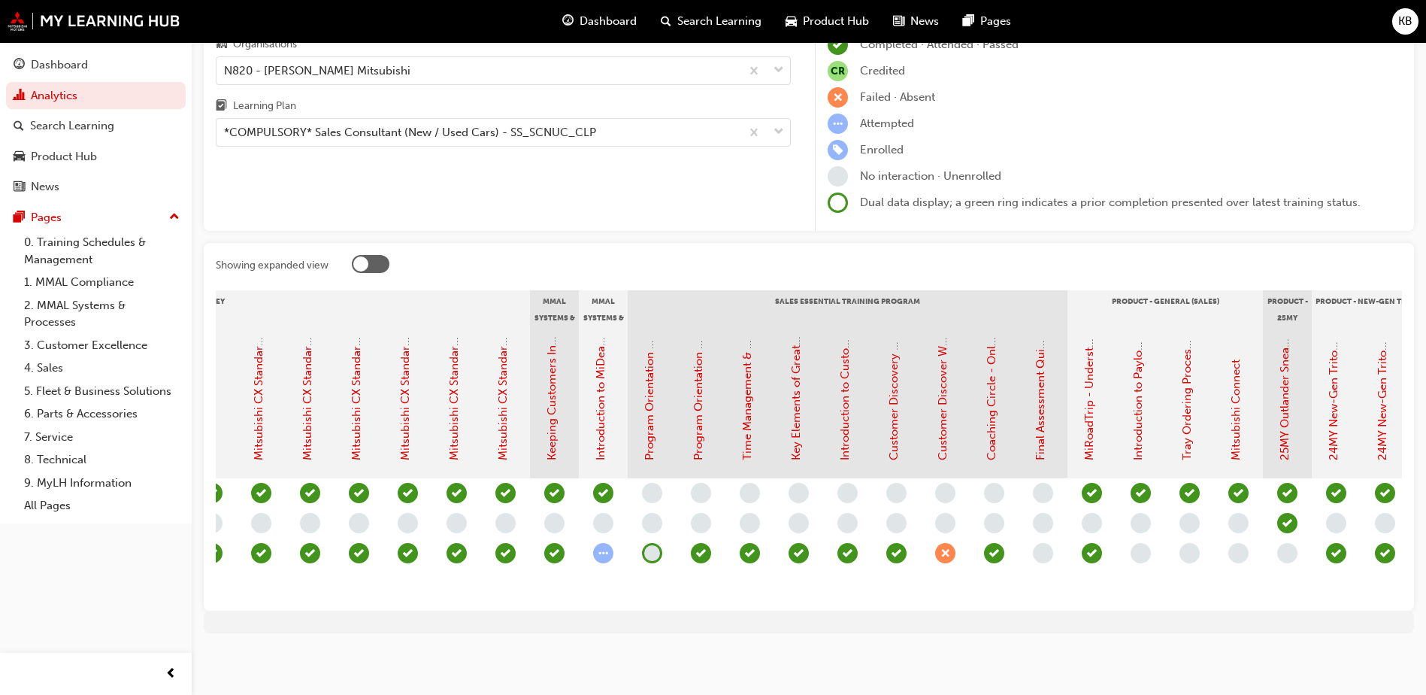
scroll to position [0, 1056]
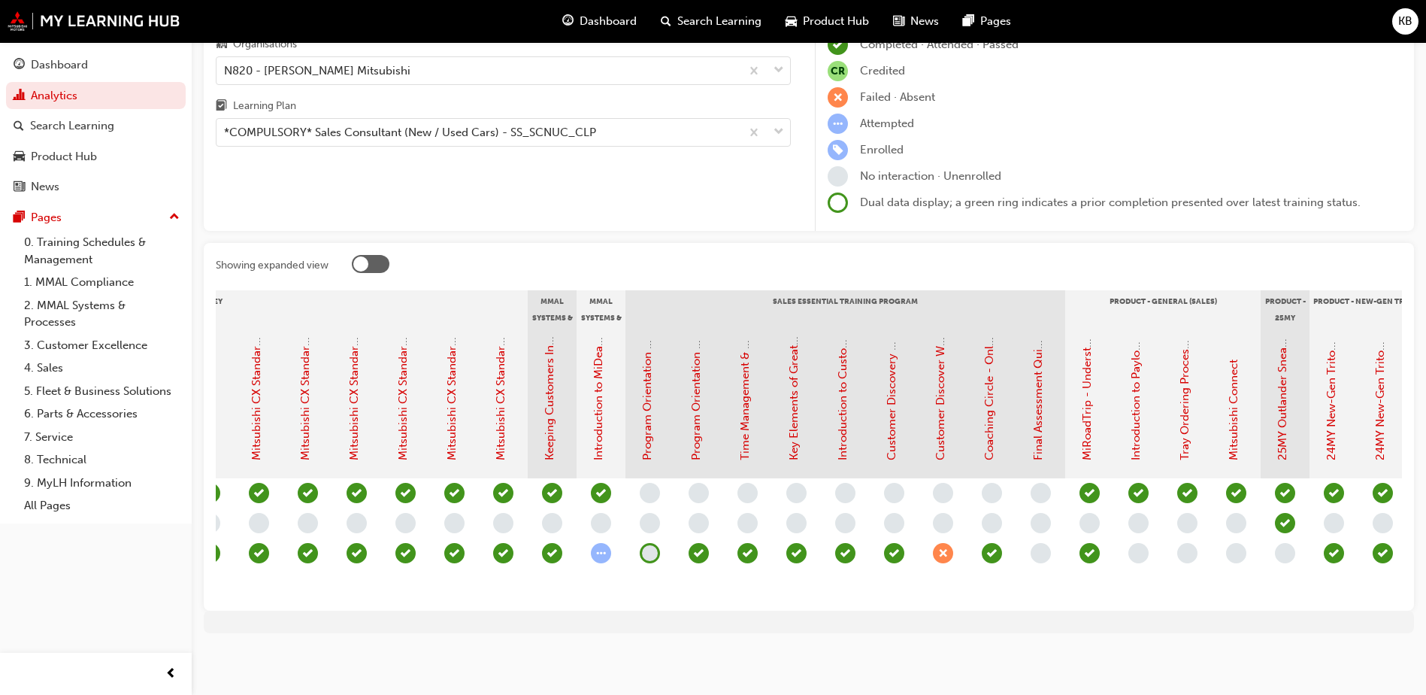
click at [1244, 425] on div "Mitsubishi Connect" at bounding box center [1236, 403] width 49 height 150
click at [1235, 420] on link "Mitsubishi Connect" at bounding box center [1234, 409] width 14 height 101
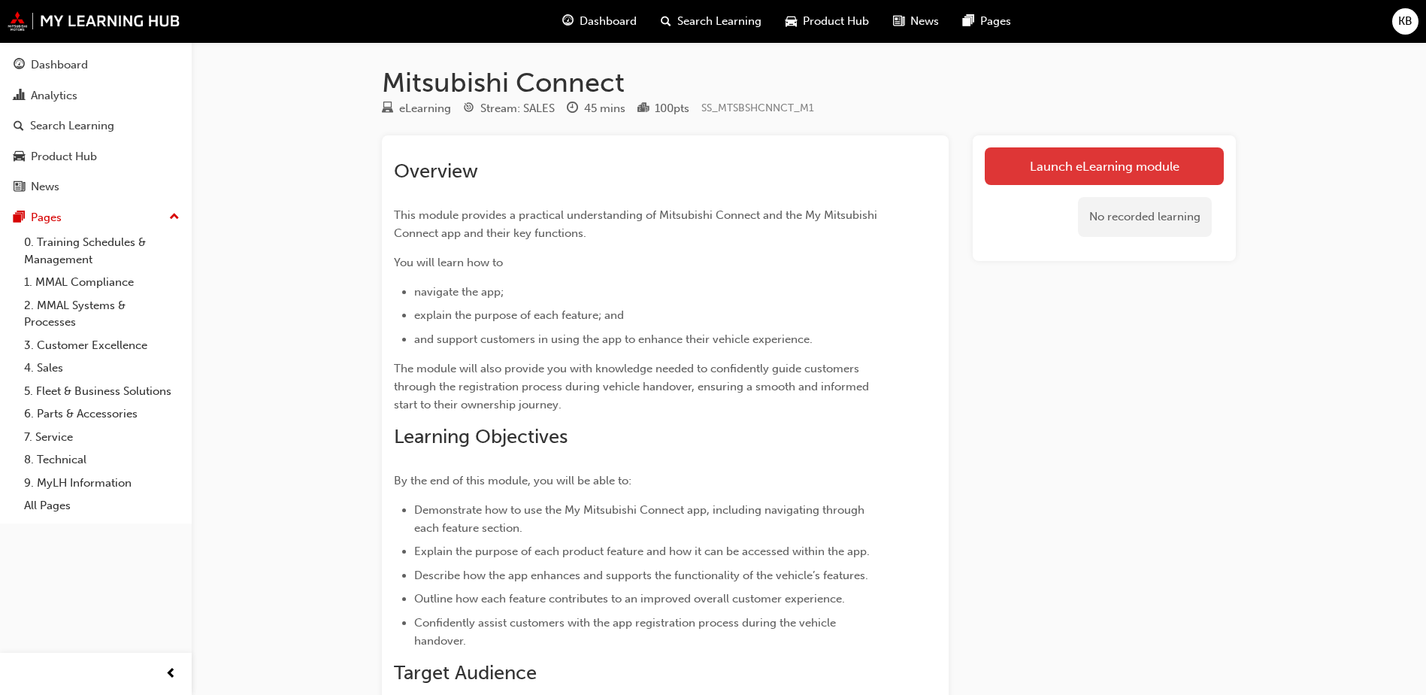
click at [1030, 168] on link "Launch eLearning module" at bounding box center [1104, 166] width 239 height 38
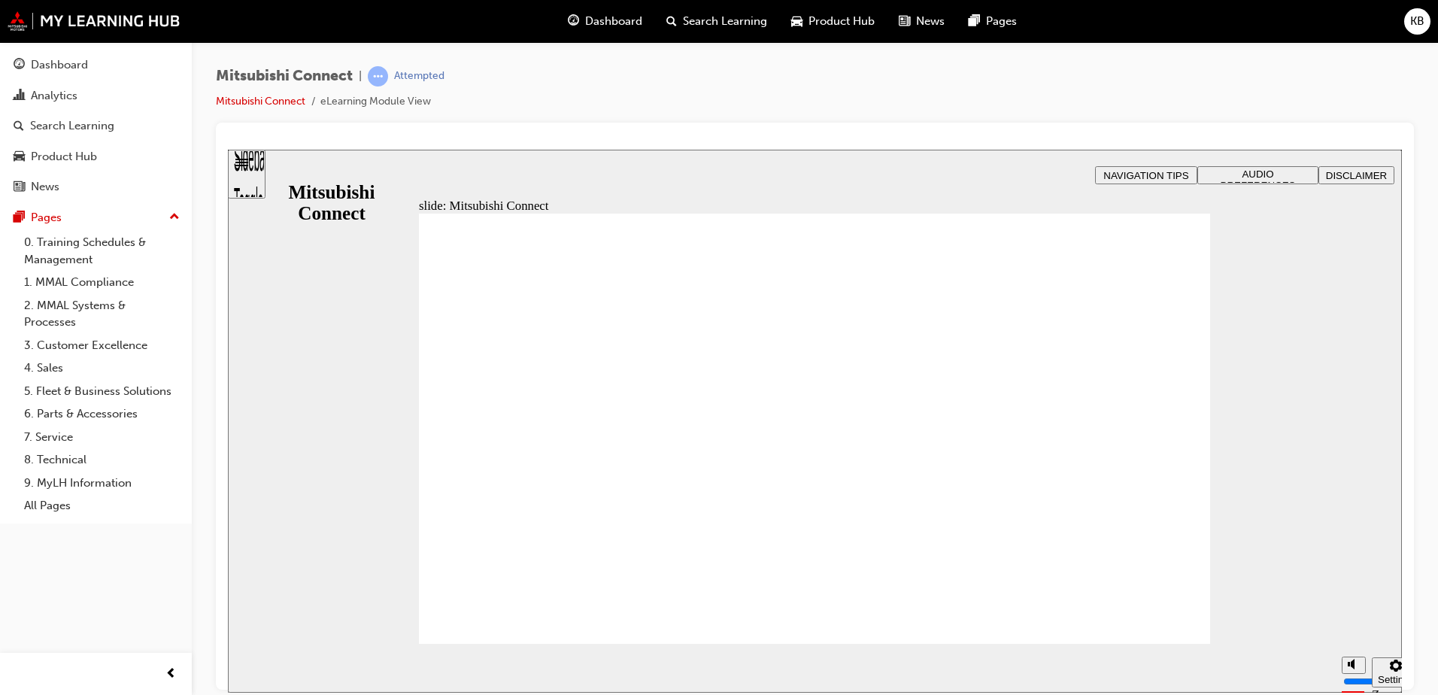
drag, startPoint x: 1178, startPoint y: 614, endPoint x: 1166, endPoint y: 620, distance: 13.1
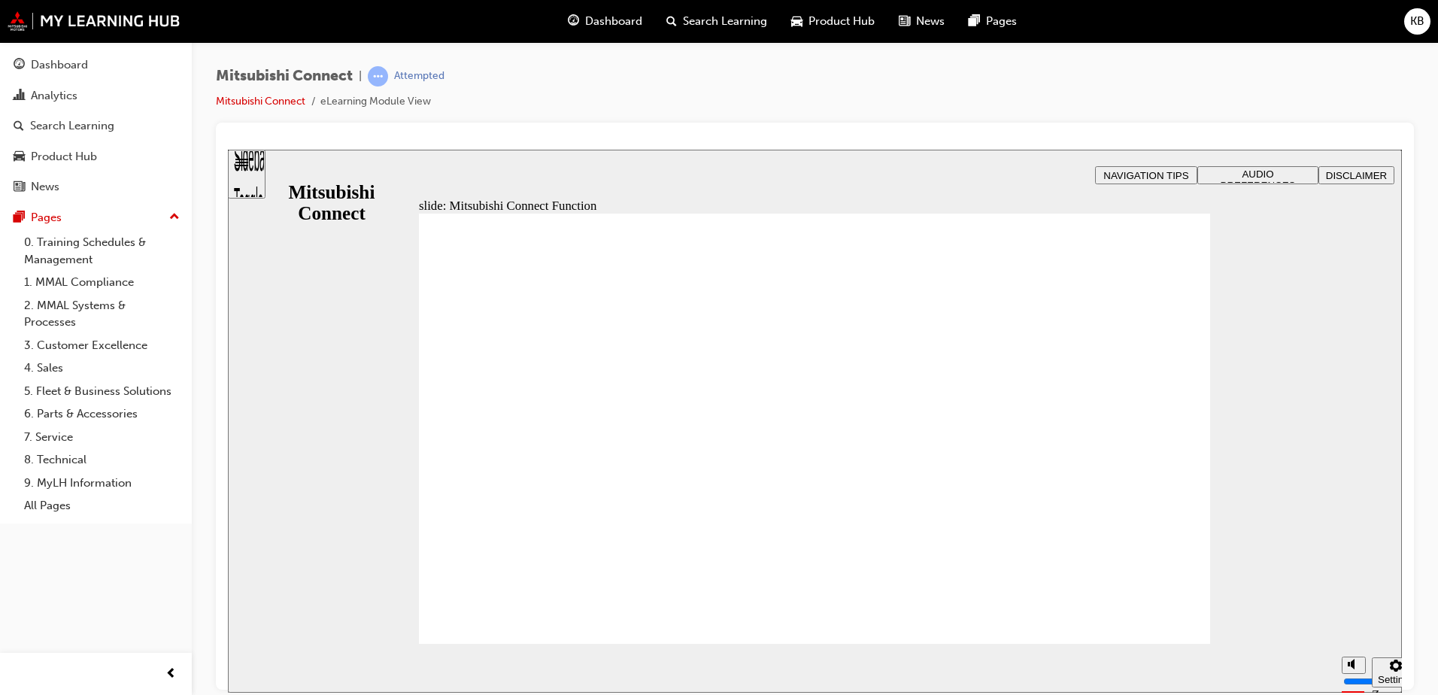
drag, startPoint x: 974, startPoint y: 326, endPoint x: 998, endPoint y: 313, distance: 26.6
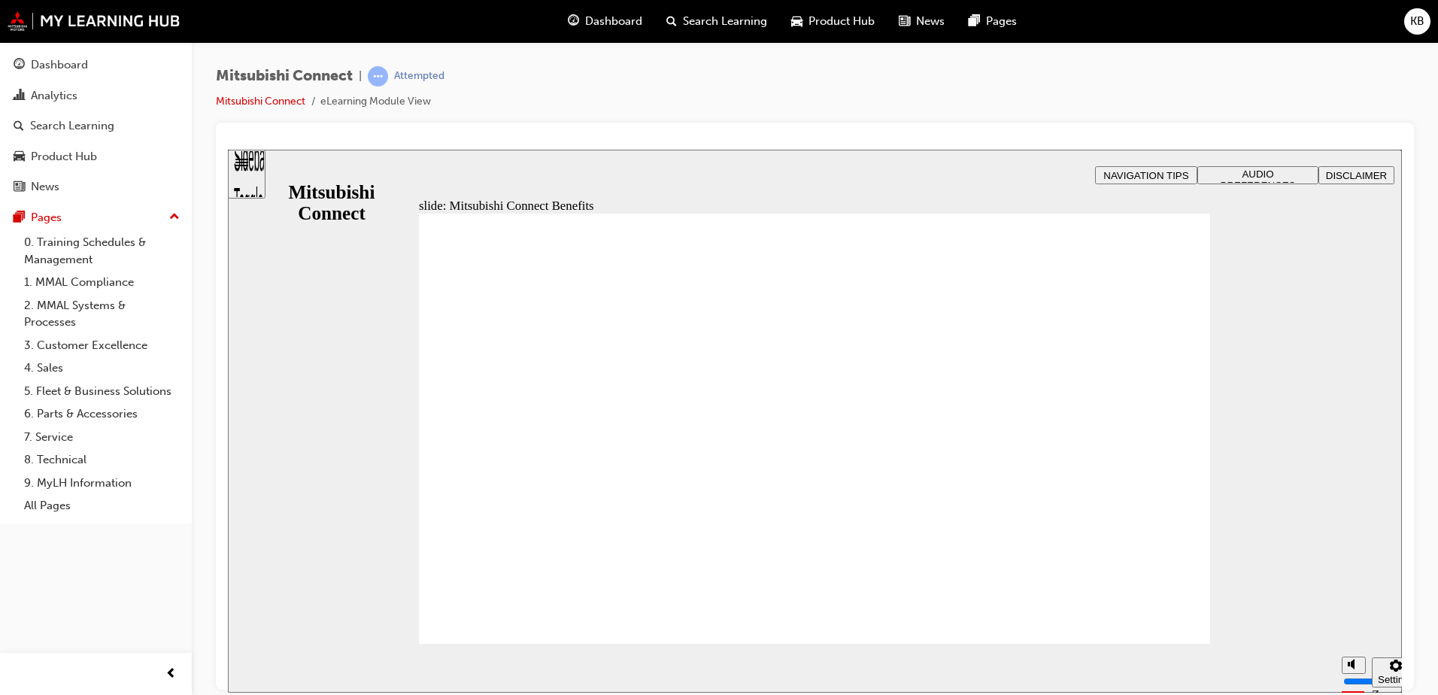
drag, startPoint x: 738, startPoint y: 386, endPoint x: 746, endPoint y: 385, distance: 8.4
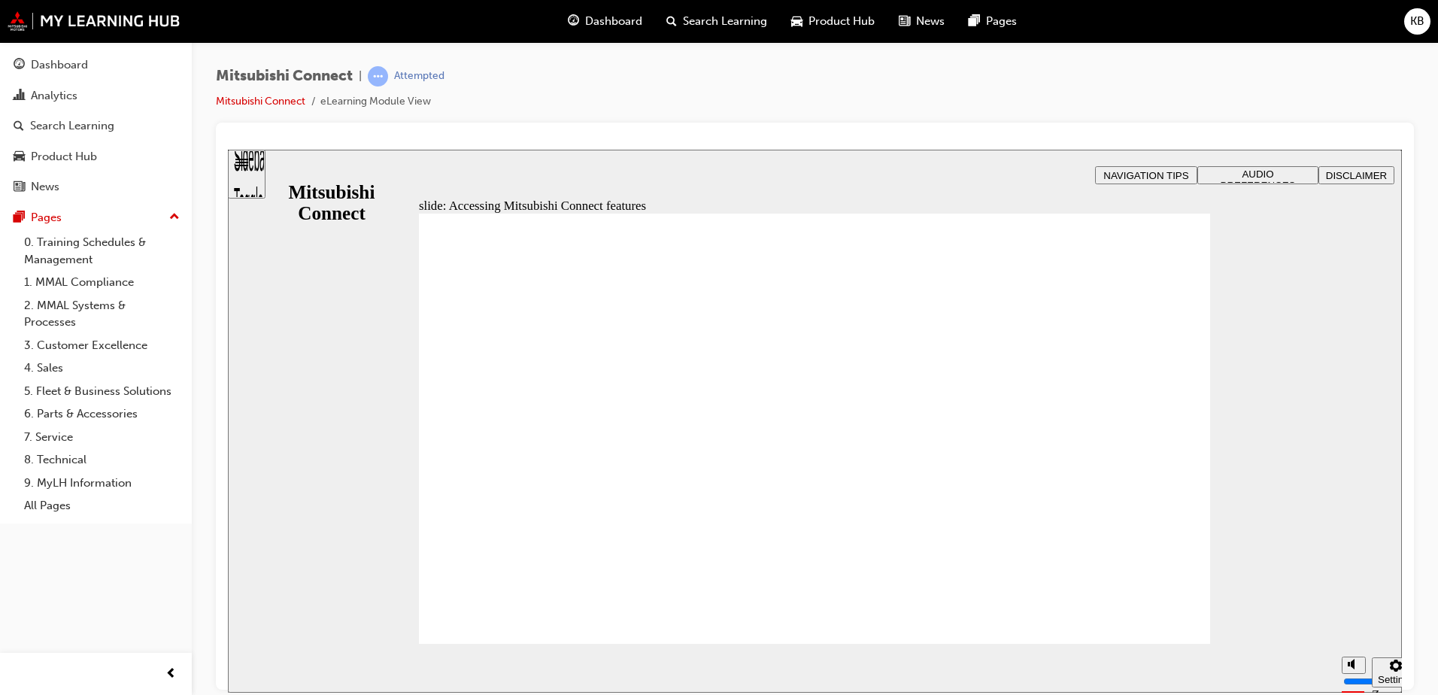
drag, startPoint x: 1021, startPoint y: 382, endPoint x: 916, endPoint y: 372, distance: 105.7
